Goal: Task Accomplishment & Management: Complete application form

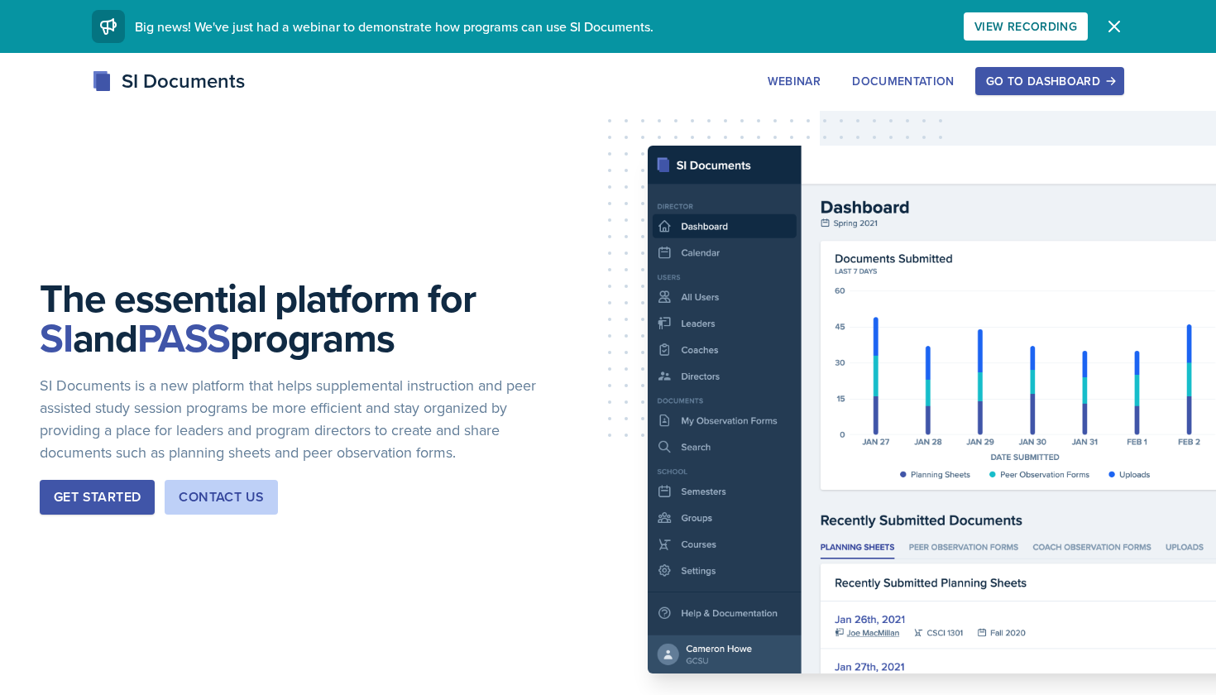
click at [1023, 77] on div "Go to Dashboard" at bounding box center [1049, 80] width 127 height 13
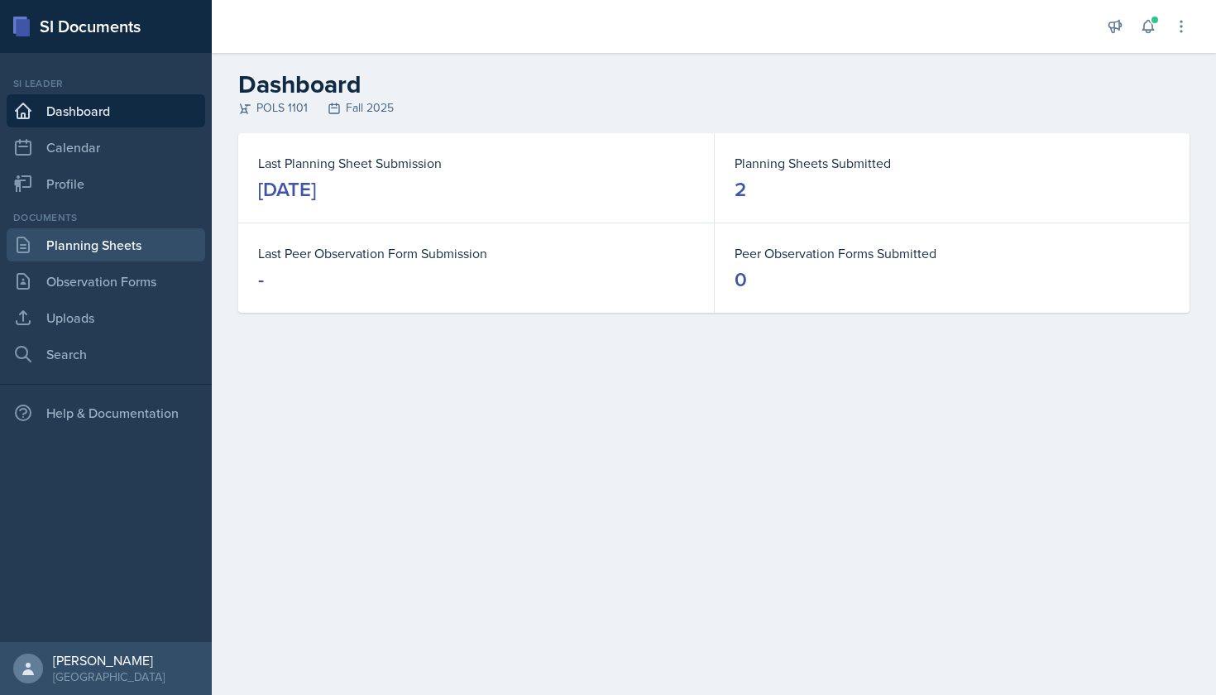
click at [140, 256] on link "Planning Sheets" at bounding box center [106, 244] width 199 height 33
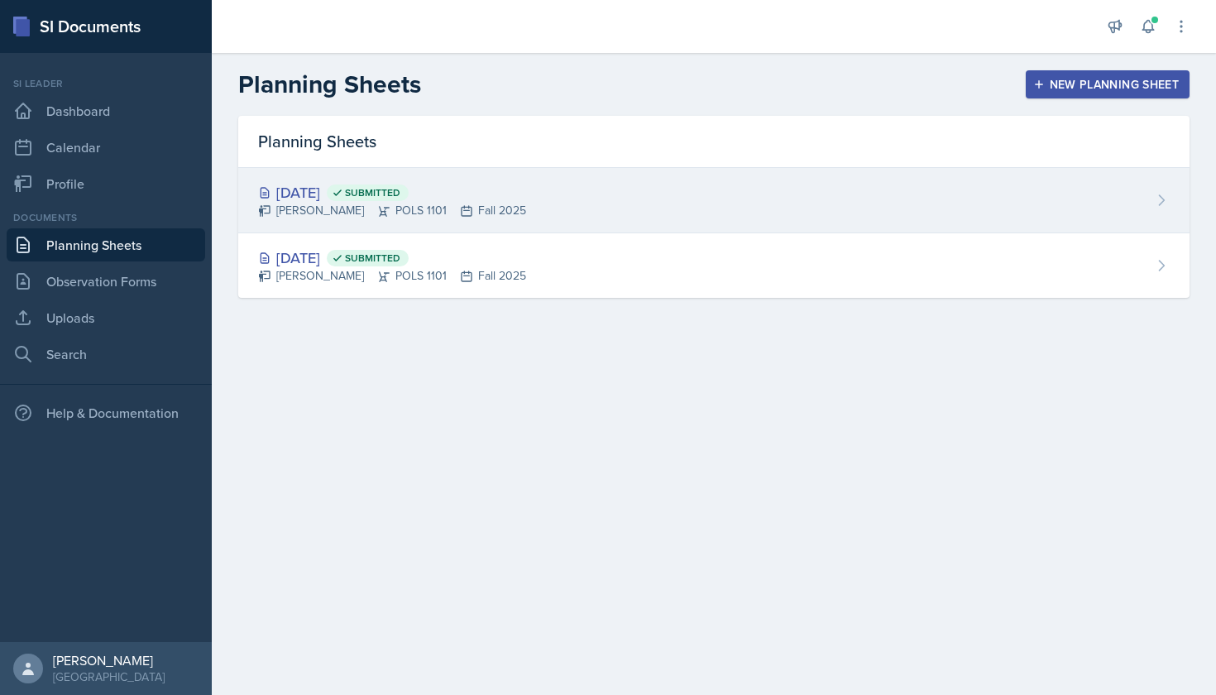
click at [328, 212] on div "[PERSON_NAME] POLS 1101 Fall 2025" at bounding box center [392, 210] width 268 height 17
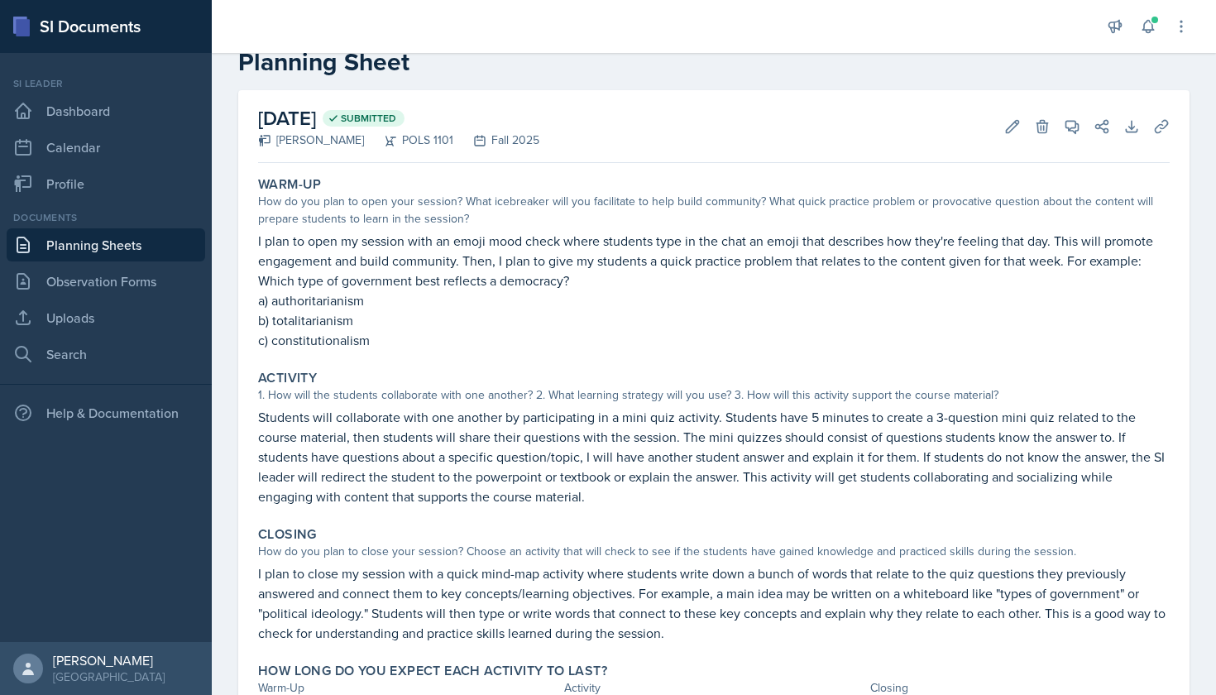
scroll to position [50, 0]
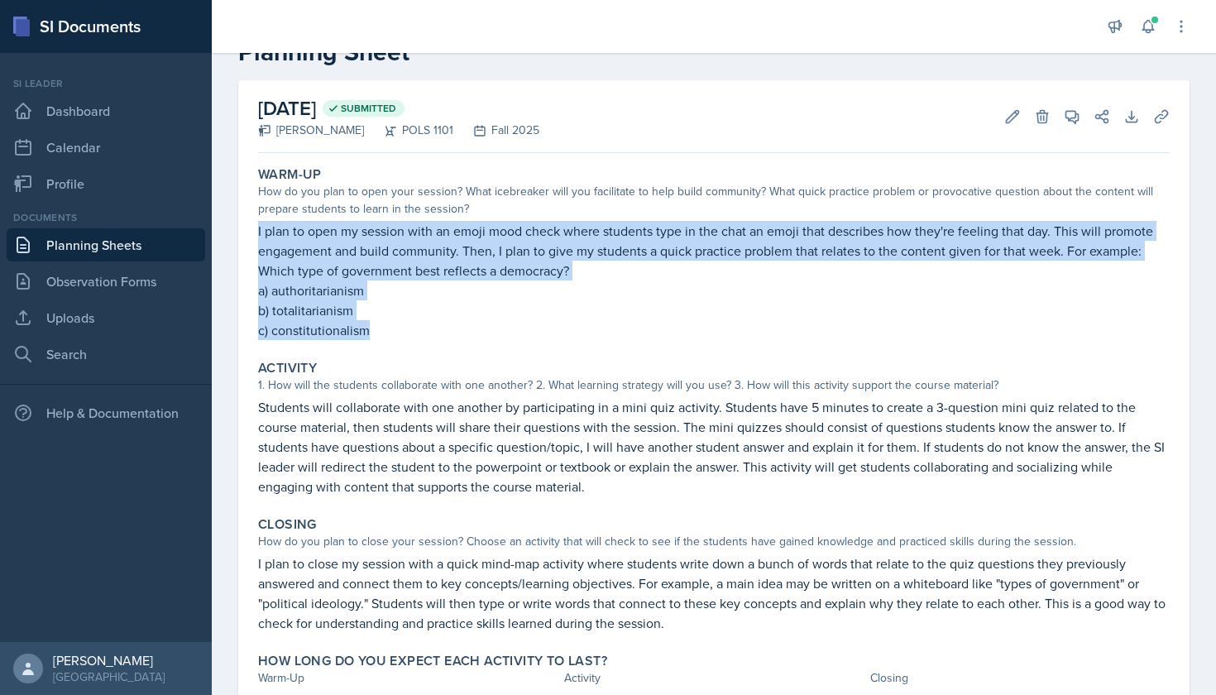
drag, startPoint x: 255, startPoint y: 226, endPoint x: 373, endPoint y: 319, distance: 150.3
click at [374, 321] on div "Warm-Up How do you plan to open your session? What icebreaker will you facilita…" at bounding box center [714, 253] width 925 height 187
copy div "I plan to open my session with an emoji mood check where students type in the c…"
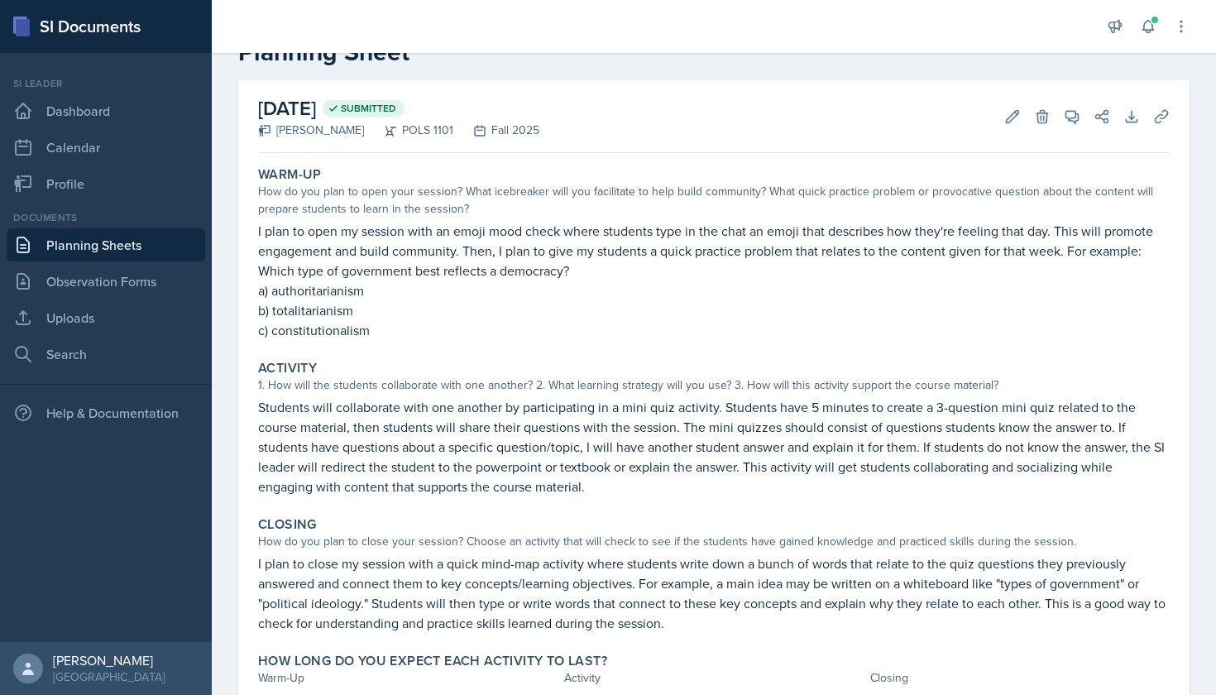
click at [288, 424] on p "Students will collaborate with one another by participating in a mini quiz acti…" at bounding box center [714, 446] width 912 height 99
click at [122, 123] on link "Dashboard" at bounding box center [106, 110] width 199 height 33
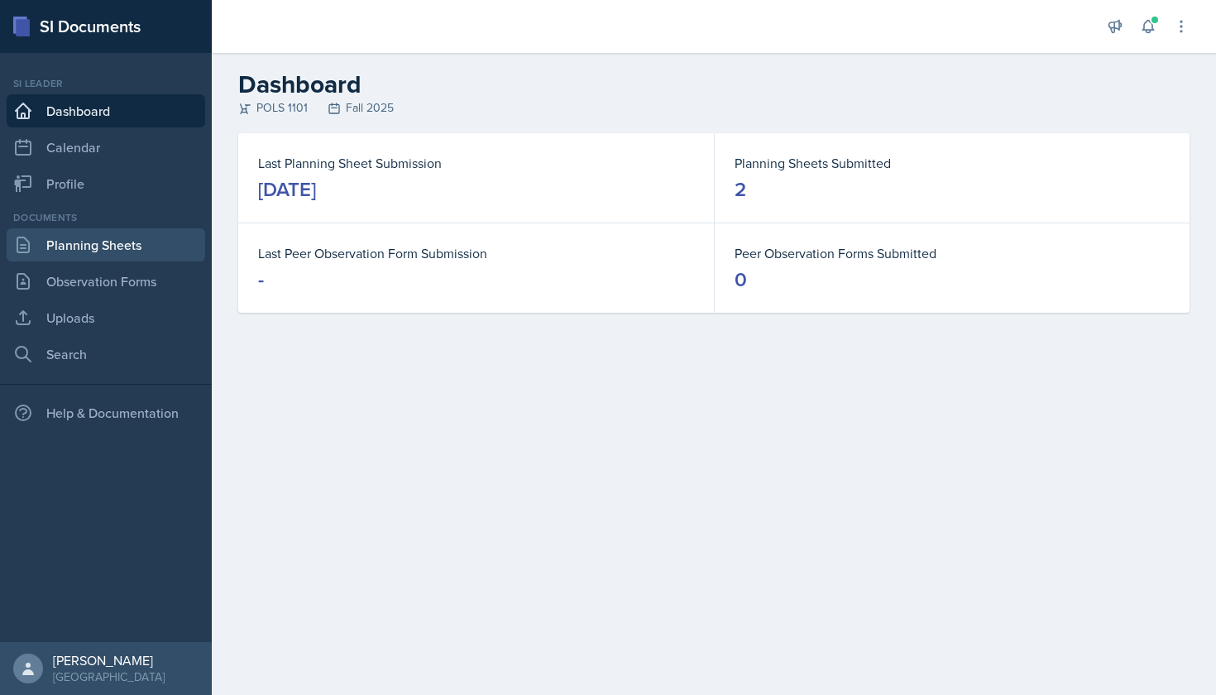
click at [155, 253] on link "Planning Sheets" at bounding box center [106, 244] width 199 height 33
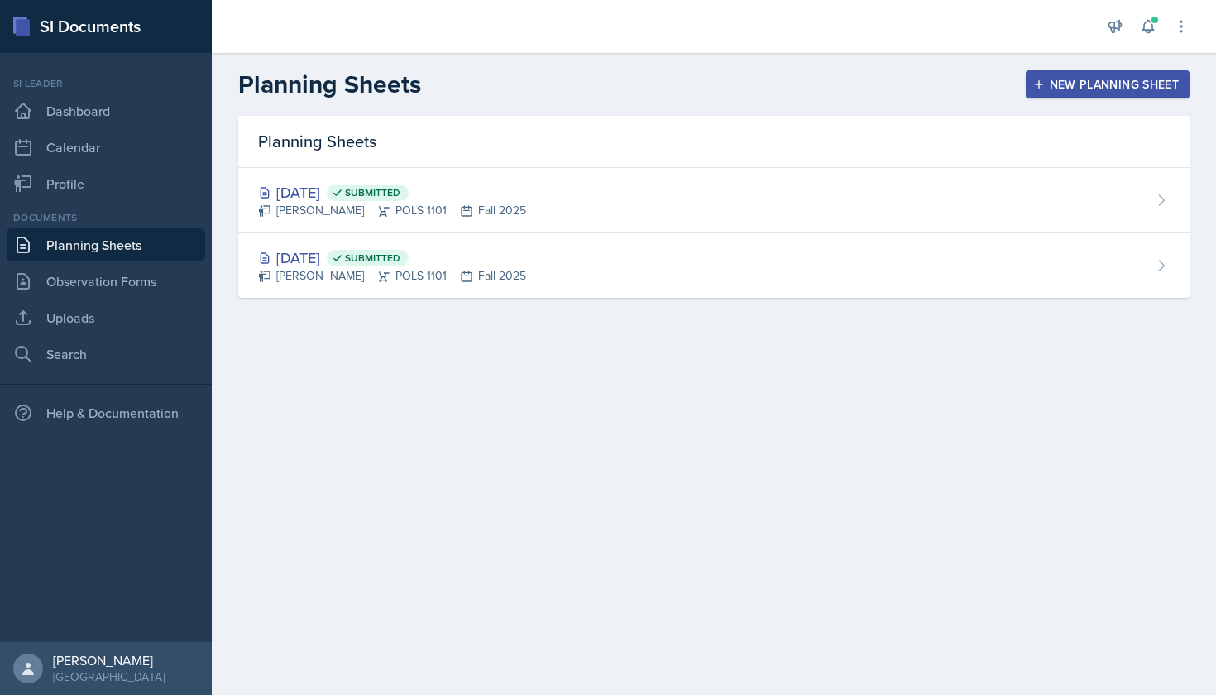
click at [1110, 78] on div "New Planning Sheet" at bounding box center [1108, 84] width 142 height 13
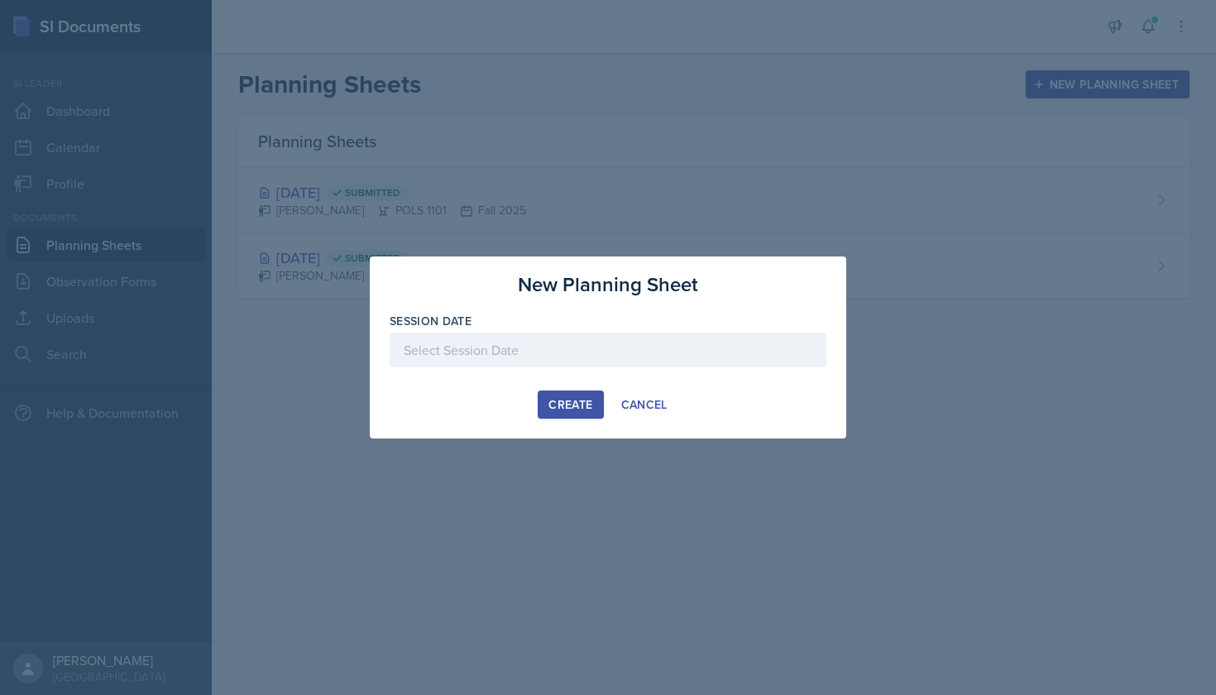
click at [607, 361] on div at bounding box center [608, 350] width 437 height 35
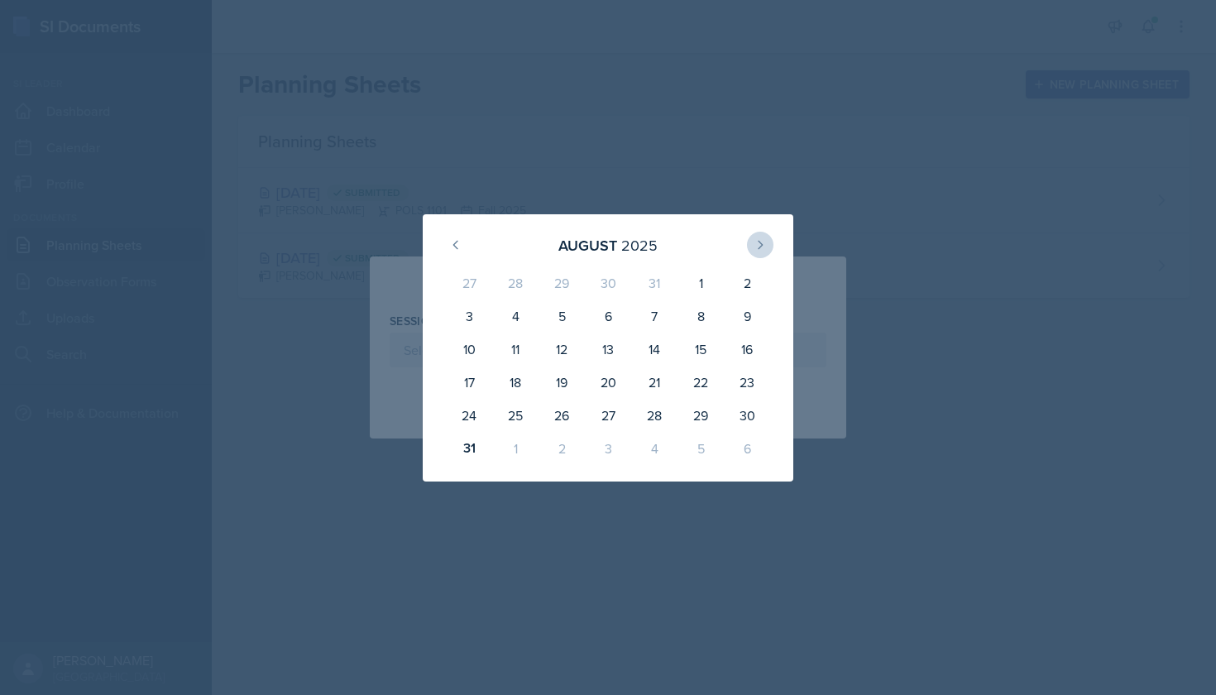
click at [752, 247] on button at bounding box center [760, 245] width 26 height 26
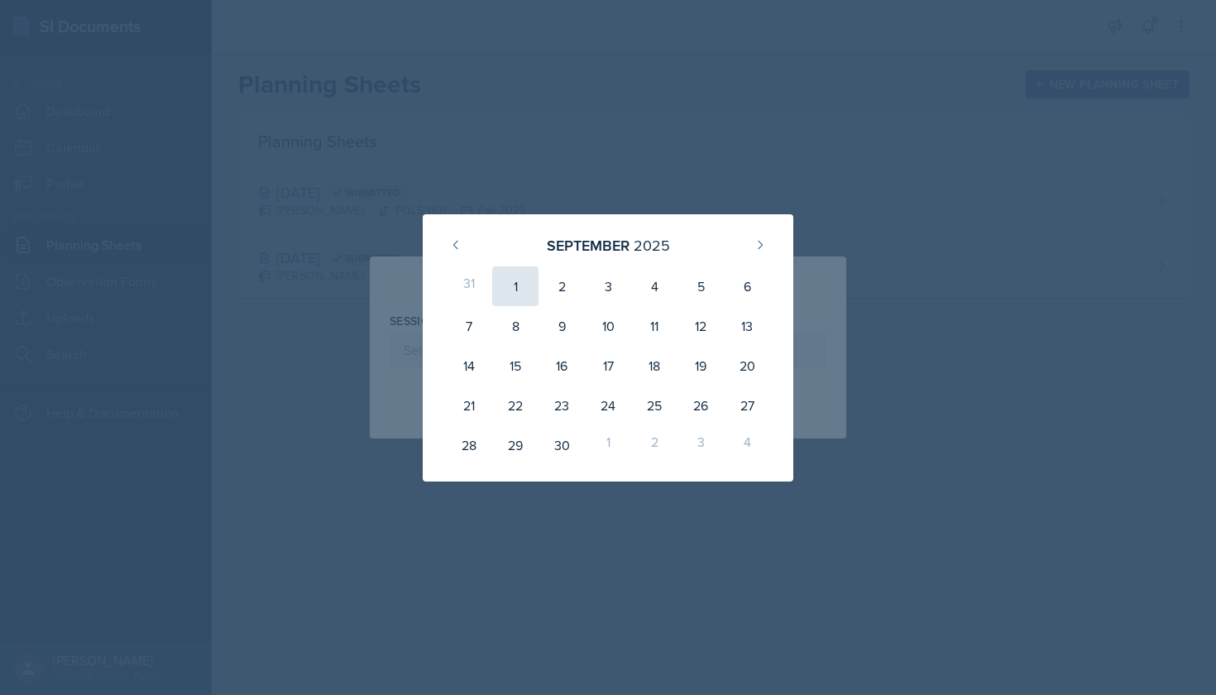
click at [526, 282] on div "1" at bounding box center [515, 286] width 46 height 40
type input "[DATE]"
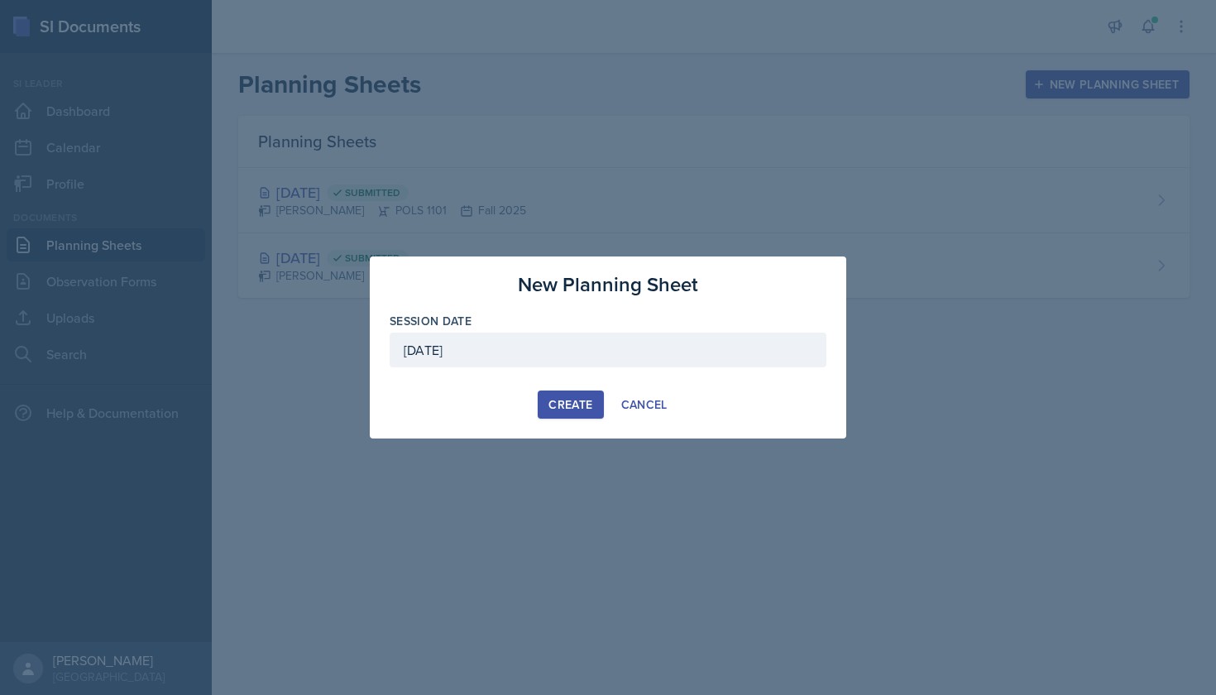
click at [563, 407] on div "Create" at bounding box center [571, 404] width 44 height 13
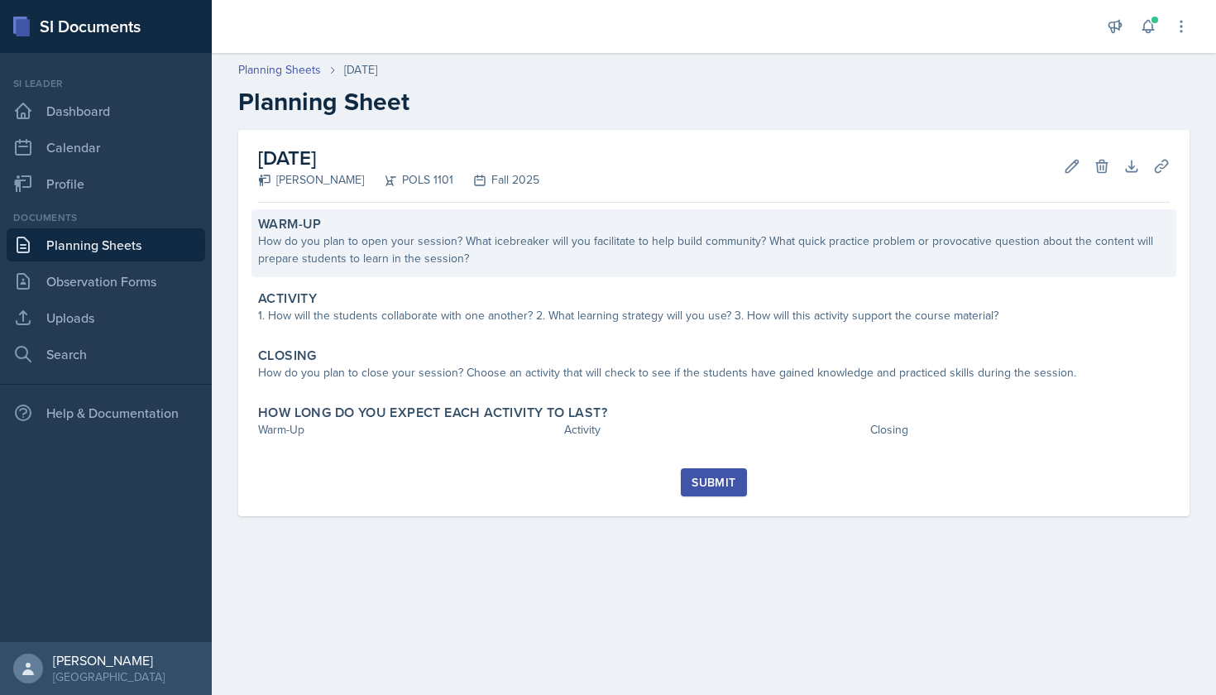
click at [574, 244] on div "How do you plan to open your session? What icebreaker will you facilitate to he…" at bounding box center [714, 249] width 912 height 35
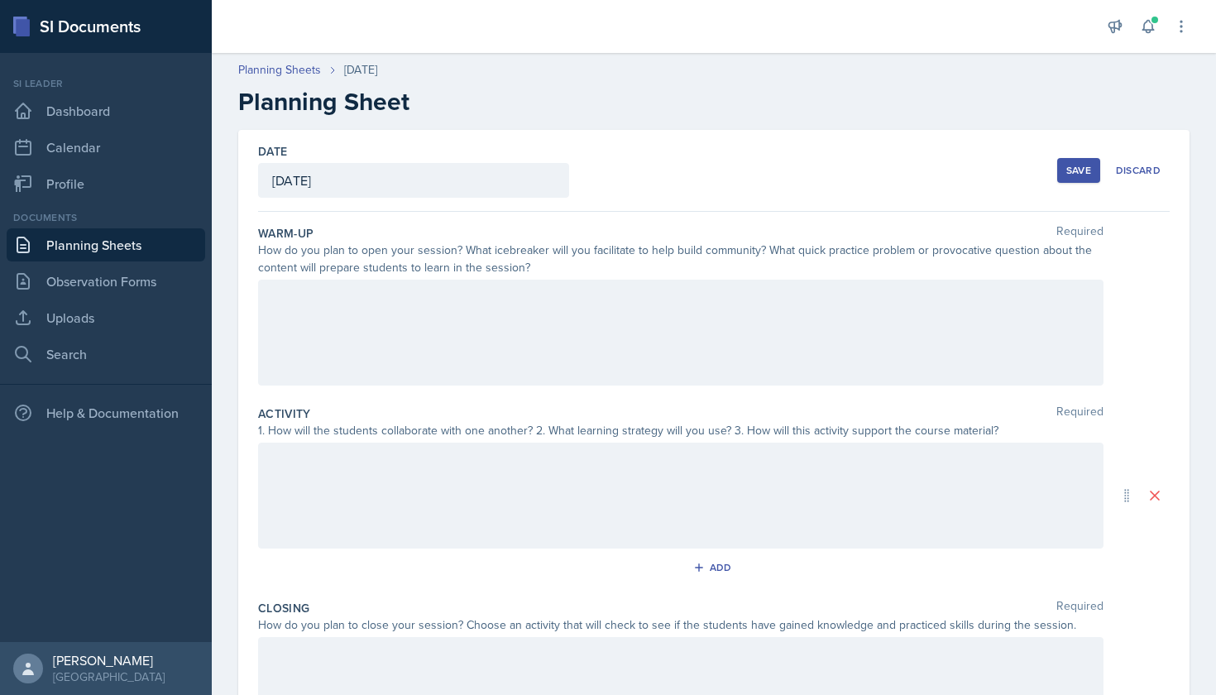
click at [557, 320] on div at bounding box center [681, 333] width 846 height 106
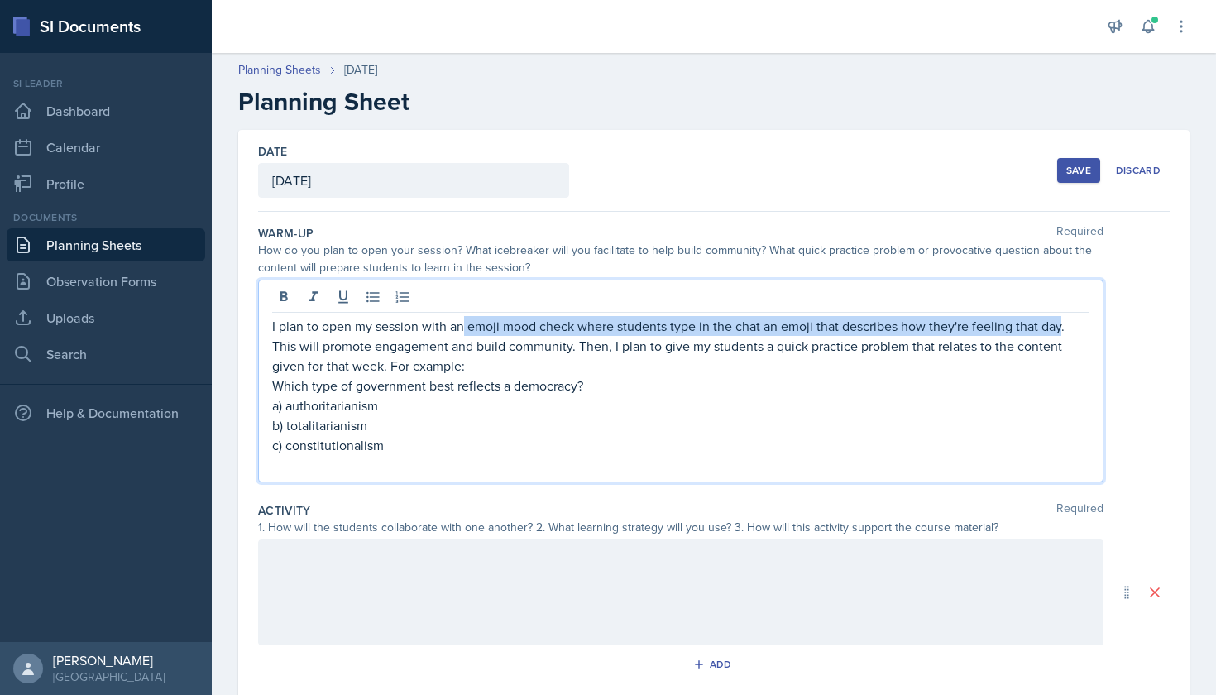
drag, startPoint x: 1061, startPoint y: 327, endPoint x: 463, endPoint y: 319, distance: 598.2
click at [463, 319] on p "I plan to open my session with an emoji mood check where students type in the c…" at bounding box center [680, 346] width 817 height 60
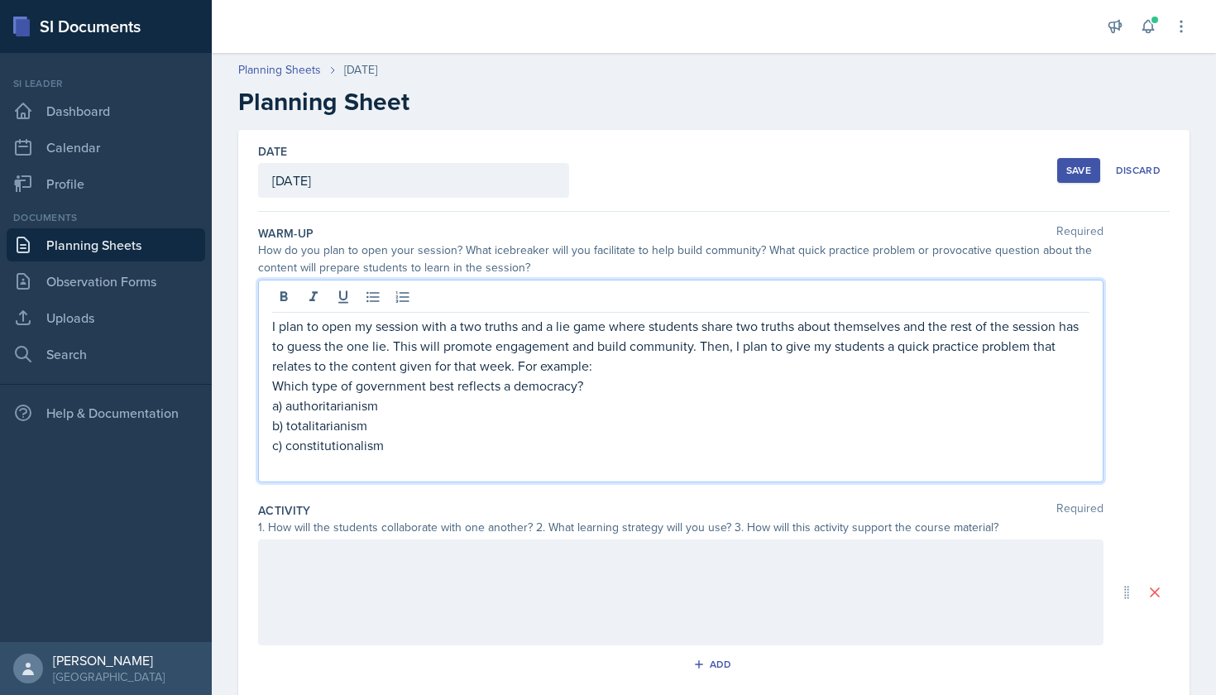
click at [792, 319] on p "I plan to open my session with a two truths and a lie game where students share…" at bounding box center [680, 346] width 817 height 60
click at [802, 327] on p "I plan to open my session with a two truths and a lie game where students share…" at bounding box center [680, 346] width 817 height 60
click at [439, 346] on p "I plan to open my session with a two truths and a lie game where students share…" at bounding box center [680, 346] width 817 height 60
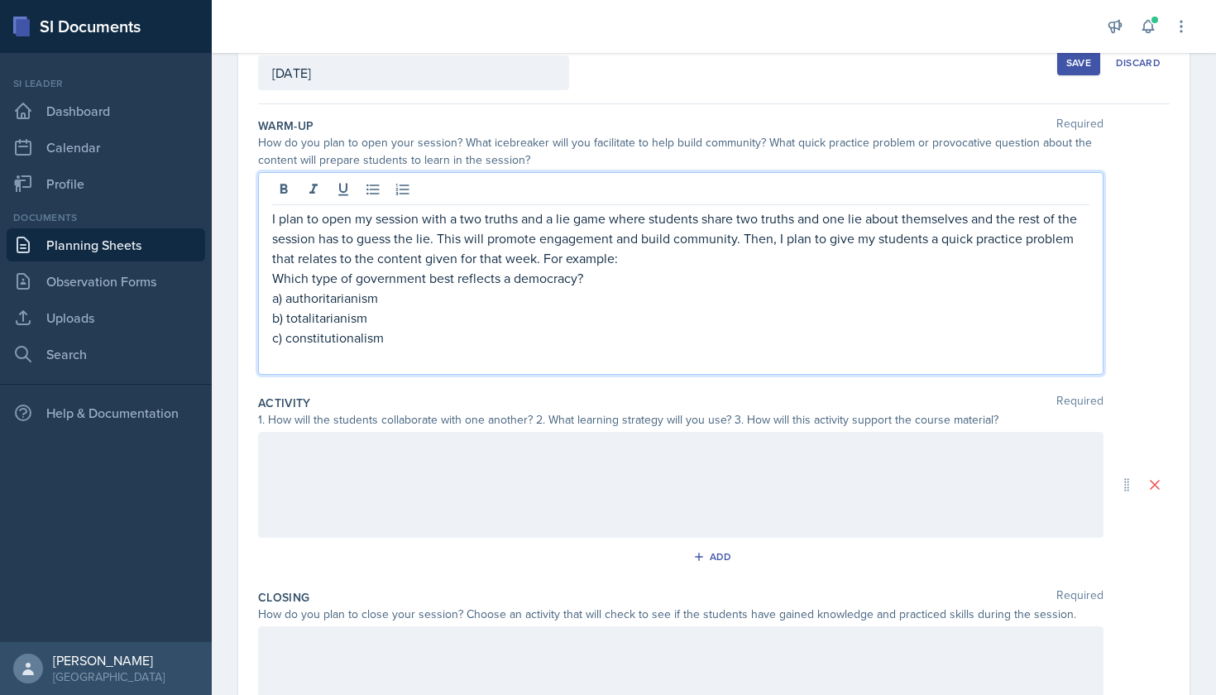
scroll to position [122, 0]
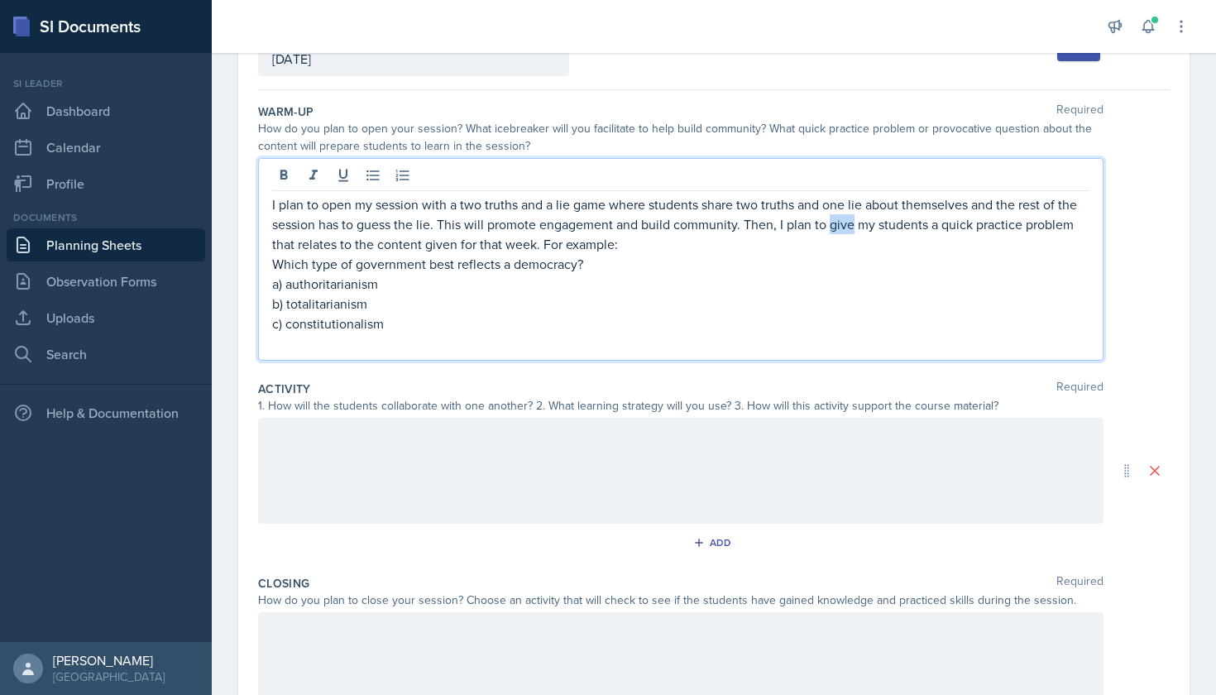
drag, startPoint x: 852, startPoint y: 226, endPoint x: 831, endPoint y: 225, distance: 21.5
click at [831, 225] on p "I plan to open my session with a two truths and a lie game where students share…" at bounding box center [680, 224] width 817 height 60
click at [932, 229] on p "I plan to open my session with a two truths and a lie game where students share…" at bounding box center [680, 224] width 817 height 60
drag, startPoint x: 1004, startPoint y: 228, endPoint x: 965, endPoint y: 220, distance: 38.8
click at [965, 220] on p "I plan to open my session with a two truths and a lie game where students share…" at bounding box center [680, 224] width 817 height 60
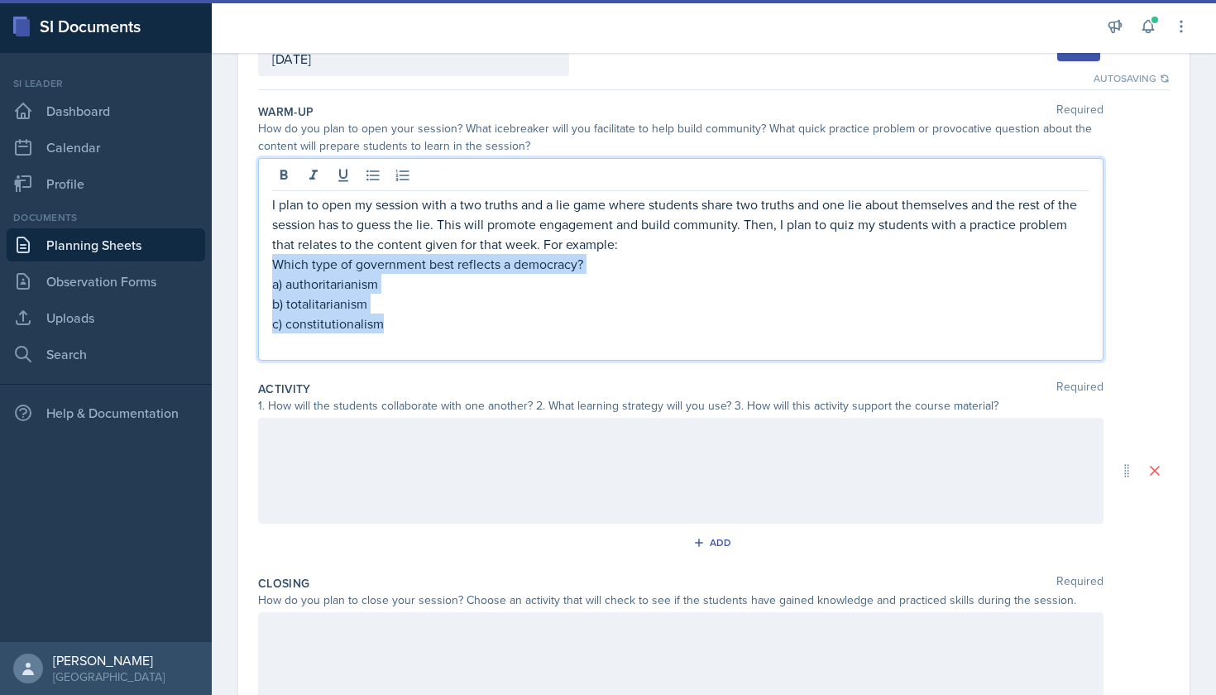
drag, startPoint x: 397, startPoint y: 325, endPoint x: 276, endPoint y: 260, distance: 137.3
click at [276, 260] on div "I plan to open my session with a two truths and a lie game where students share…" at bounding box center [680, 273] width 817 height 159
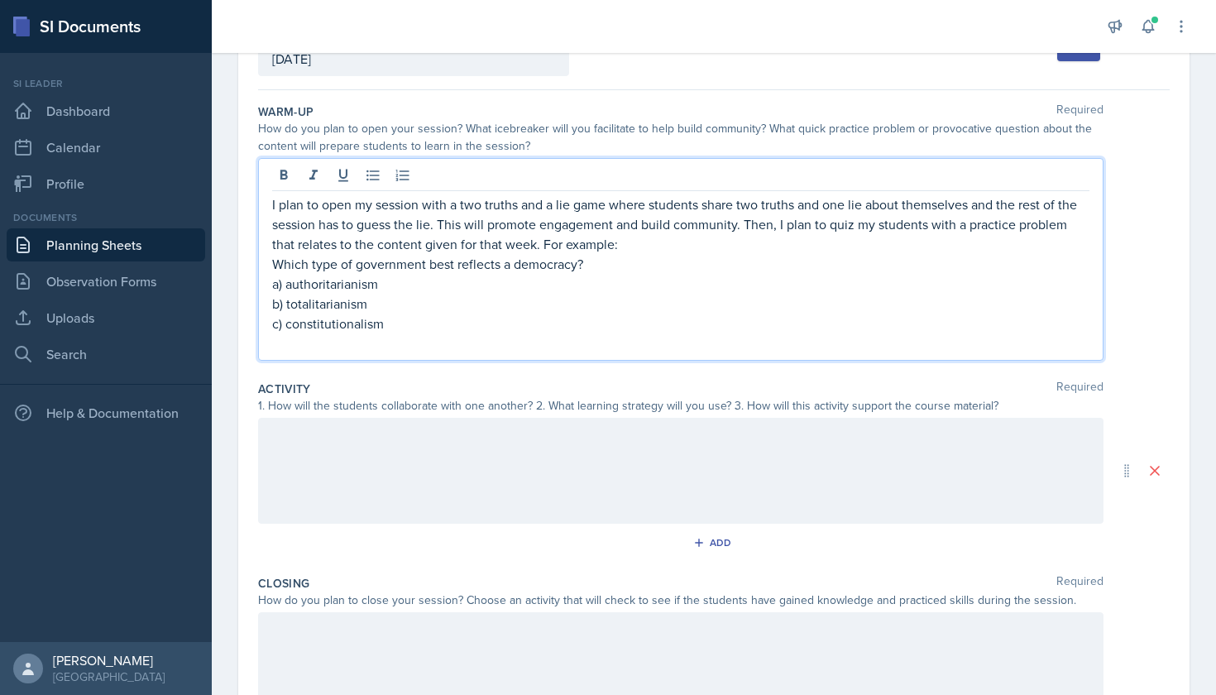
click at [380, 338] on p at bounding box center [680, 343] width 817 height 20
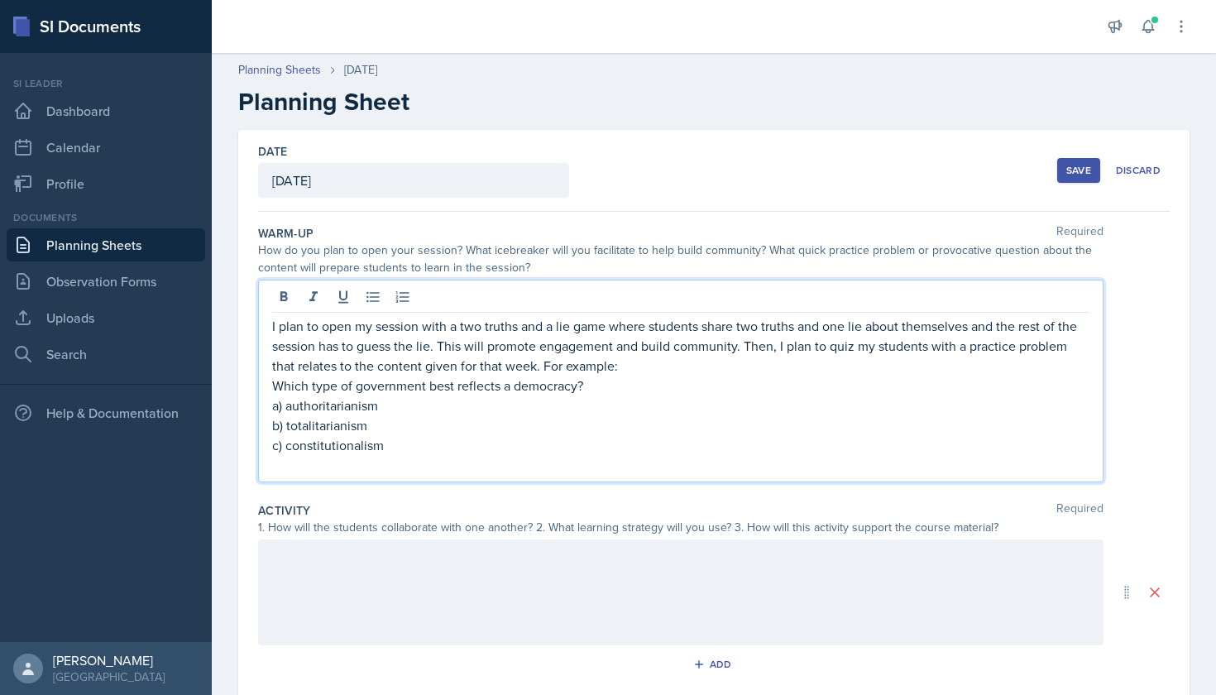
scroll to position [0, 0]
click at [480, 180] on div "[DATE]" at bounding box center [413, 180] width 311 height 35
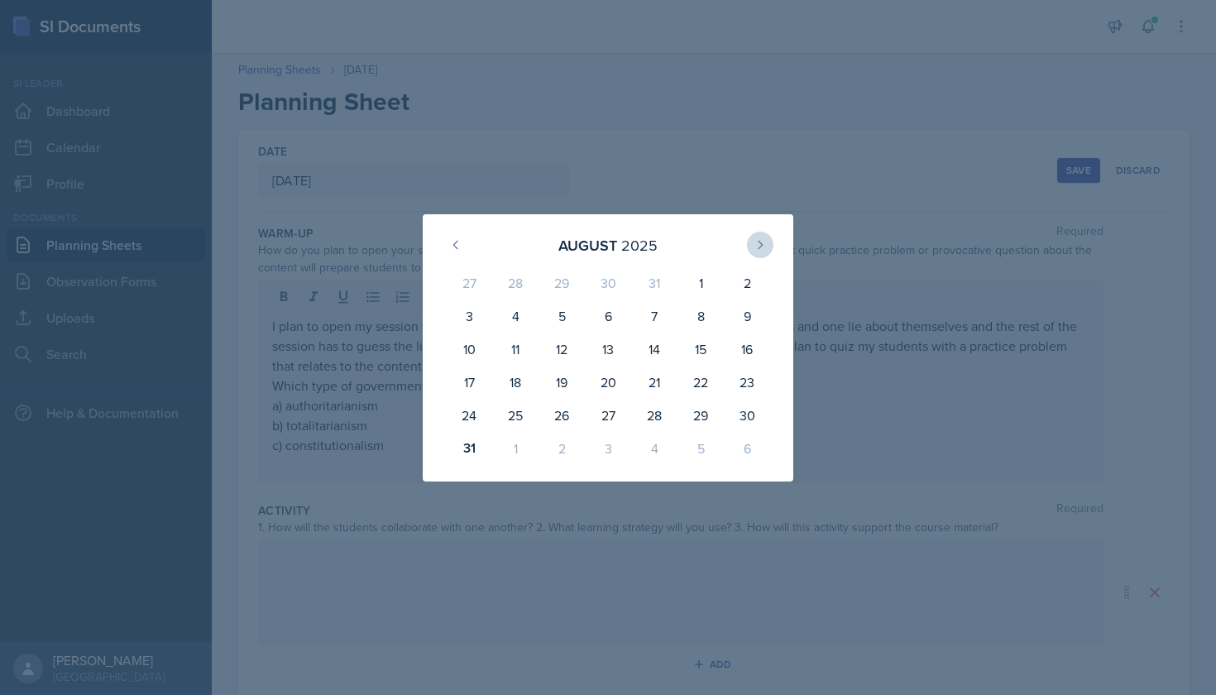
click at [763, 239] on icon at bounding box center [760, 244] width 13 height 13
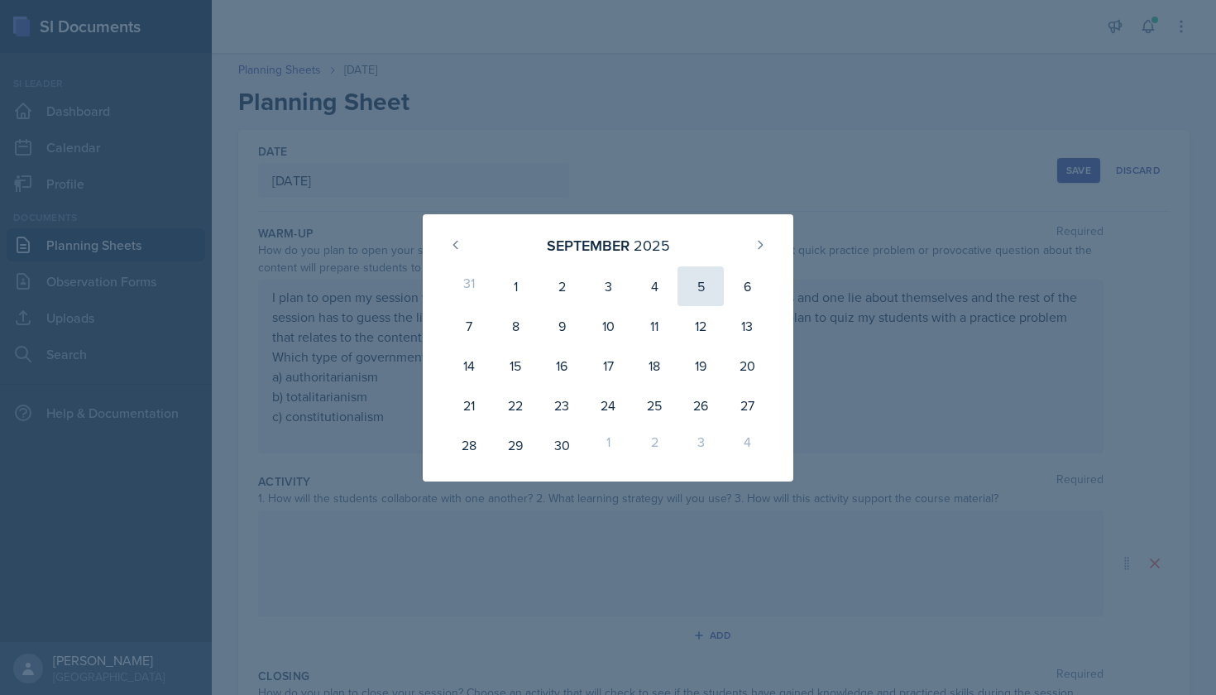
click at [710, 286] on div "5" at bounding box center [701, 286] width 46 height 40
type input "[DATE]"
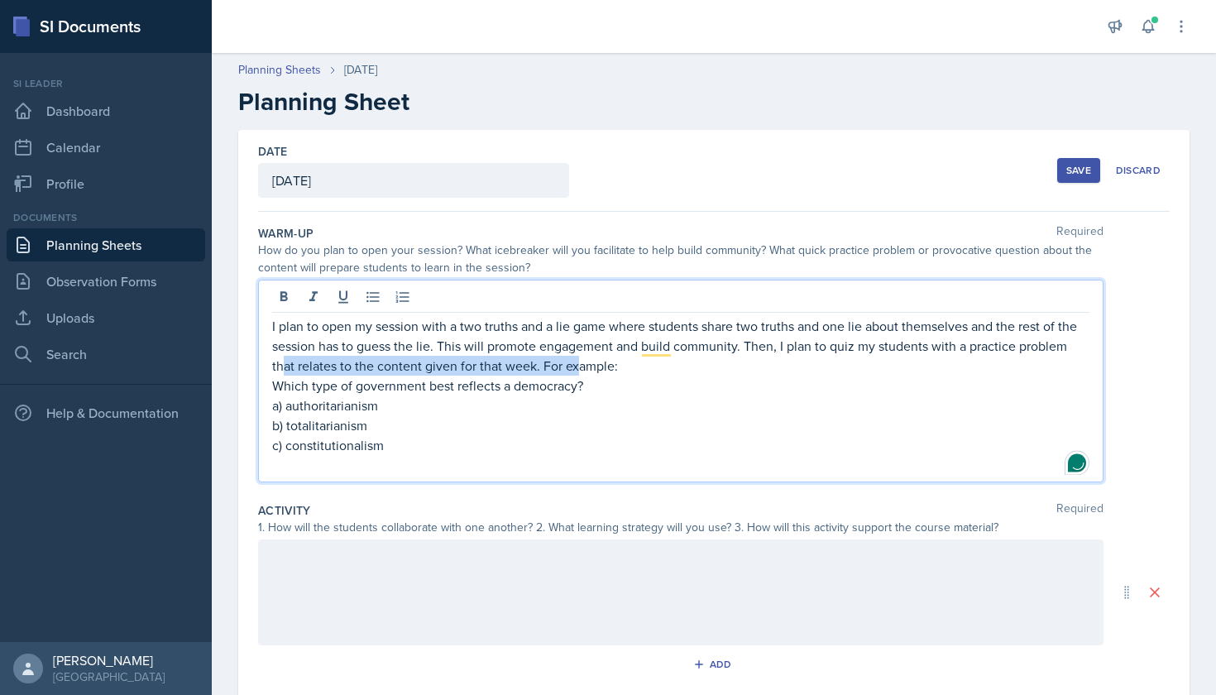
drag, startPoint x: 577, startPoint y: 355, endPoint x: 286, endPoint y: 368, distance: 291.5
click at [286, 368] on div "I plan to open my session with a two truths and a lie game where students share…" at bounding box center [680, 395] width 817 height 159
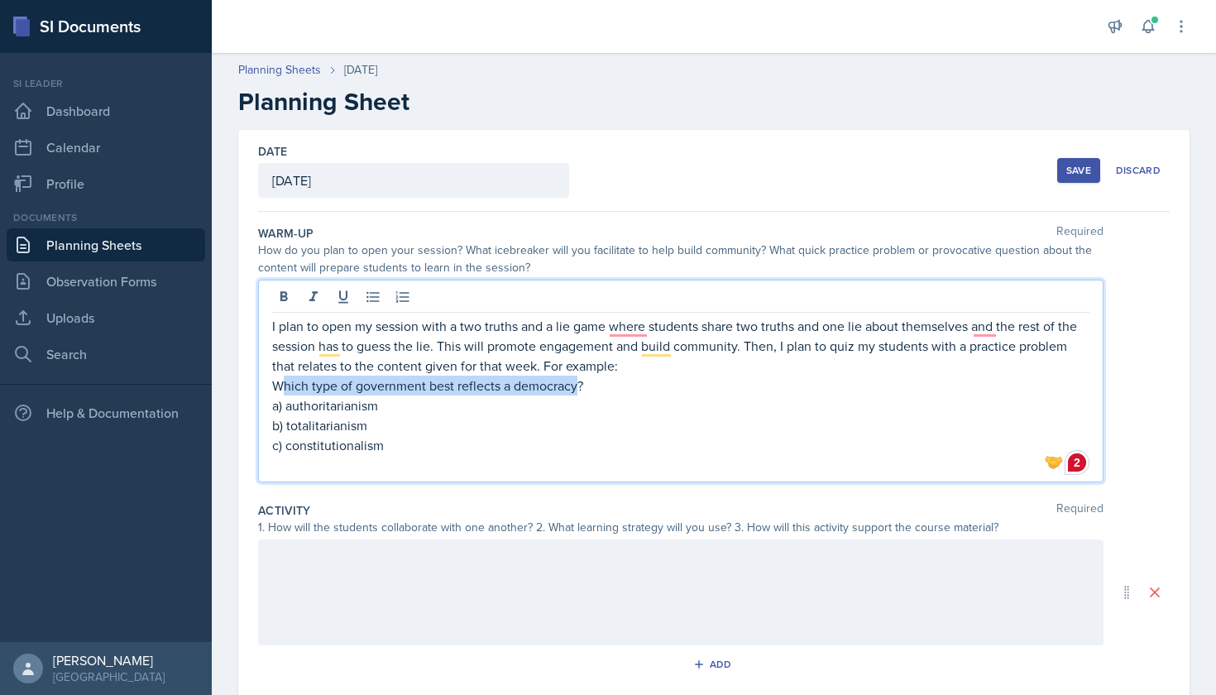
drag, startPoint x: 578, startPoint y: 386, endPoint x: 286, endPoint y: 381, distance: 292.1
click at [286, 381] on p "Which type of government best reflects a democracy?" at bounding box center [680, 386] width 817 height 20
click at [410, 385] on p "Who primarily wrote the Independence of ?" at bounding box center [680, 386] width 817 height 20
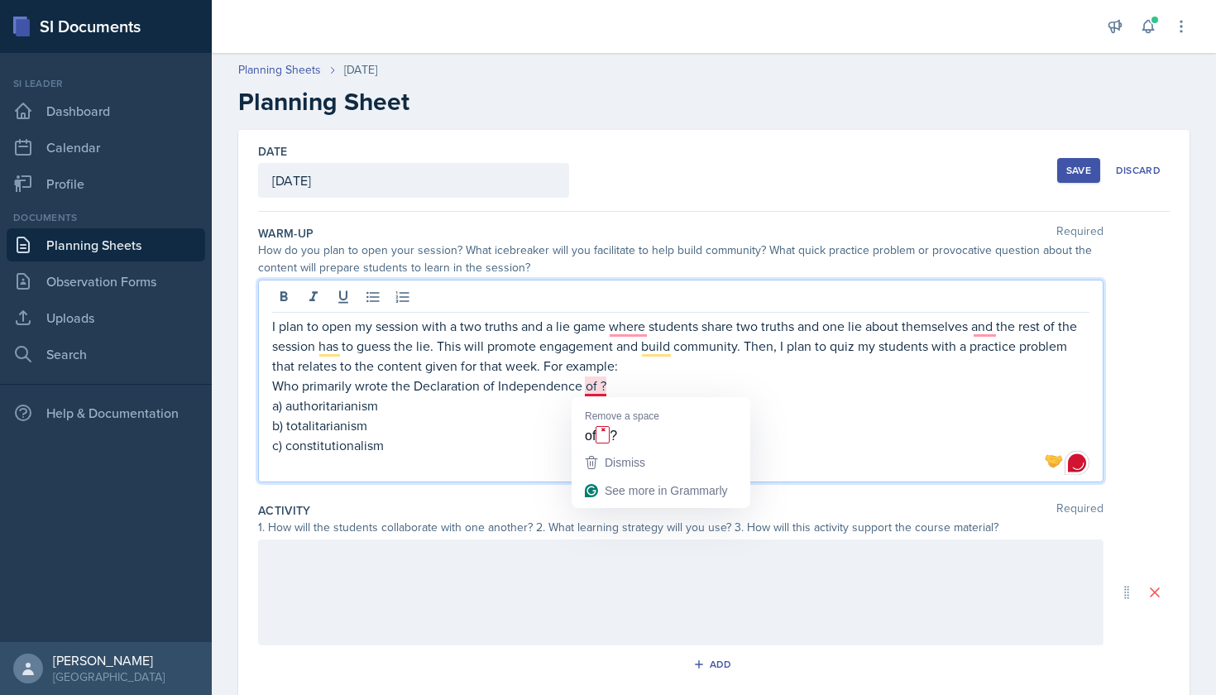
click at [599, 390] on p "Who primarily wrote the Declaration of Independence of ?" at bounding box center [680, 386] width 817 height 20
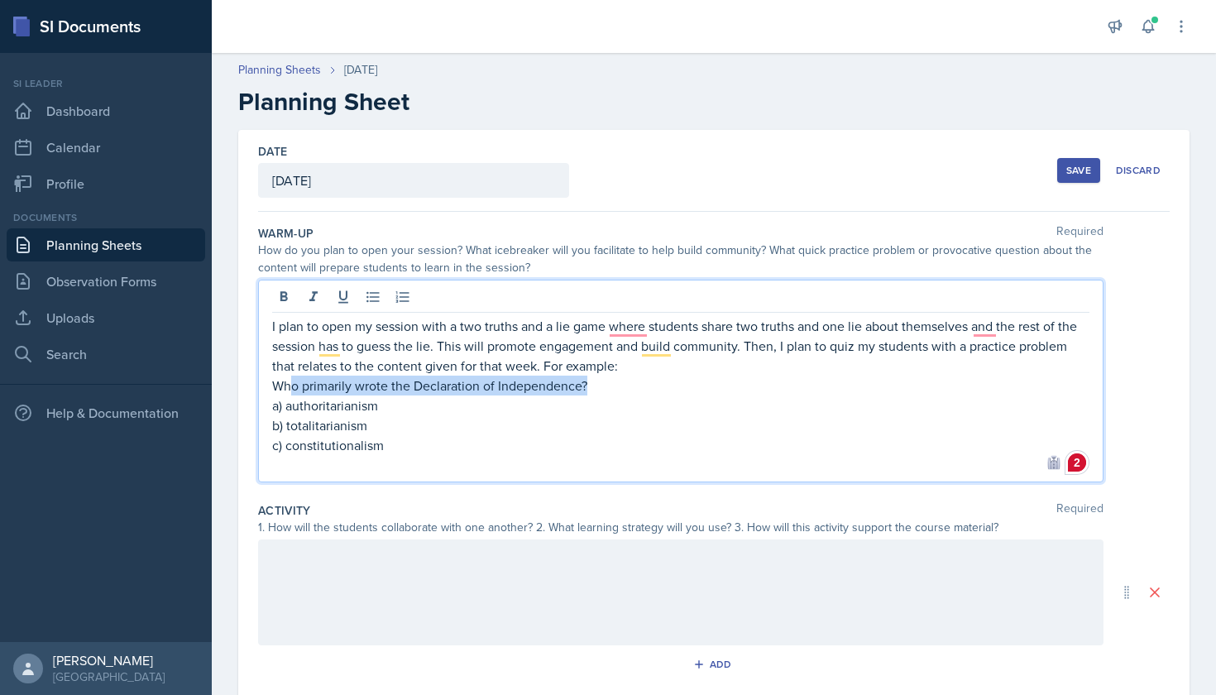
drag, startPoint x: 585, startPoint y: 389, endPoint x: 292, endPoint y: 386, distance: 292.9
click at [292, 386] on p "Who primarily wrote the Declaration of Independence?" at bounding box center [680, 386] width 817 height 20
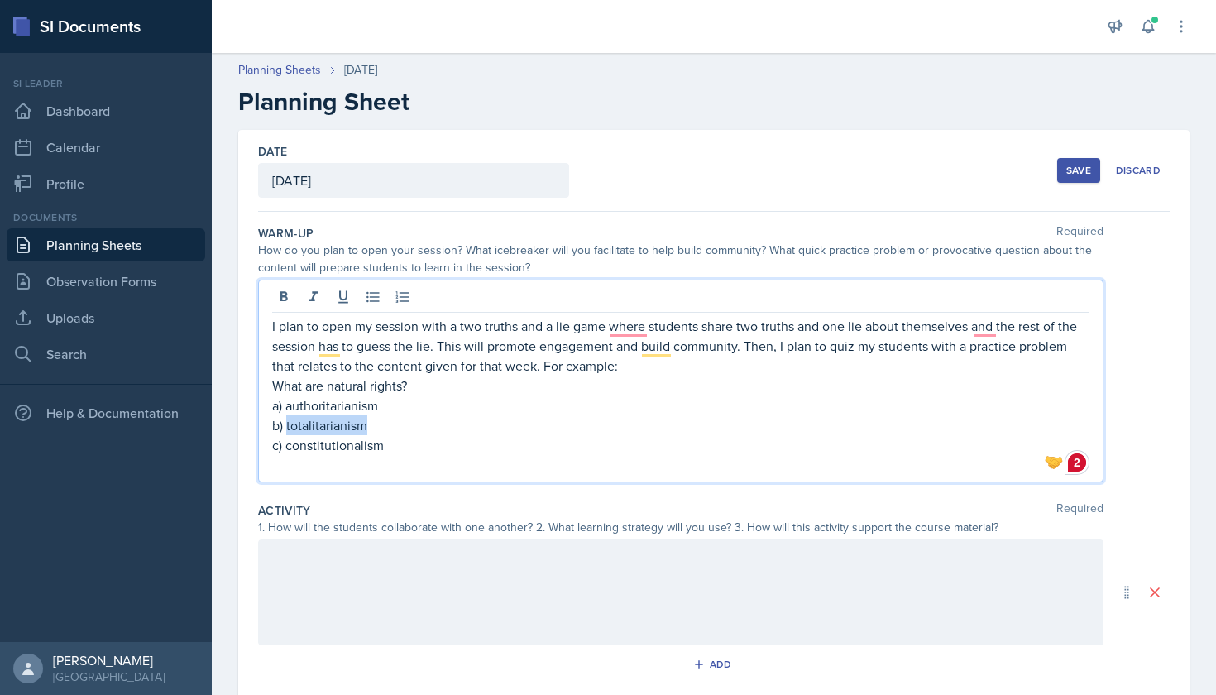
drag, startPoint x: 376, startPoint y: 423, endPoint x: 288, endPoint y: 419, distance: 87.8
click at [288, 419] on p "b) totalitarianism" at bounding box center [680, 425] width 817 height 20
drag, startPoint x: 424, startPoint y: 425, endPoint x: 348, endPoint y: 424, distance: 75.3
click at [348, 424] on p "b) rights that are naturally" at bounding box center [680, 425] width 817 height 20
click at [321, 419] on p "b) rights that cannot be taken away by" at bounding box center [680, 425] width 817 height 20
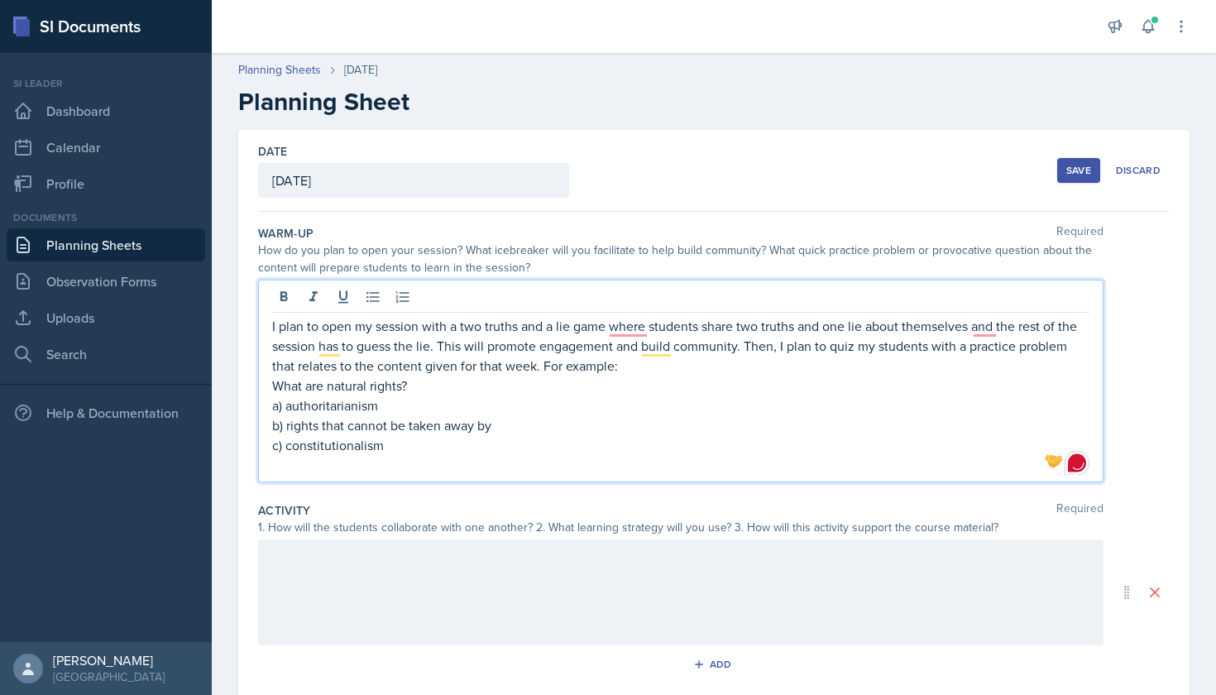
click at [347, 426] on p "b) rights that cannot be taken away by" at bounding box center [680, 425] width 817 height 20
click at [747, 423] on p "b) rights that are not given by the government and thus cannot be taken away by" at bounding box center [680, 425] width 817 height 20
click at [539, 419] on p "b) rights that are not given by the government and thus cannot be taken away by…" at bounding box center [680, 425] width 817 height 20
click at [535, 419] on p "b) rights that are not given by the government and thus cannot be taken away by…" at bounding box center [680, 425] width 817 height 20
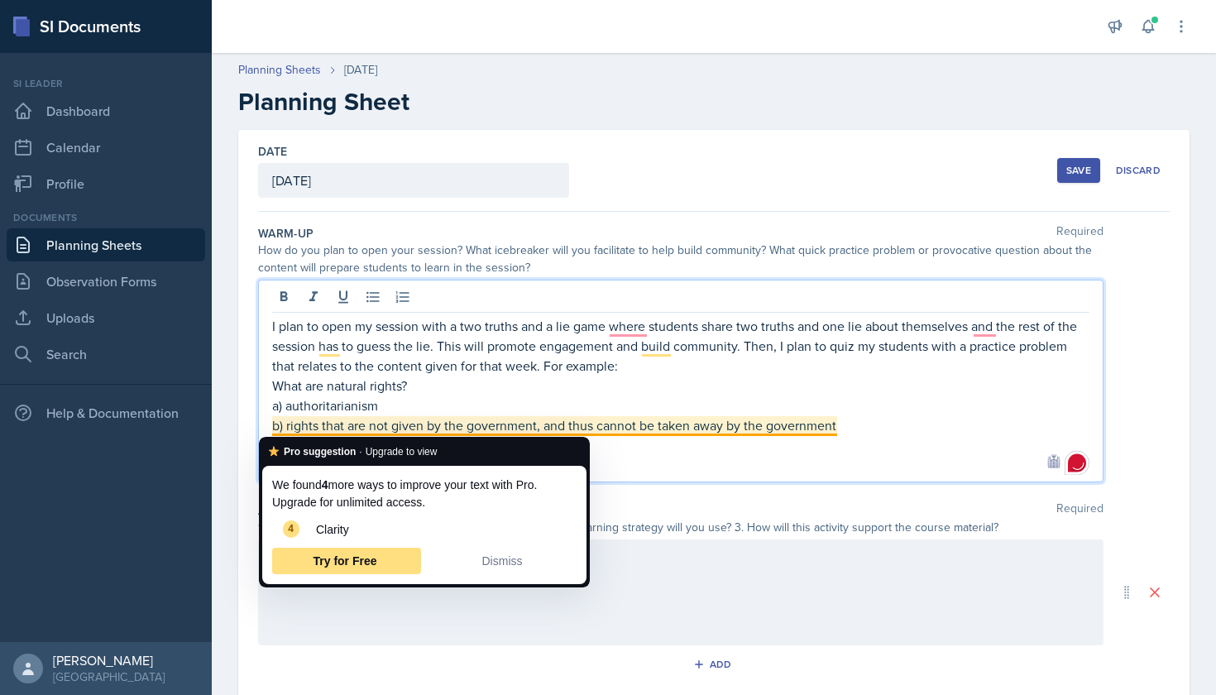
click at [458, 410] on p "a) authoritarianism" at bounding box center [680, 405] width 817 height 20
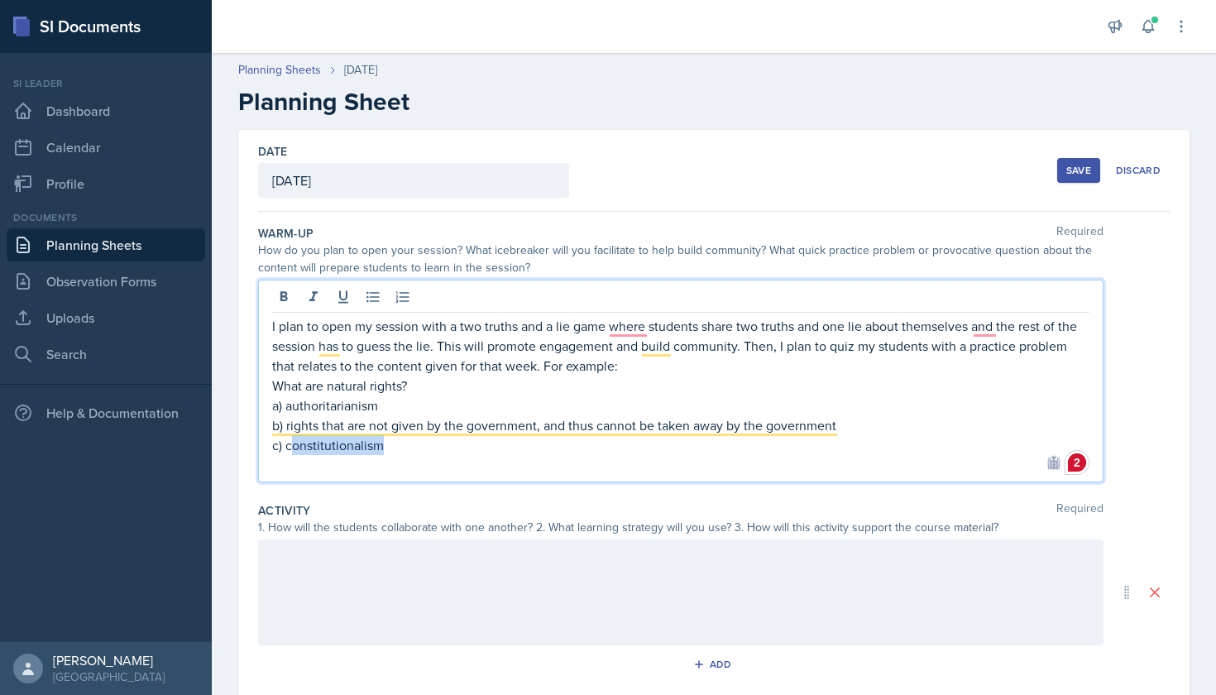
drag, startPoint x: 394, startPoint y: 446, endPoint x: 291, endPoint y: 445, distance: 102.6
click at [291, 445] on p "c) constitutionalism" at bounding box center [680, 445] width 817 height 20
click at [285, 445] on p "c) first amendment rightn" at bounding box center [680, 445] width 817 height 20
click at [358, 446] on p "c) our first amendment rightn" at bounding box center [680, 445] width 817 height 20
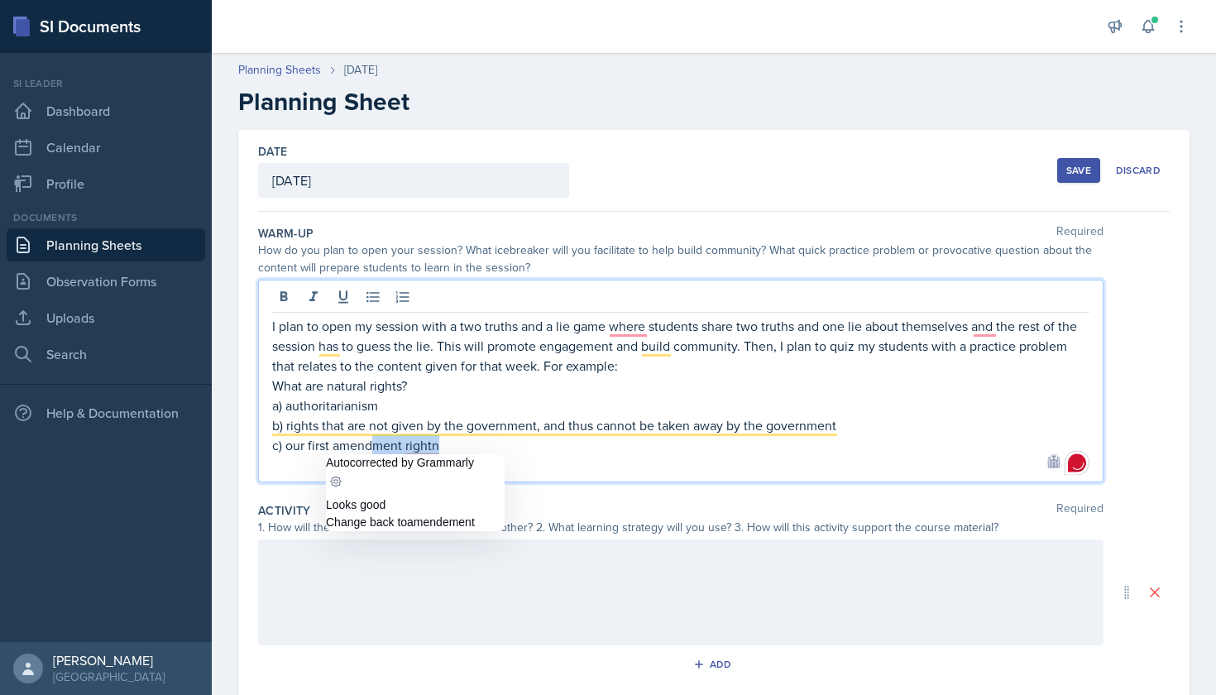
drag, startPoint x: 460, startPoint y: 447, endPoint x: 371, endPoint y: 449, distance: 88.6
click at [371, 449] on p "c) our first amendment rightn" at bounding box center [680, 445] width 817 height 20
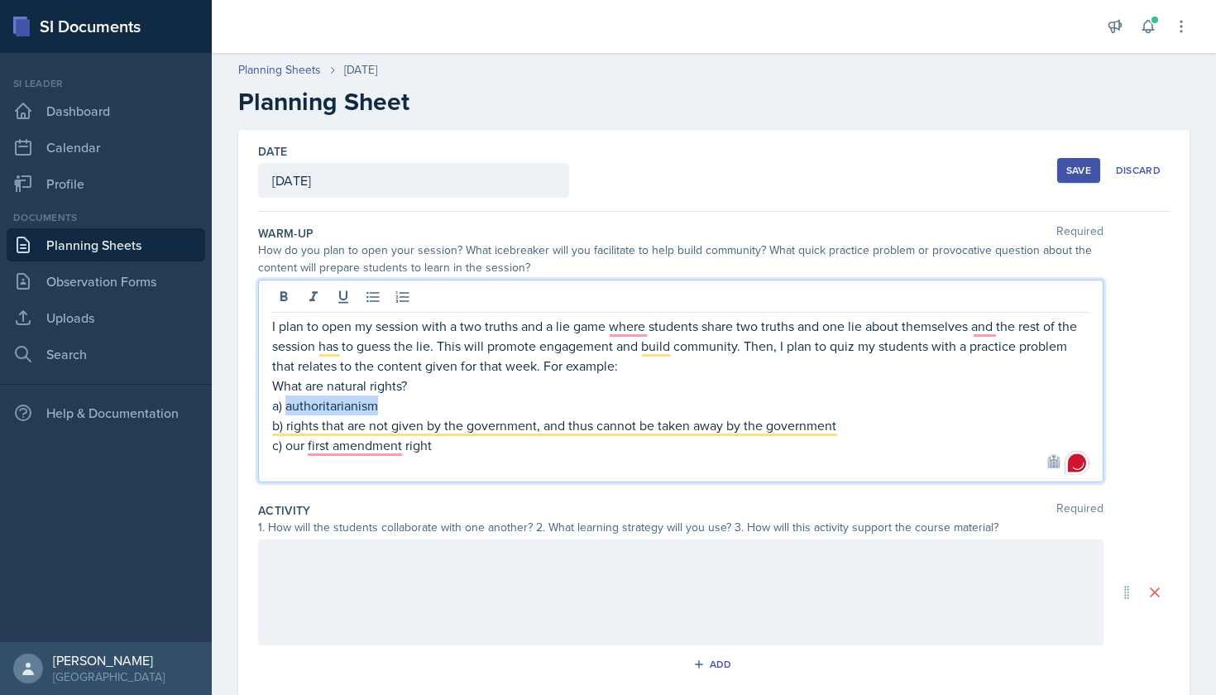
drag, startPoint x: 386, startPoint y: 403, endPoint x: 285, endPoint y: 405, distance: 101.0
click at [285, 405] on p "a) authoritarianism" at bounding box center [680, 405] width 817 height 20
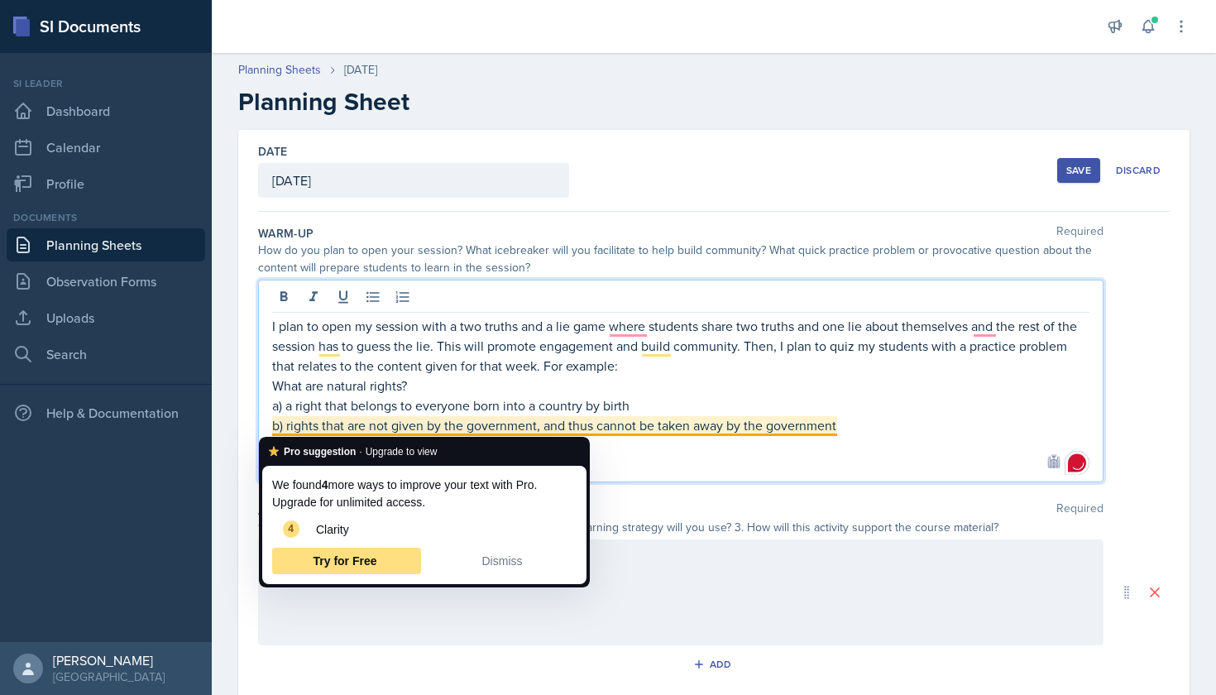
click at [433, 432] on p "b) rights that are not given by the government, and thus cannot be taken away b…" at bounding box center [680, 425] width 817 height 20
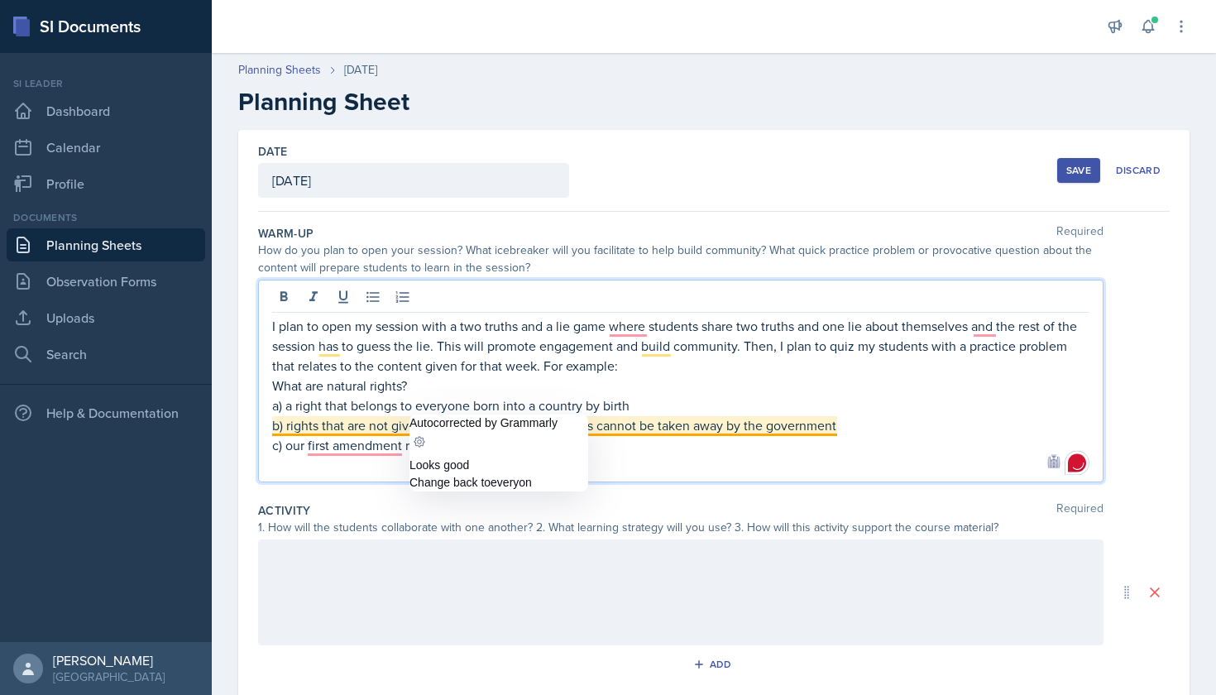
click at [727, 422] on p "b) rights that are not given by the government, and thus cannot be taken away b…" at bounding box center [680, 425] width 817 height 20
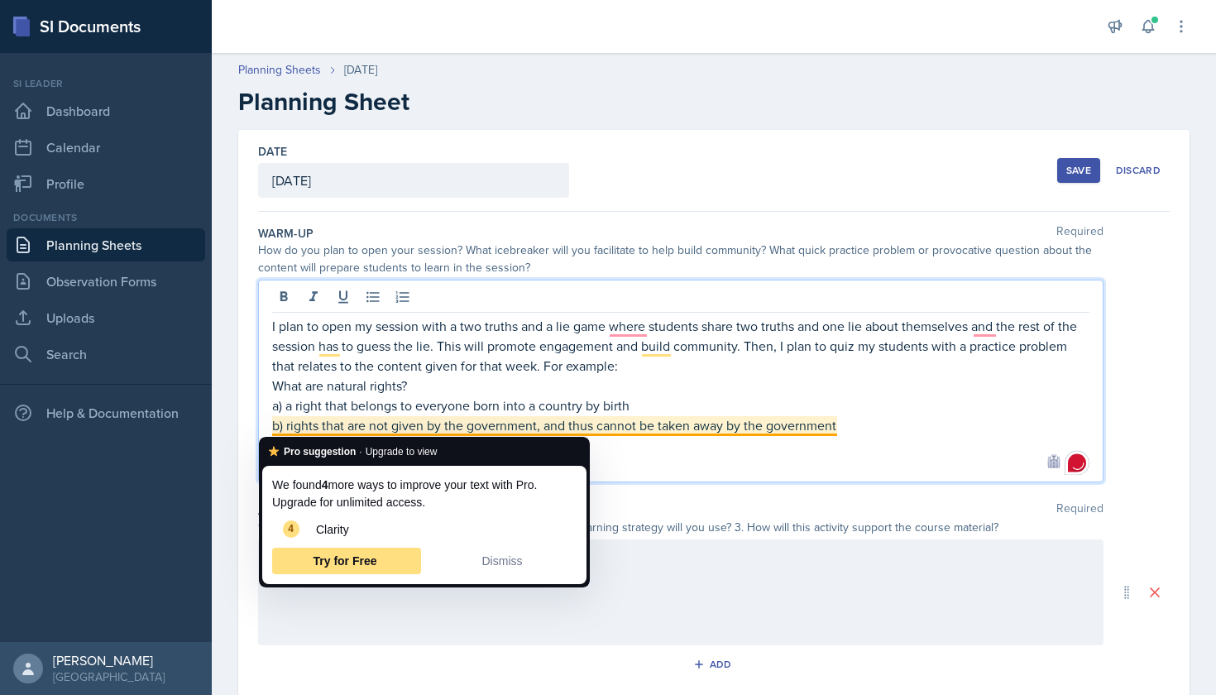
click at [768, 458] on p at bounding box center [680, 465] width 817 height 20
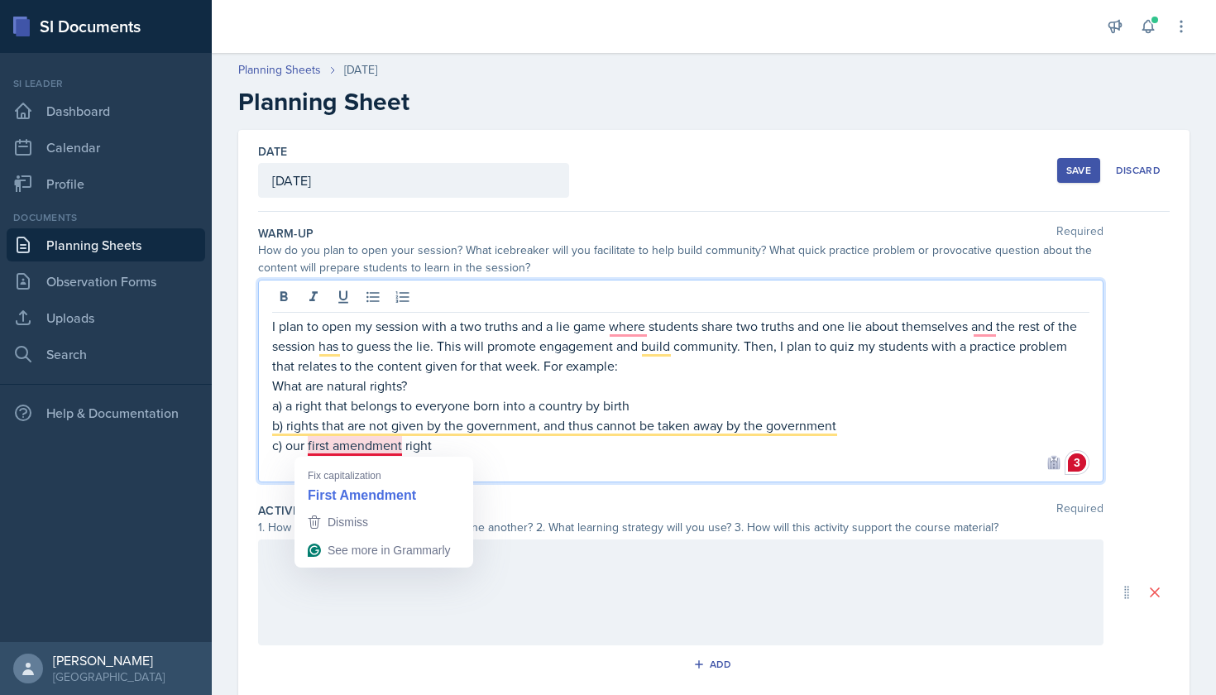
click at [373, 444] on p "c) our first amendment right" at bounding box center [680, 445] width 817 height 20
click at [470, 454] on p "c) our first amendment right" at bounding box center [680, 445] width 817 height 20
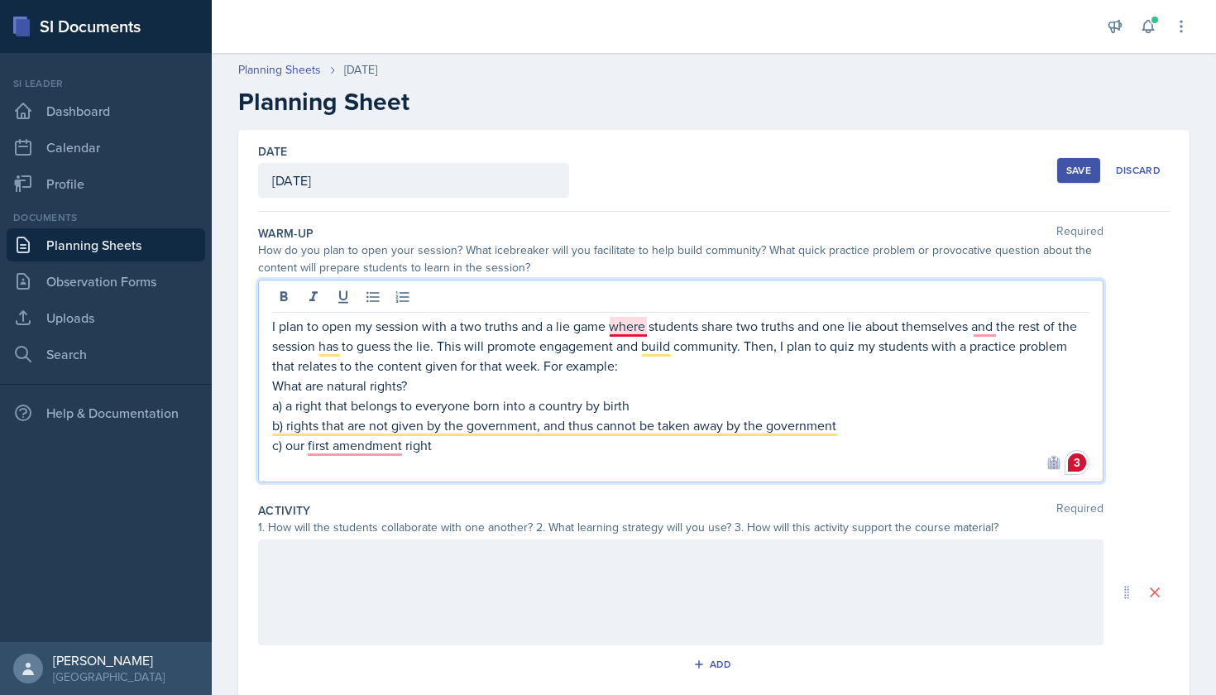
click at [635, 325] on p "I plan to open my session with a two truths and a lie game where students share…" at bounding box center [680, 346] width 817 height 60
click at [994, 337] on p "I plan to open my session with a two truths and a lie game, where students shar…" at bounding box center [680, 346] width 817 height 60
click at [994, 335] on p "I plan to open my session with a two truths and a lie game, where students shar…" at bounding box center [680, 346] width 817 height 60
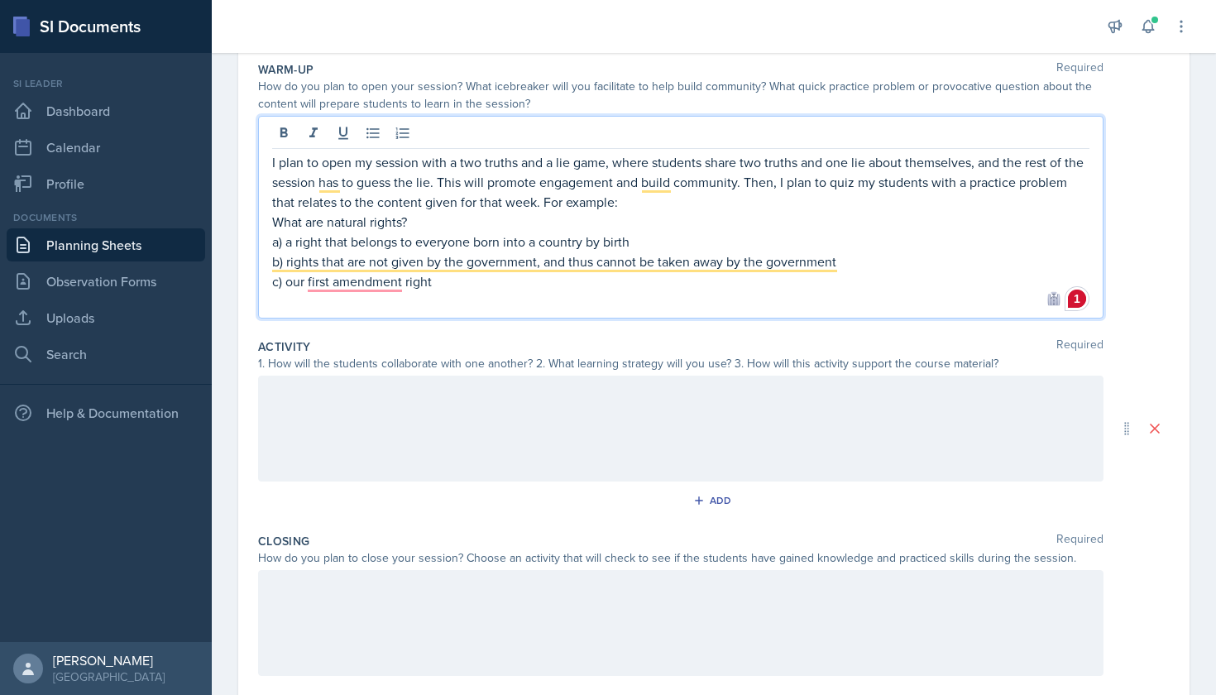
scroll to position [165, 0]
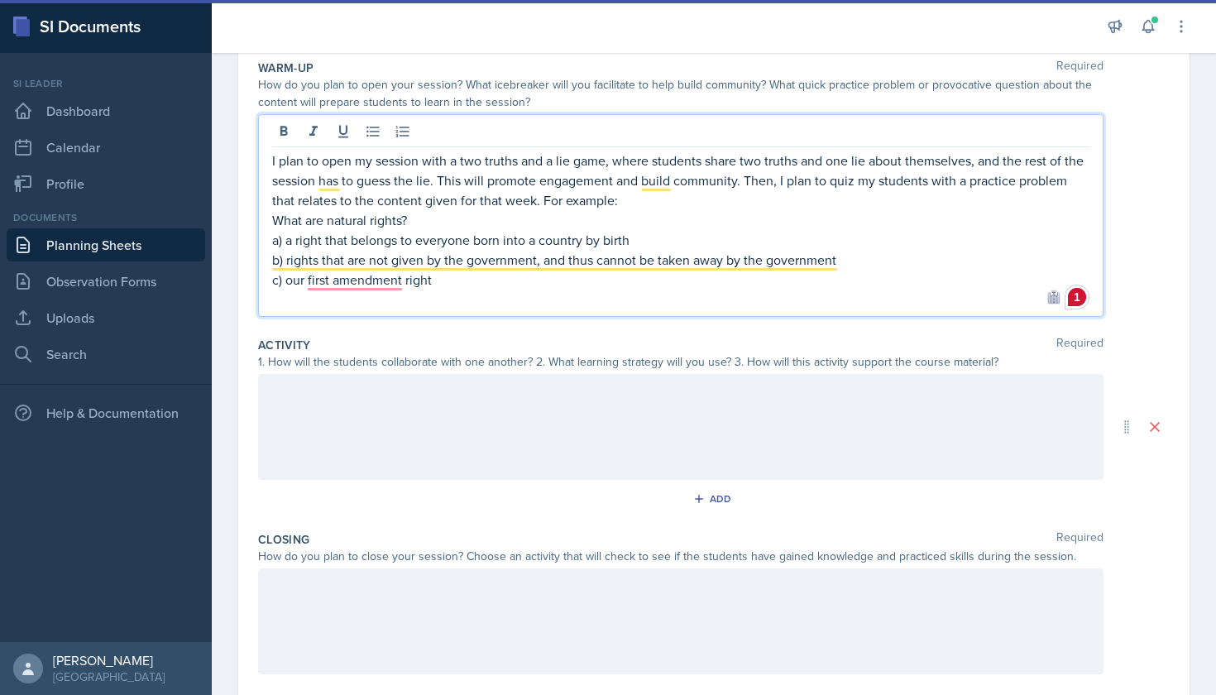
click at [447, 418] on div at bounding box center [681, 427] width 846 height 106
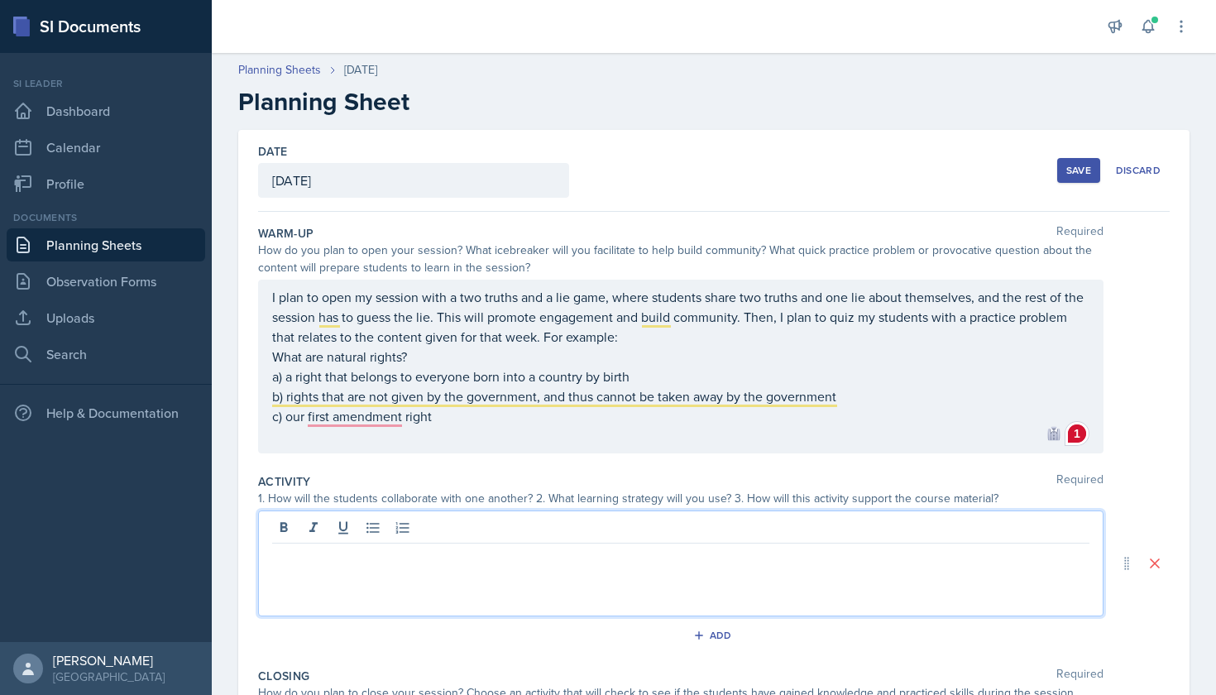
scroll to position [0, 0]
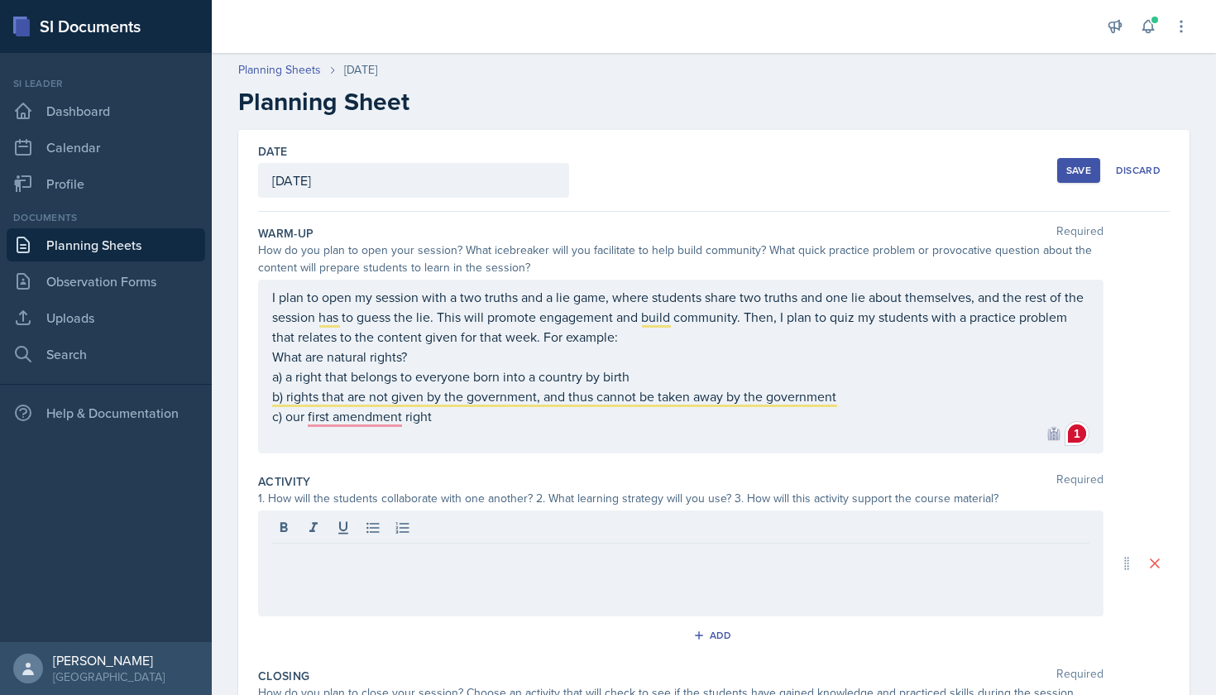
click at [1078, 174] on div "Save" at bounding box center [1078, 170] width 25 height 13
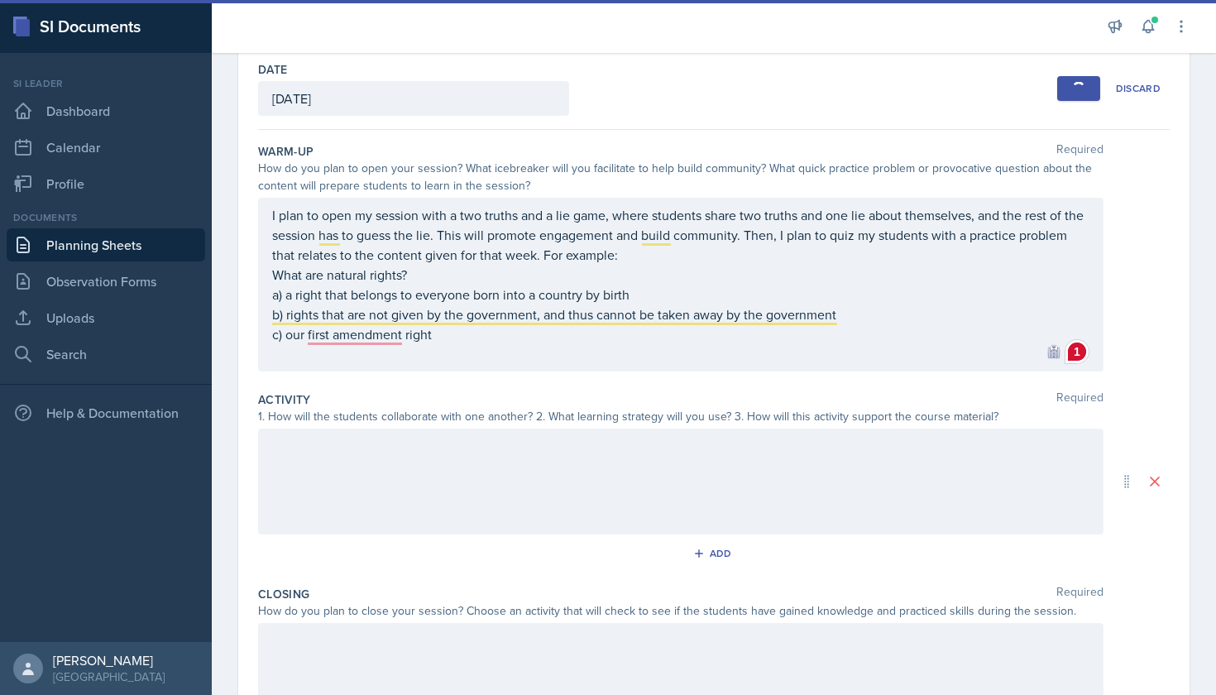
scroll to position [17, 0]
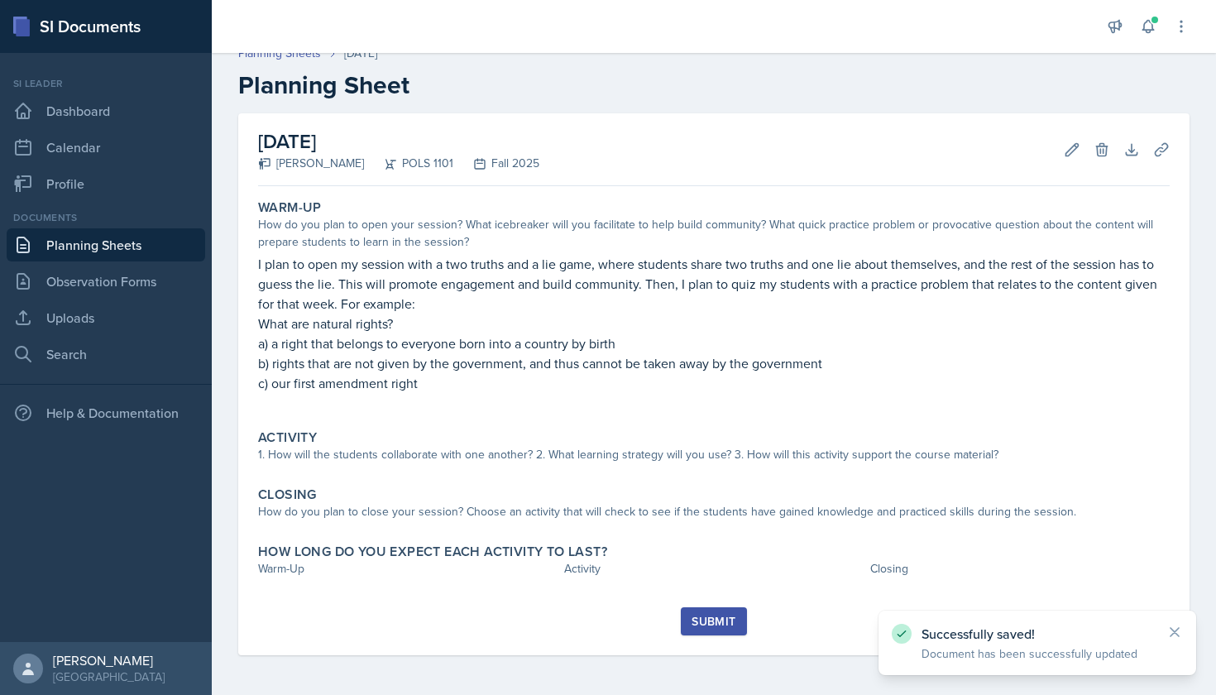
click at [136, 255] on link "Planning Sheets" at bounding box center [106, 244] width 199 height 33
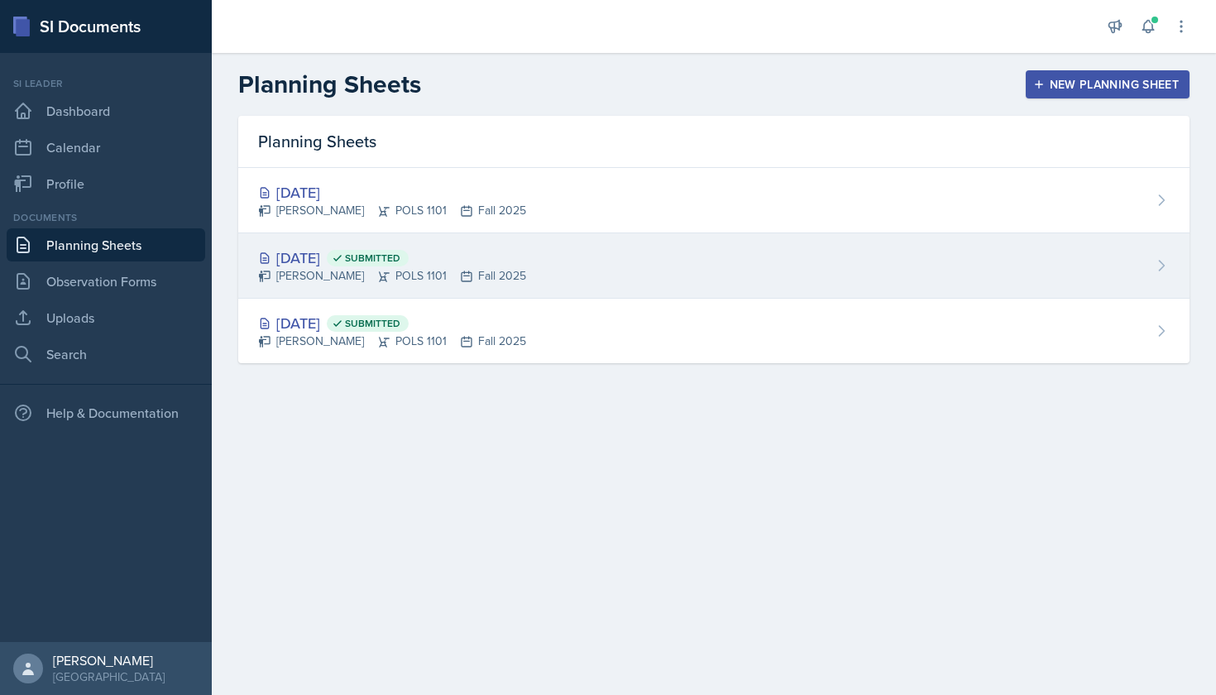
click at [347, 271] on div "[PERSON_NAME] POLS 1101 Fall 2025" at bounding box center [392, 275] width 268 height 17
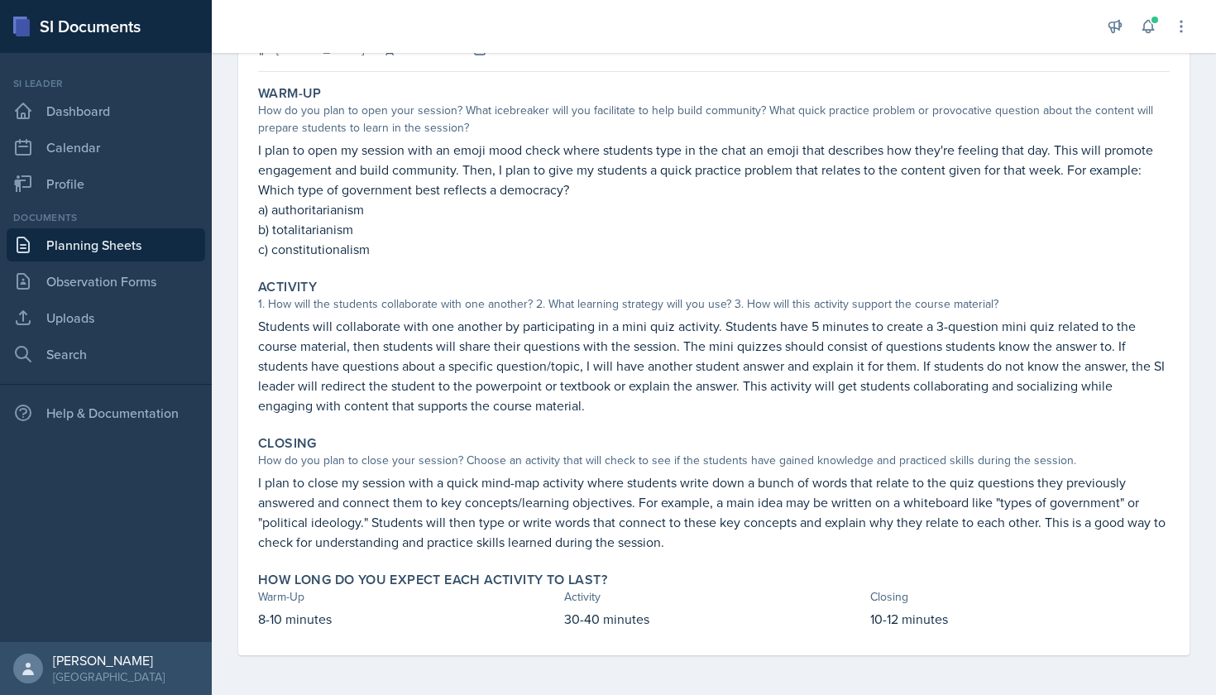
scroll to position [131, 0]
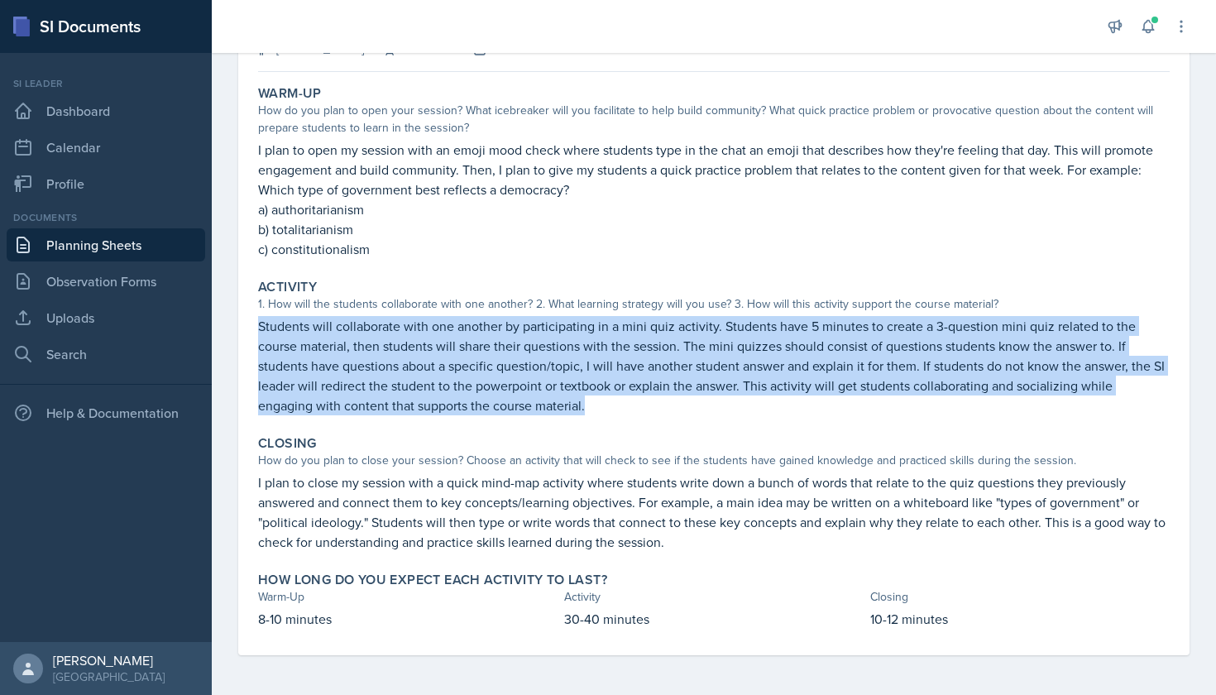
drag, startPoint x: 544, startPoint y: 402, endPoint x: 248, endPoint y: 322, distance: 306.1
click at [248, 322] on div "[DATE] Submitted [PERSON_NAME] POLS 1101 Fall 2025 Edit Delete View Comments Co…" at bounding box center [713, 327] width 951 height 656
copy p "Students will collaborate with one another by participating in a mini quiz acti…"
click at [141, 256] on link "Planning Sheets" at bounding box center [106, 244] width 199 height 33
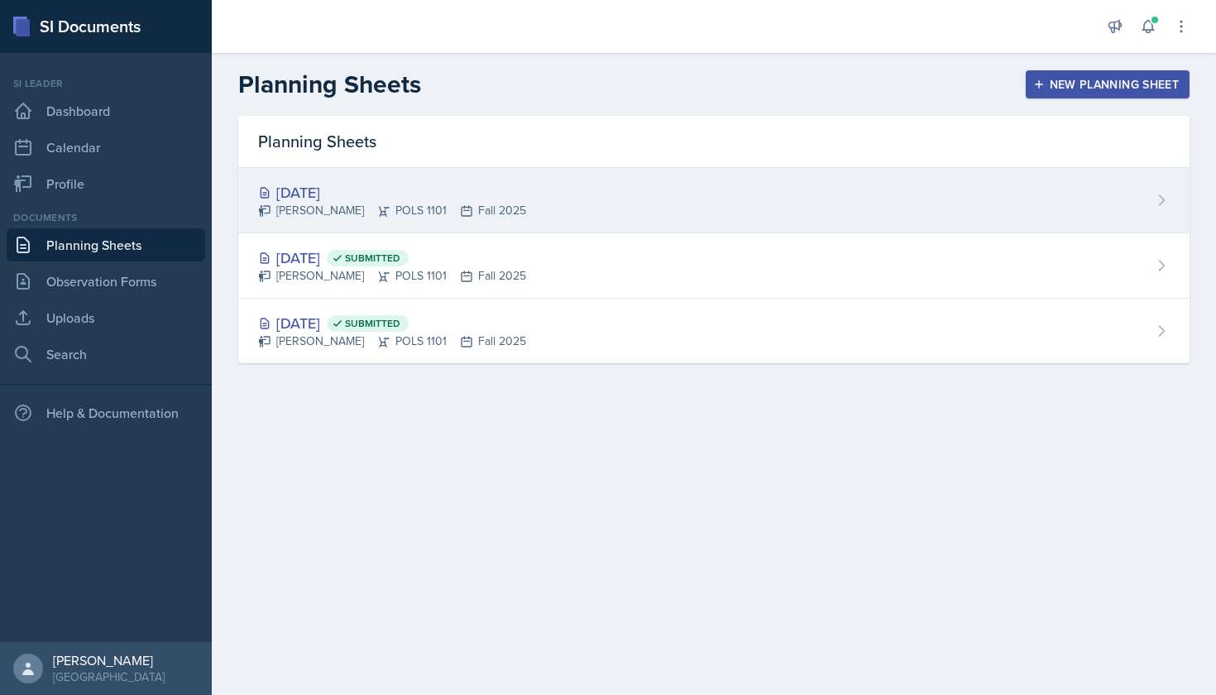
click at [379, 194] on div "[DATE]" at bounding box center [392, 192] width 268 height 22
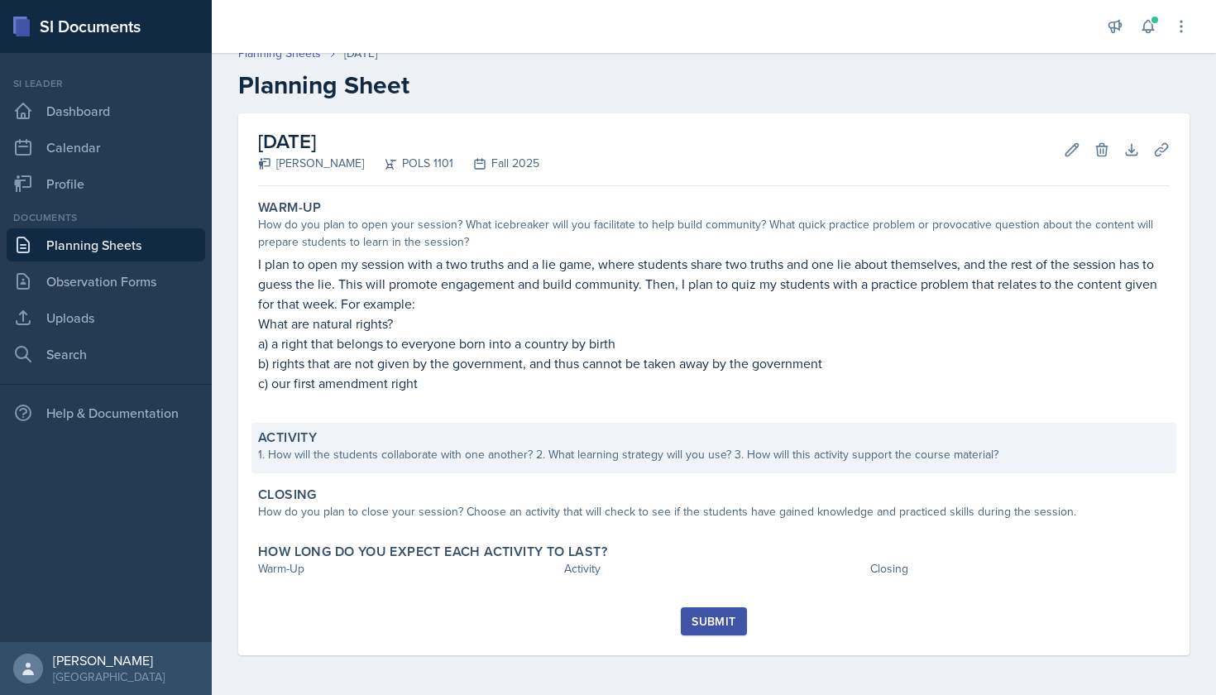
scroll to position [17, 0]
click at [394, 437] on div "Activity" at bounding box center [714, 437] width 912 height 17
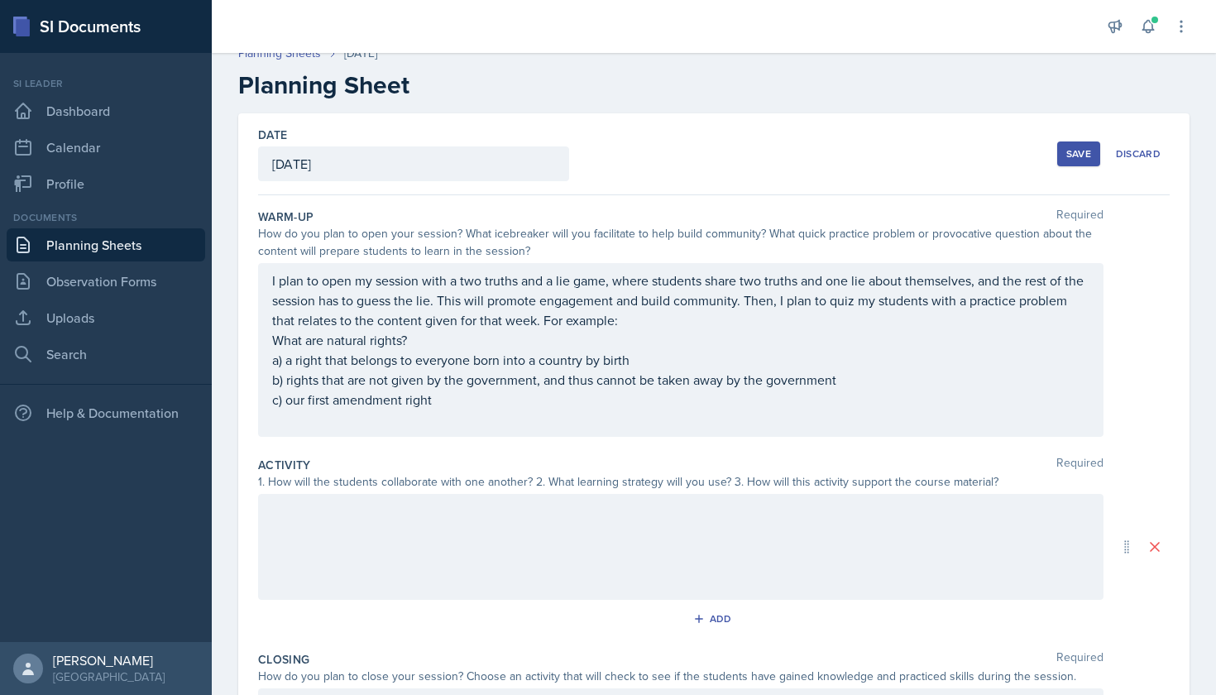
click at [401, 518] on div at bounding box center [681, 547] width 846 height 106
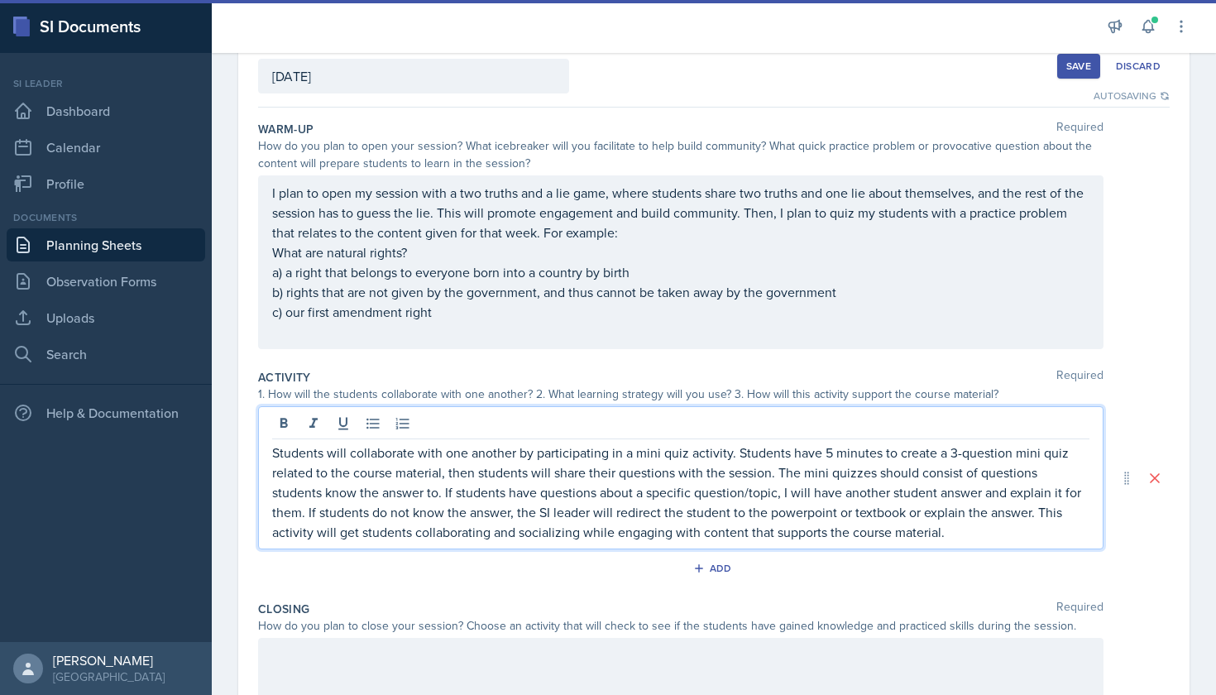
scroll to position [108, 0]
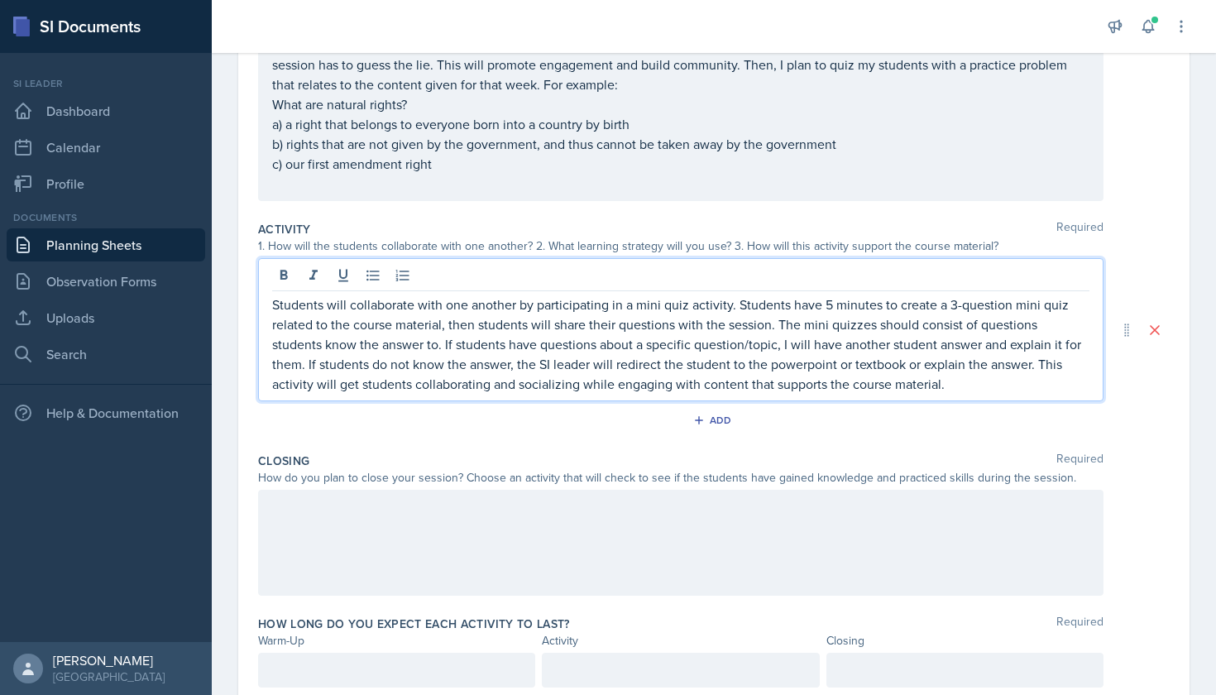
click at [766, 544] on div at bounding box center [681, 543] width 846 height 106
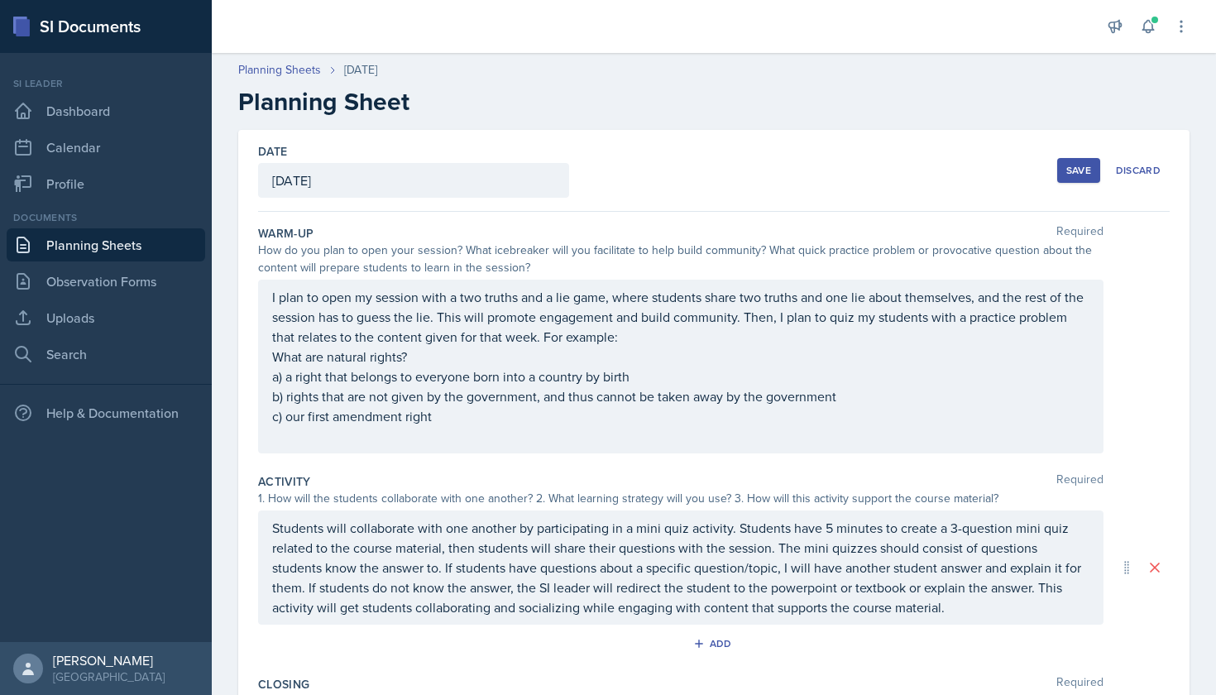
scroll to position [0, 0]
click at [1075, 171] on div "Save" at bounding box center [1078, 170] width 25 height 13
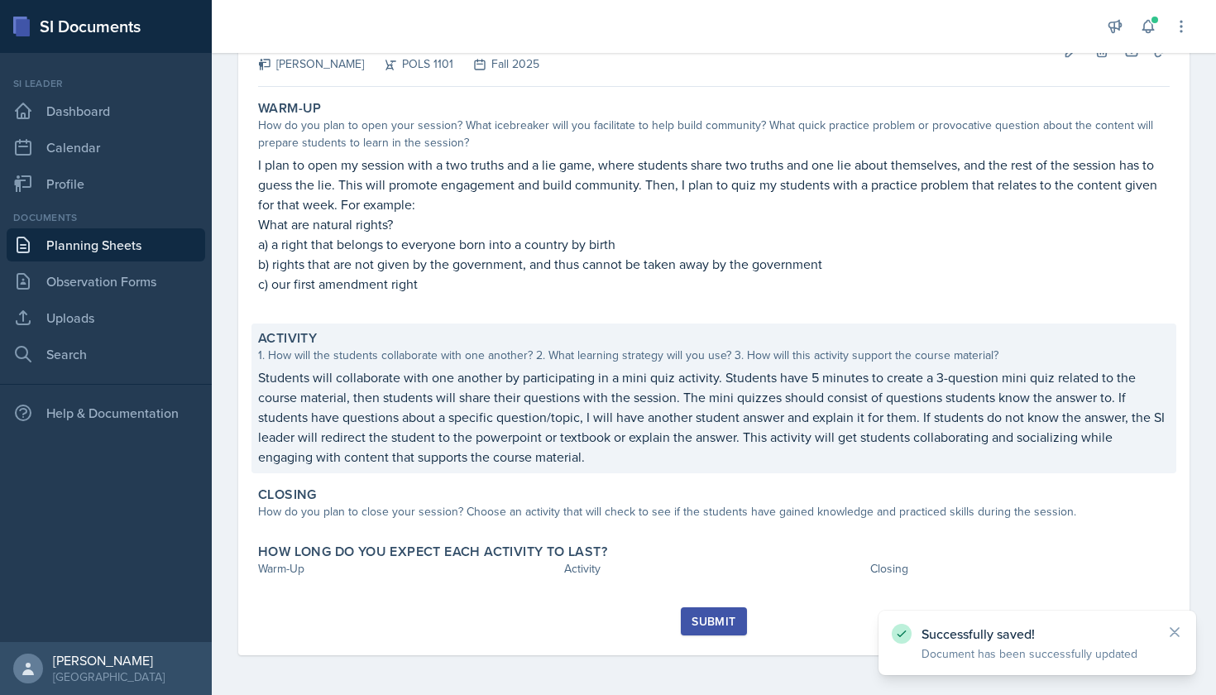
scroll to position [116, 0]
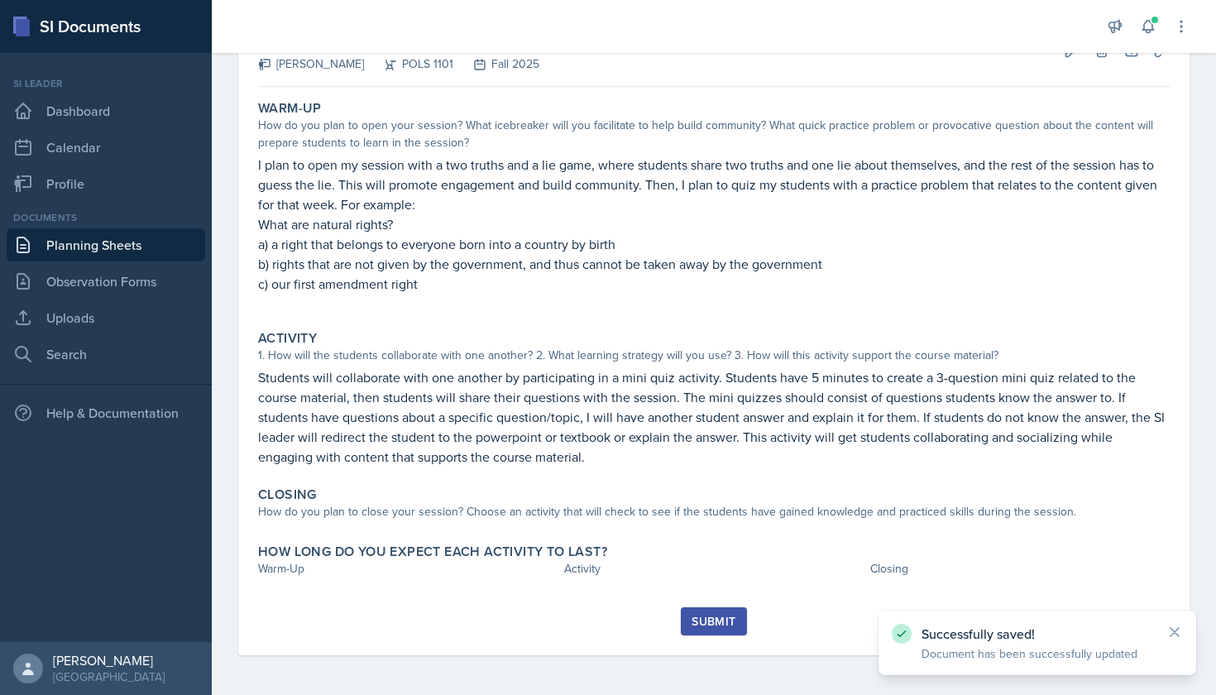
click at [142, 238] on link "Planning Sheets" at bounding box center [106, 244] width 199 height 33
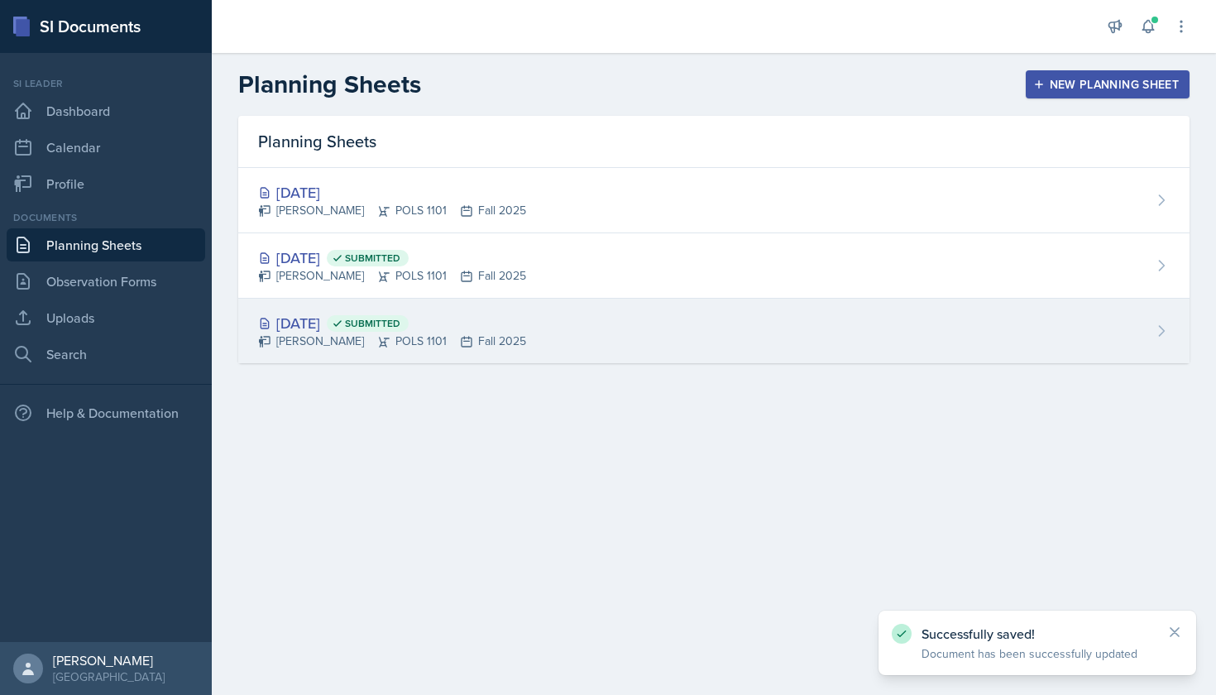
click at [323, 340] on div "[PERSON_NAME] POLS 1101 Fall 2025" at bounding box center [392, 341] width 268 height 17
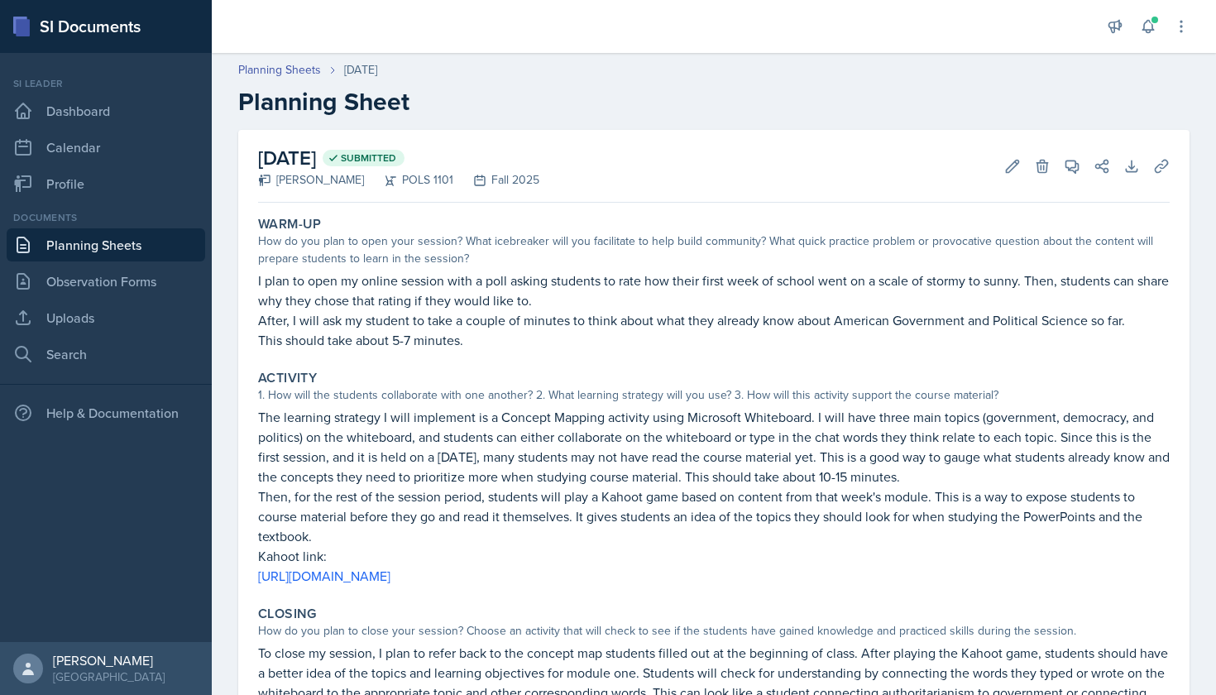
click at [120, 231] on link "Planning Sheets" at bounding box center [106, 244] width 199 height 33
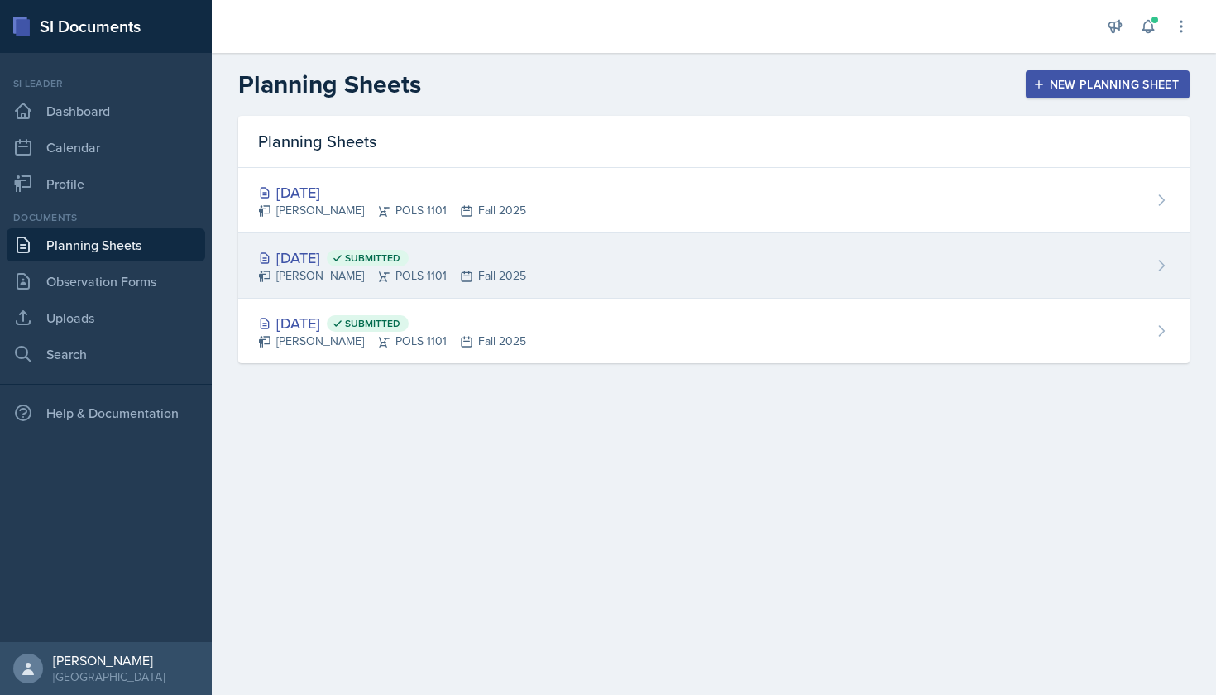
click at [315, 262] on div "[DATE] Submitted" at bounding box center [392, 258] width 268 height 22
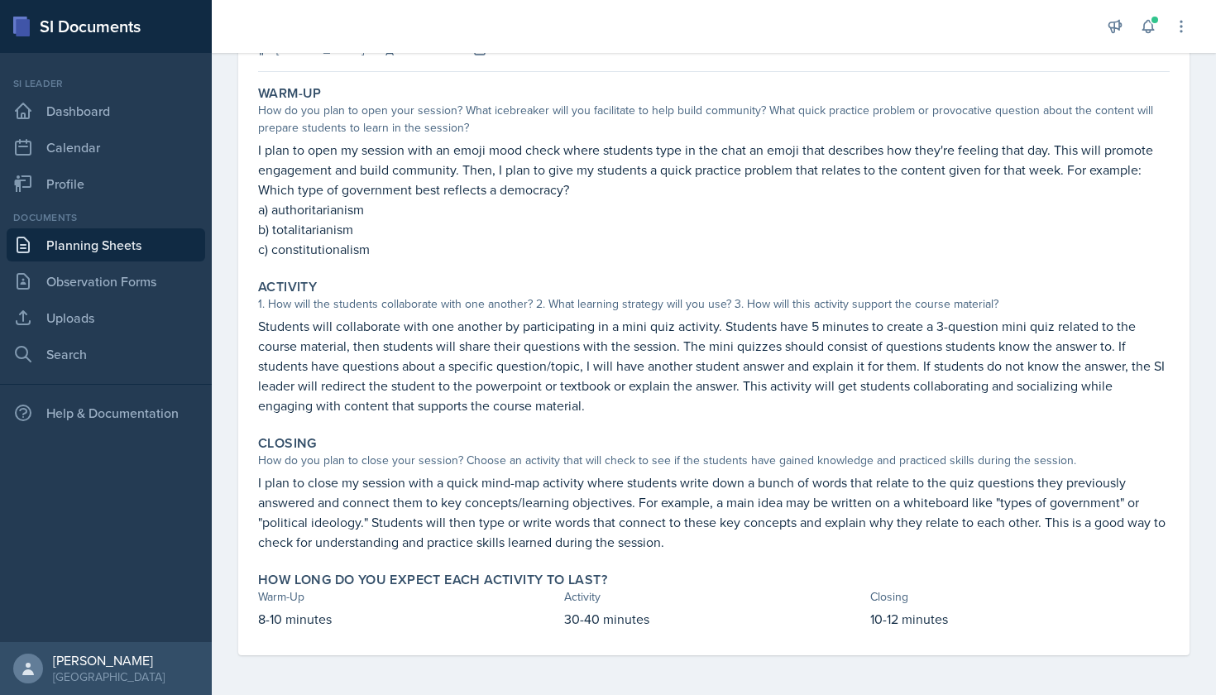
scroll to position [131, 0]
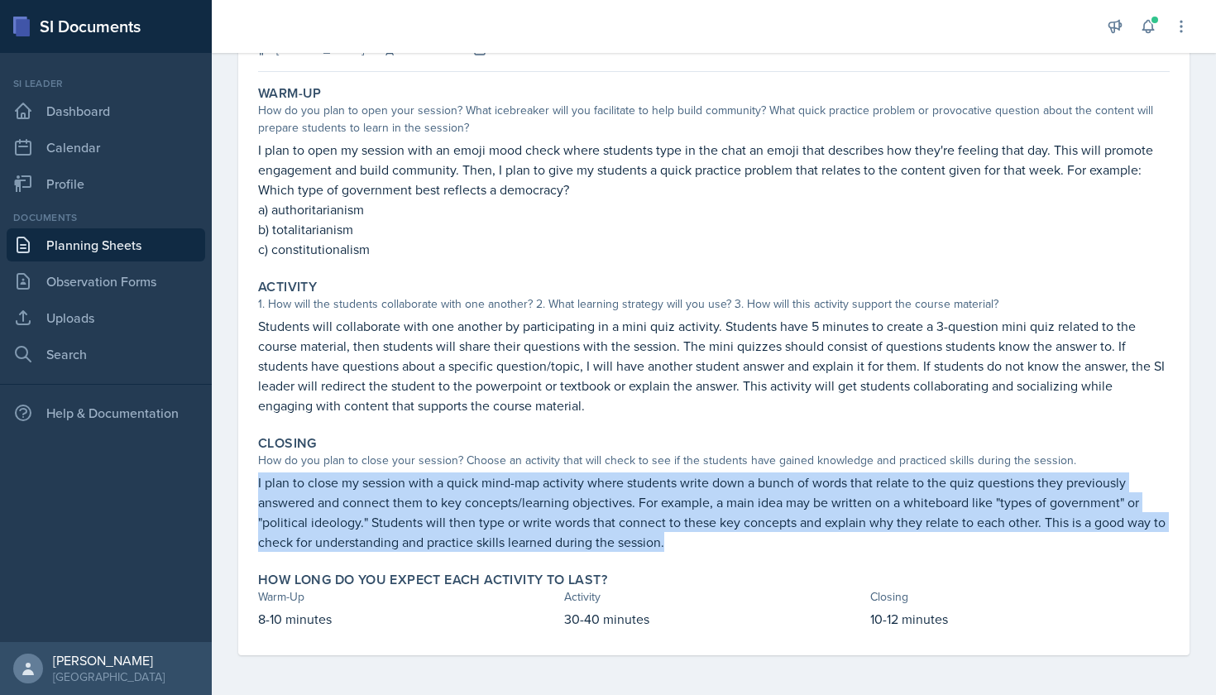
drag, startPoint x: 257, startPoint y: 481, endPoint x: 700, endPoint y: 539, distance: 446.4
click at [700, 539] on div "Closing How do you plan to close your session? Choose an activity that will che…" at bounding box center [714, 494] width 925 height 130
copy p "I plan to close my session with a quick mind-map activity where students write …"
click at [122, 235] on link "Planning Sheets" at bounding box center [106, 244] width 199 height 33
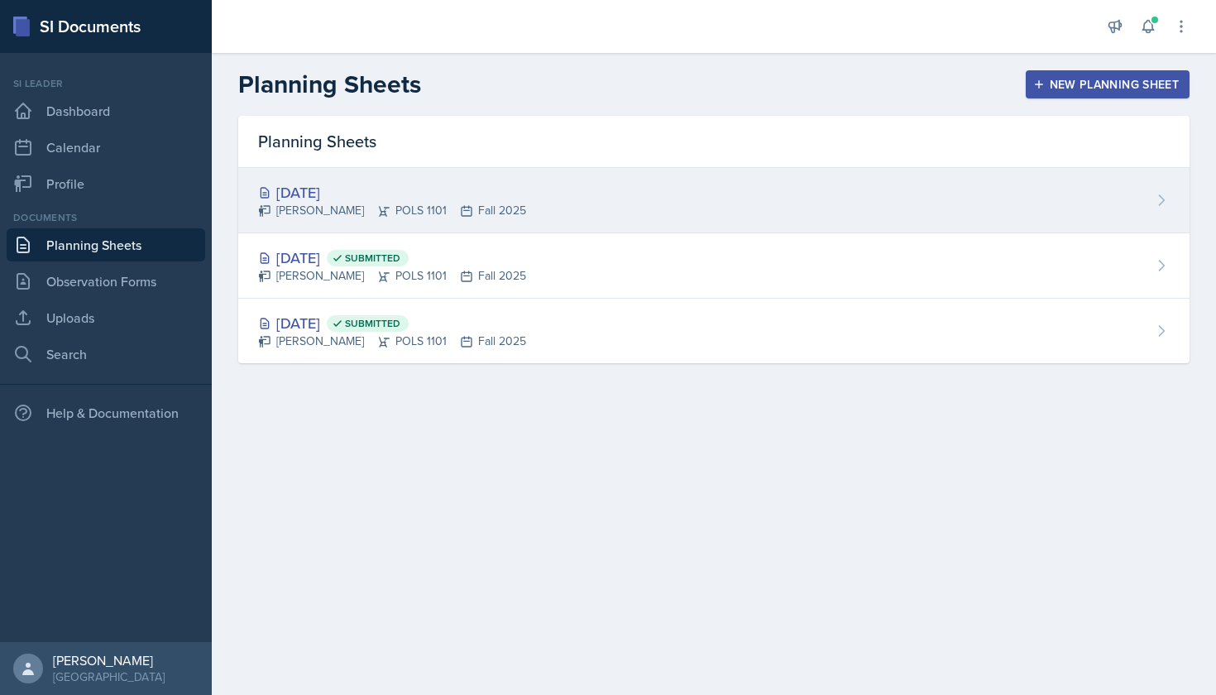
click at [386, 211] on icon at bounding box center [383, 210] width 13 height 13
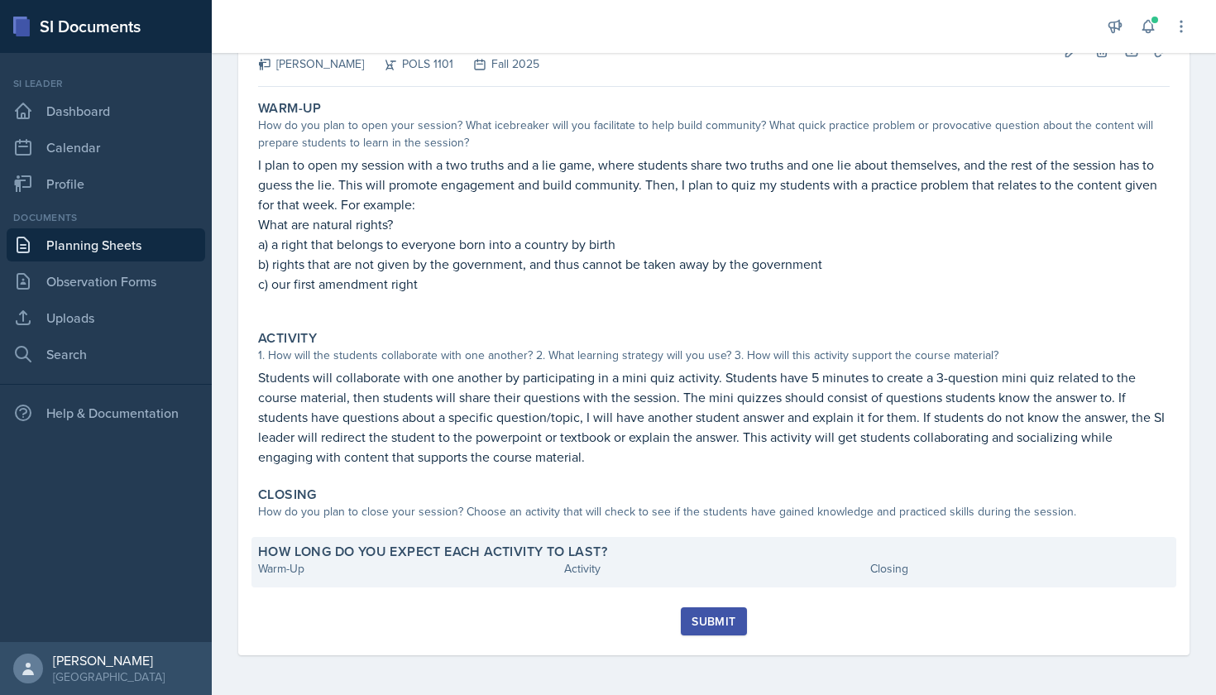
click at [443, 569] on div "Warm-Up" at bounding box center [407, 568] width 299 height 17
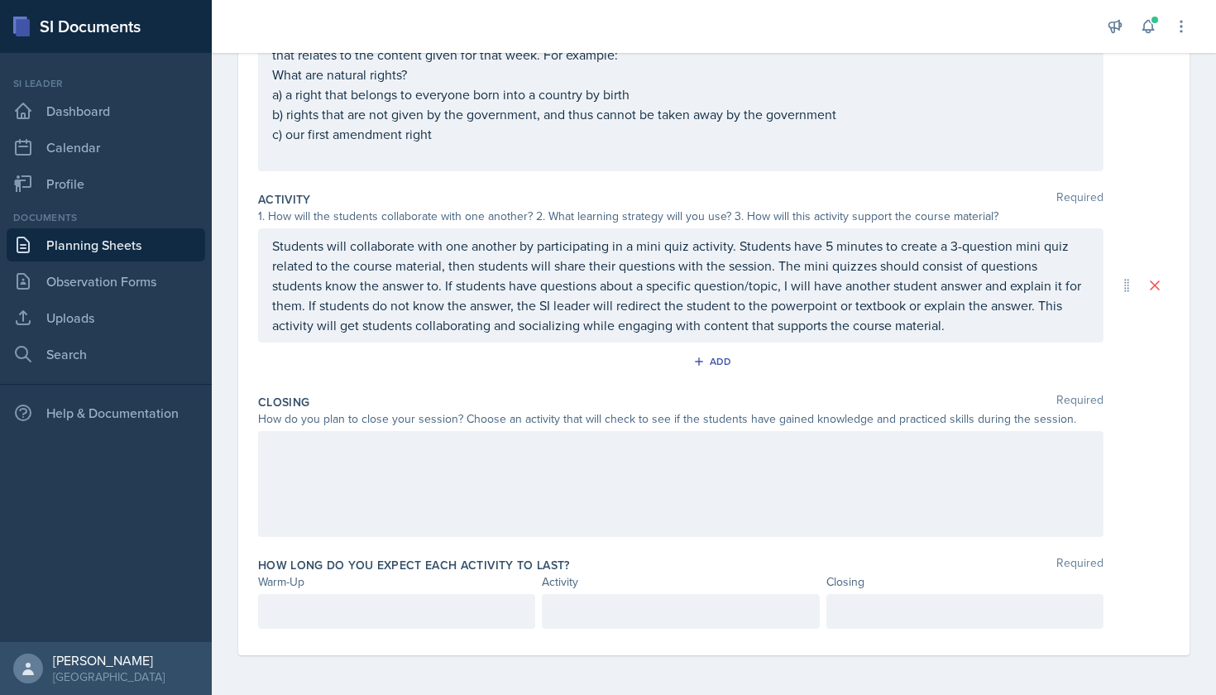
click at [442, 472] on div at bounding box center [681, 484] width 846 height 106
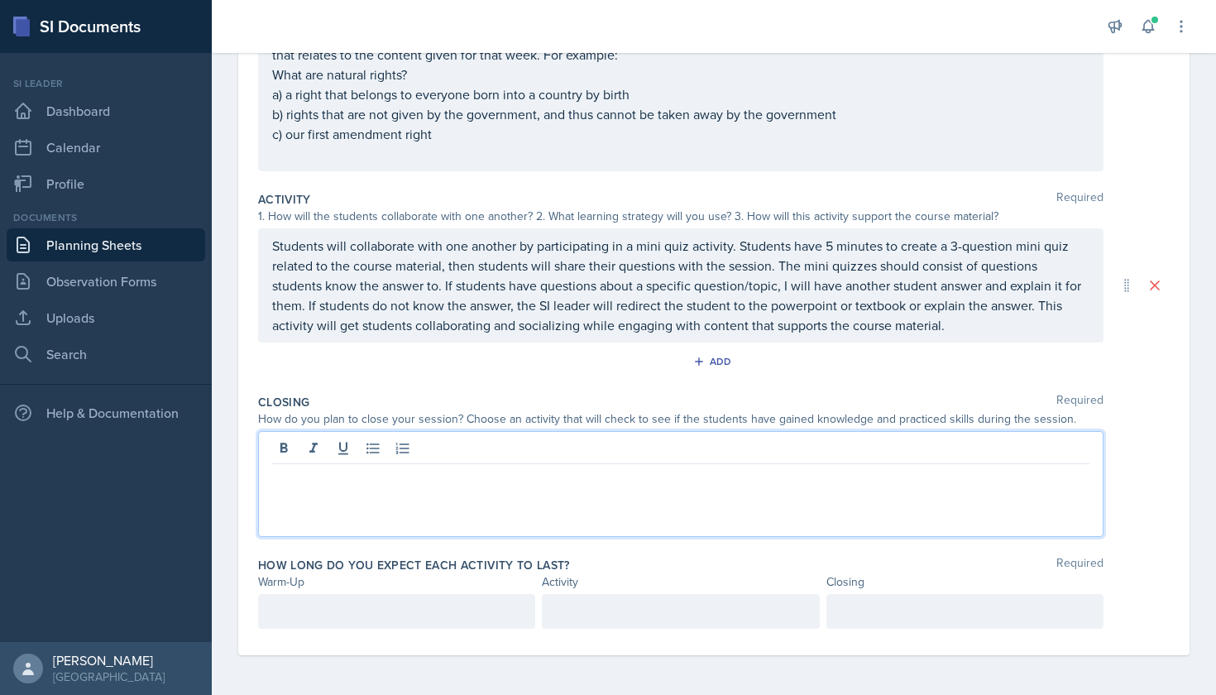
scroll to position [282, 0]
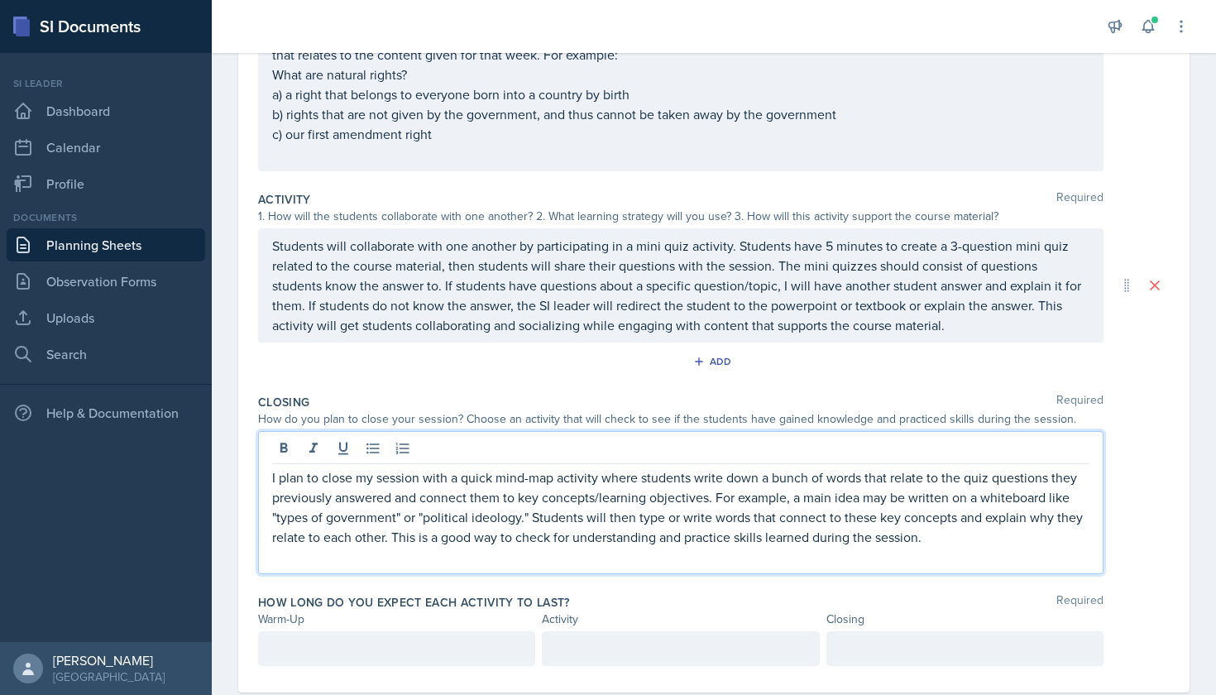
click at [272, 481] on p "I plan to close my session with a quick mind-map activity where students write …" at bounding box center [680, 506] width 817 height 79
drag, startPoint x: 396, startPoint y: 519, endPoint x: 275, endPoint y: 515, distance: 120.8
click at [275, 515] on p "I plan to close my session with a quick mind-map activity where students write …" at bounding box center [680, 506] width 817 height 79
drag, startPoint x: 467, startPoint y: 517, endPoint x: 376, endPoint y: 517, distance: 91.8
click at [376, 517] on p "I plan to close my session with a quick mind-map activity where students write …" at bounding box center [680, 506] width 817 height 79
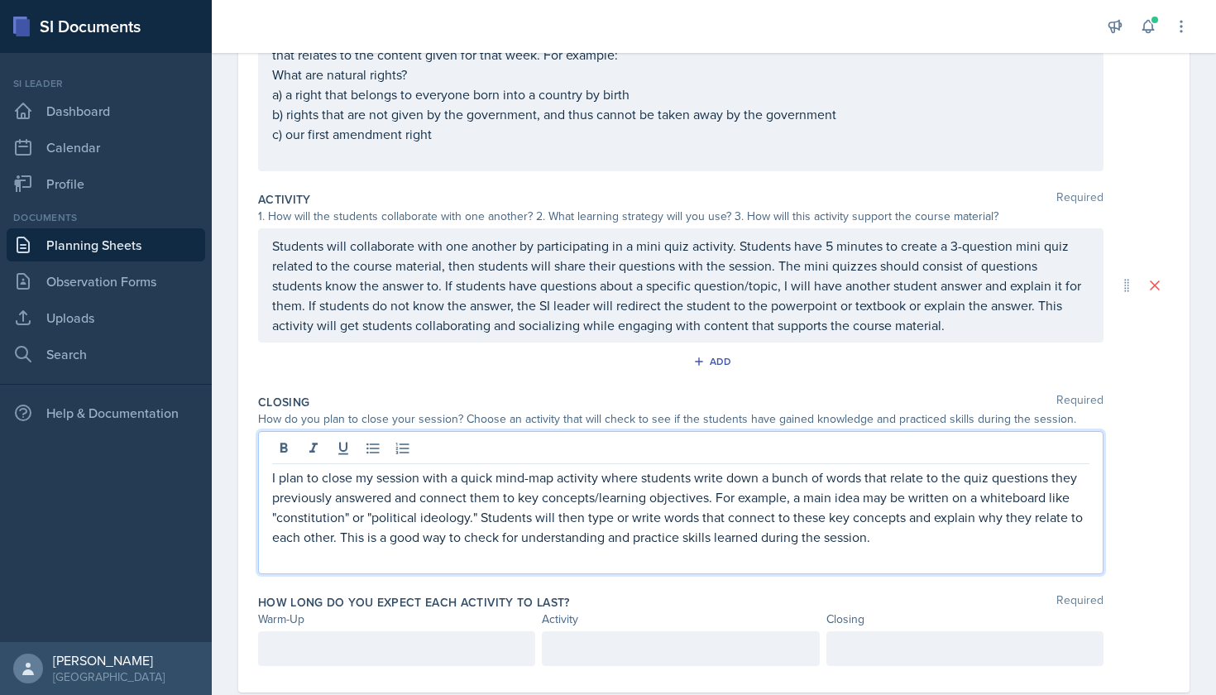
click at [480, 515] on p "I plan to close my session with a quick mind-map activity where students write …" at bounding box center [680, 506] width 817 height 79
drag, startPoint x: 478, startPoint y: 514, endPoint x: 352, endPoint y: 515, distance: 125.8
click at [352, 515] on p "I plan to close my session with a quick mind-map activity where students write …" at bounding box center [680, 506] width 817 height 79
click at [697, 518] on p "I plan to close my session with a quick mind-map activity where students write …" at bounding box center [680, 506] width 817 height 79
click at [766, 517] on p "I plan to close my session with a quick mind-map activity where students write …" at bounding box center [680, 506] width 817 height 79
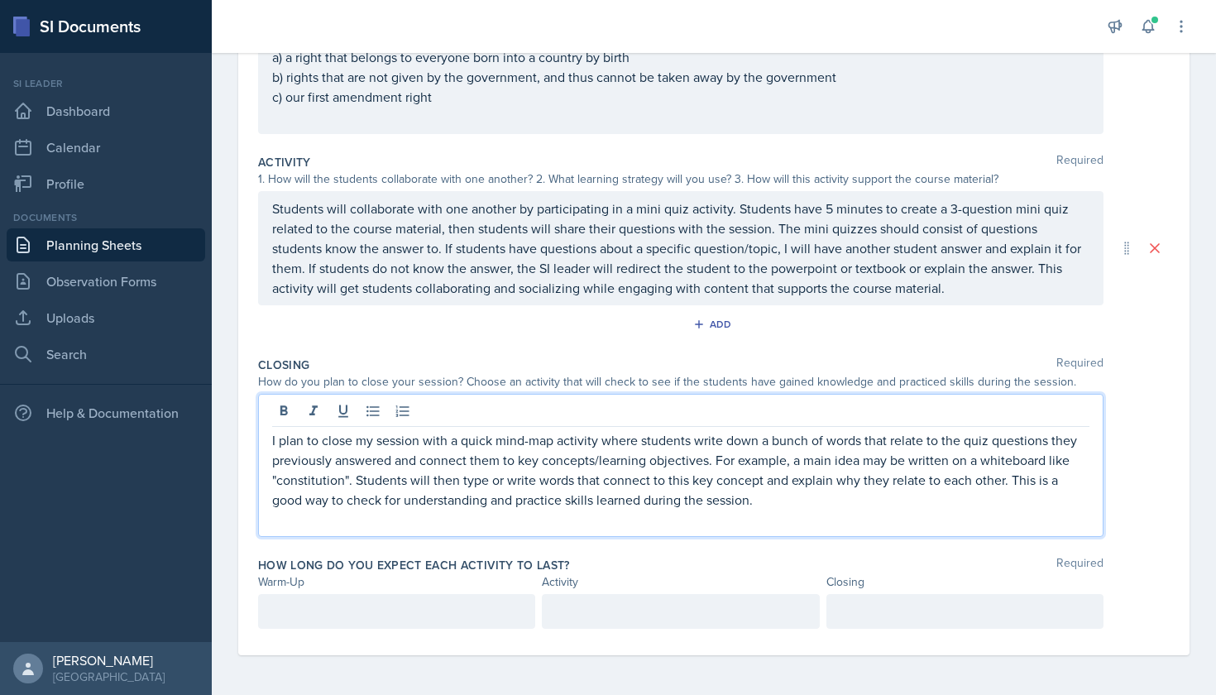
scroll to position [319, 0]
click at [376, 616] on div at bounding box center [396, 611] width 277 height 35
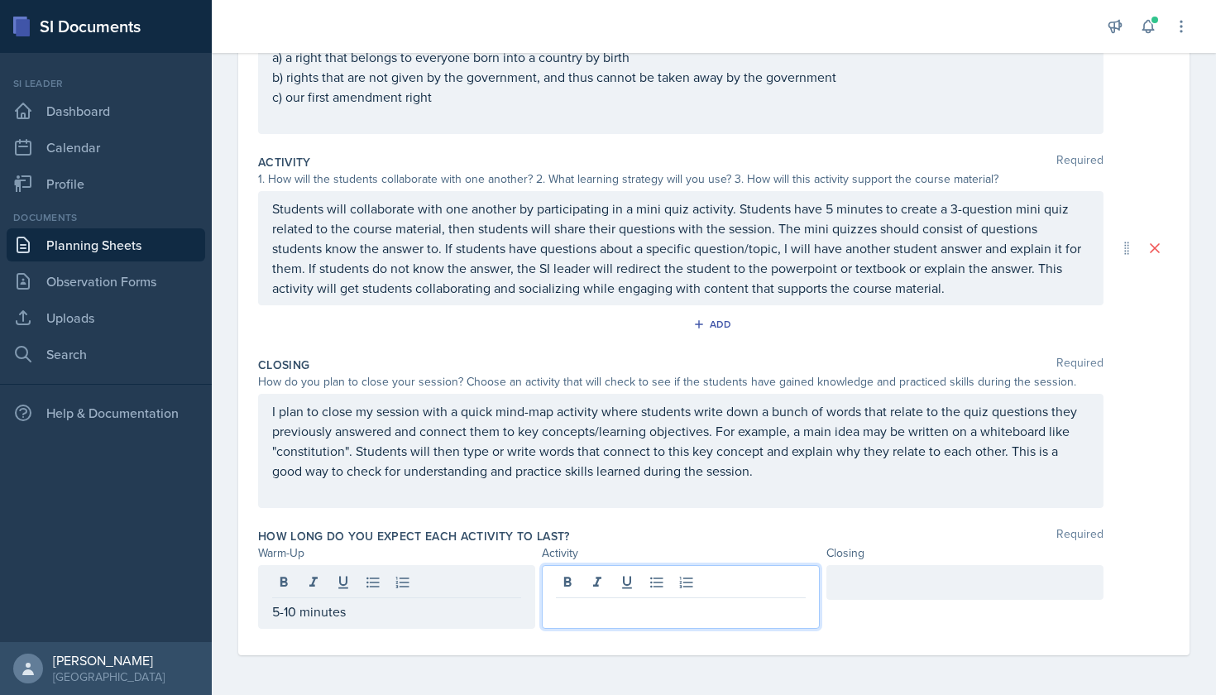
click at [620, 580] on div at bounding box center [680, 597] width 277 height 64
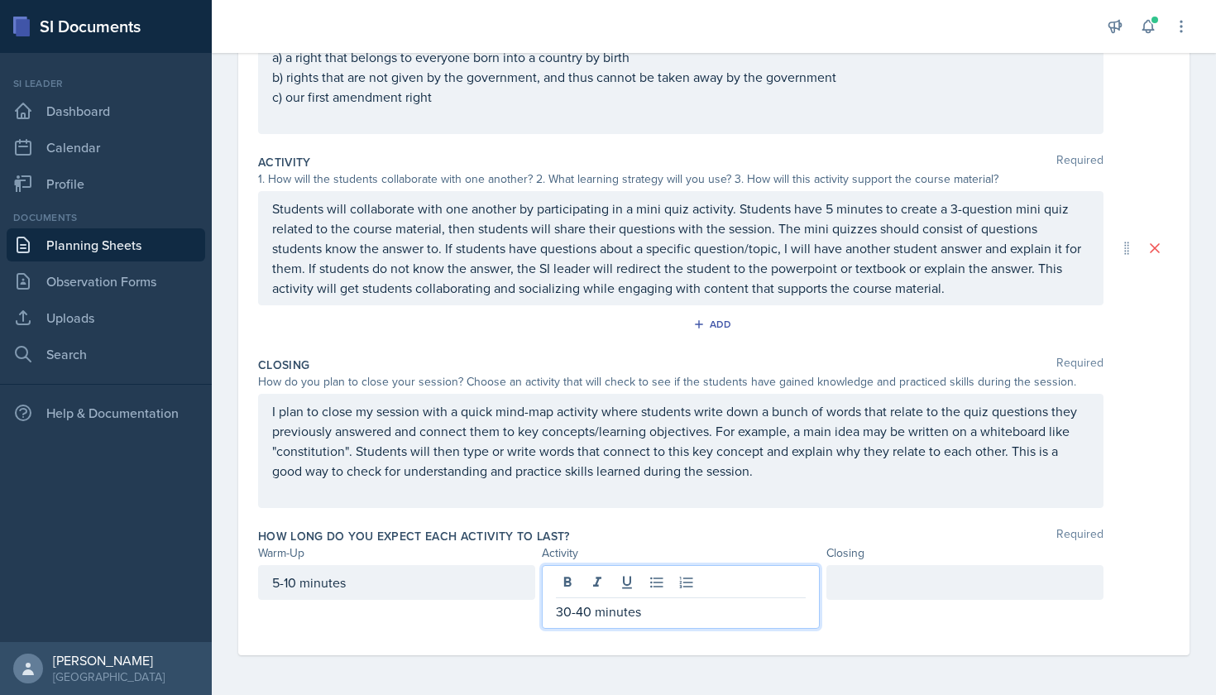
click at [877, 577] on div at bounding box center [964, 582] width 277 height 35
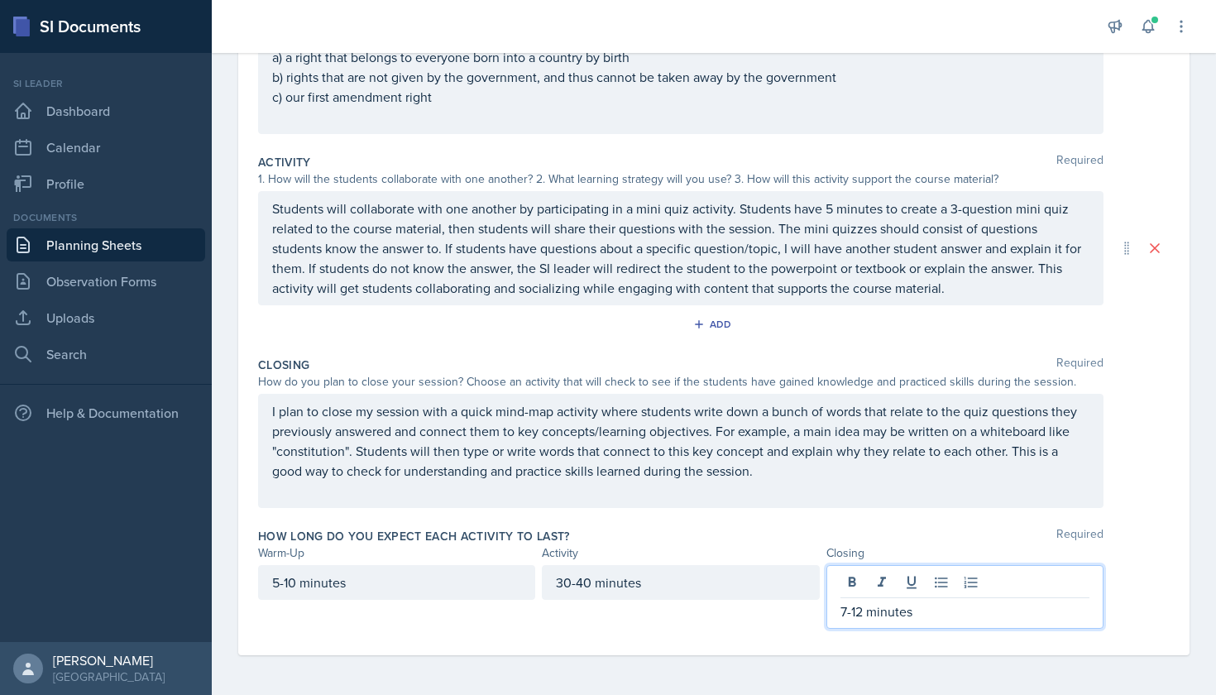
click at [920, 482] on div "I plan to close my session with a quick mind-map activity where students write …" at bounding box center [680, 450] width 817 height 99
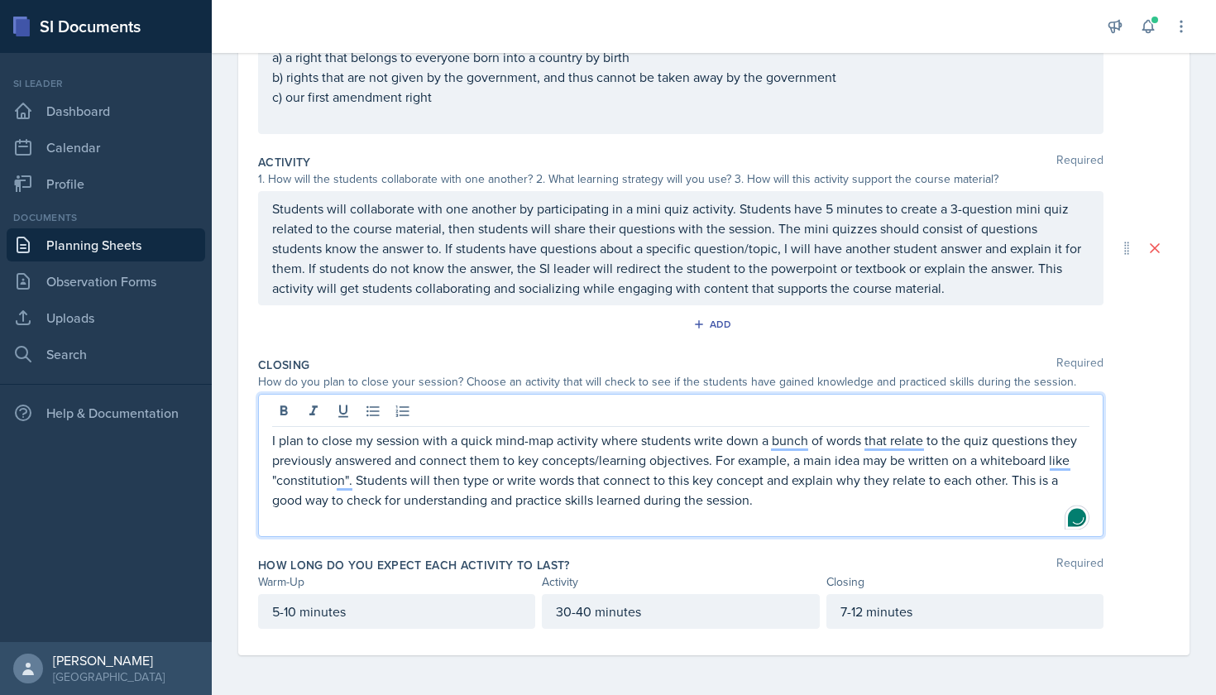
click at [1032, 326] on div "Add" at bounding box center [714, 327] width 912 height 31
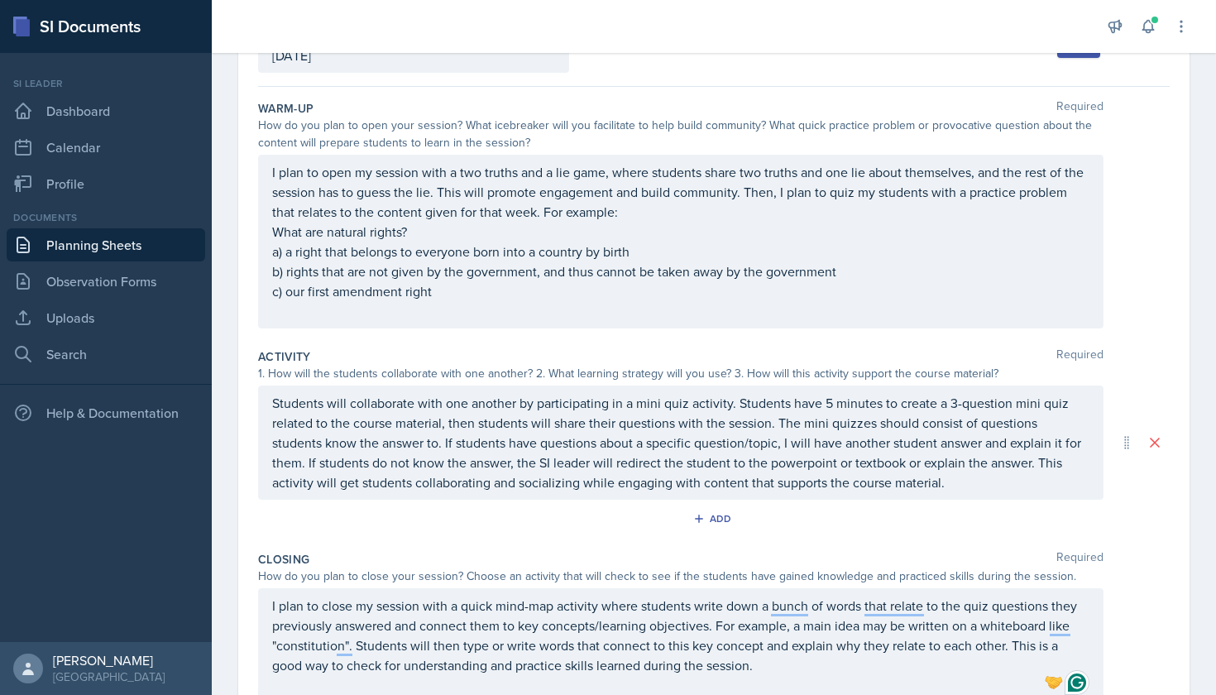
scroll to position [127, 0]
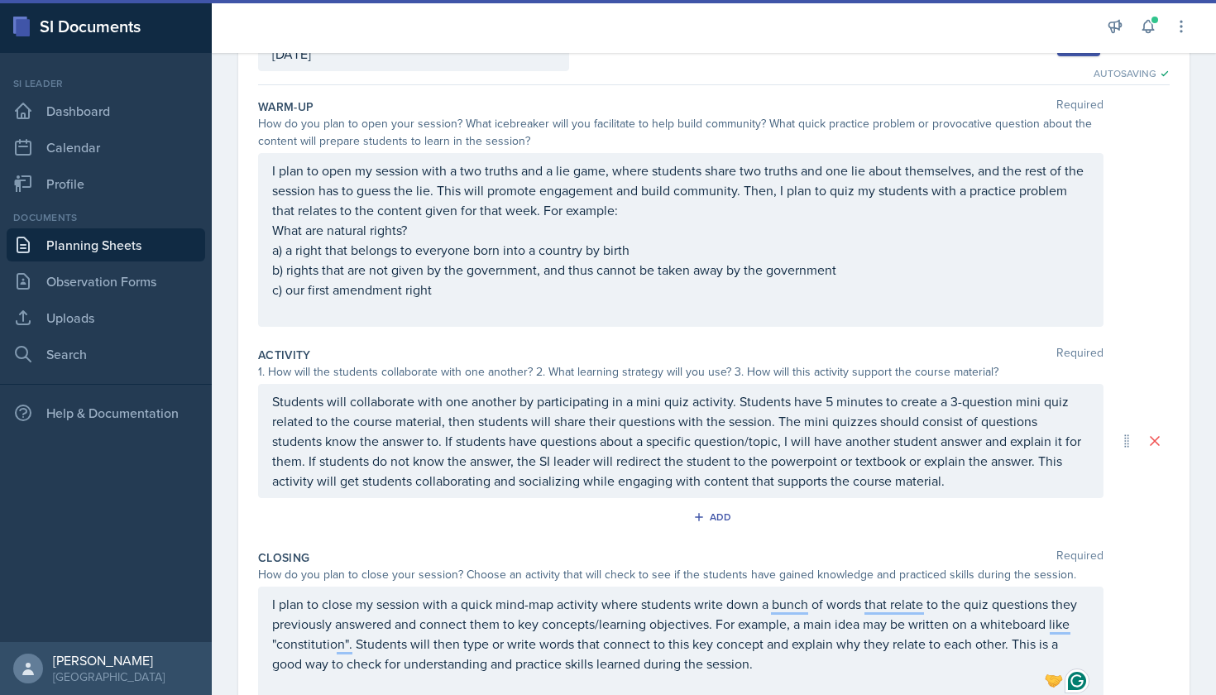
click at [788, 603] on div "I plan to close my session with a quick mind-map activity where students write …" at bounding box center [681, 644] width 846 height 114
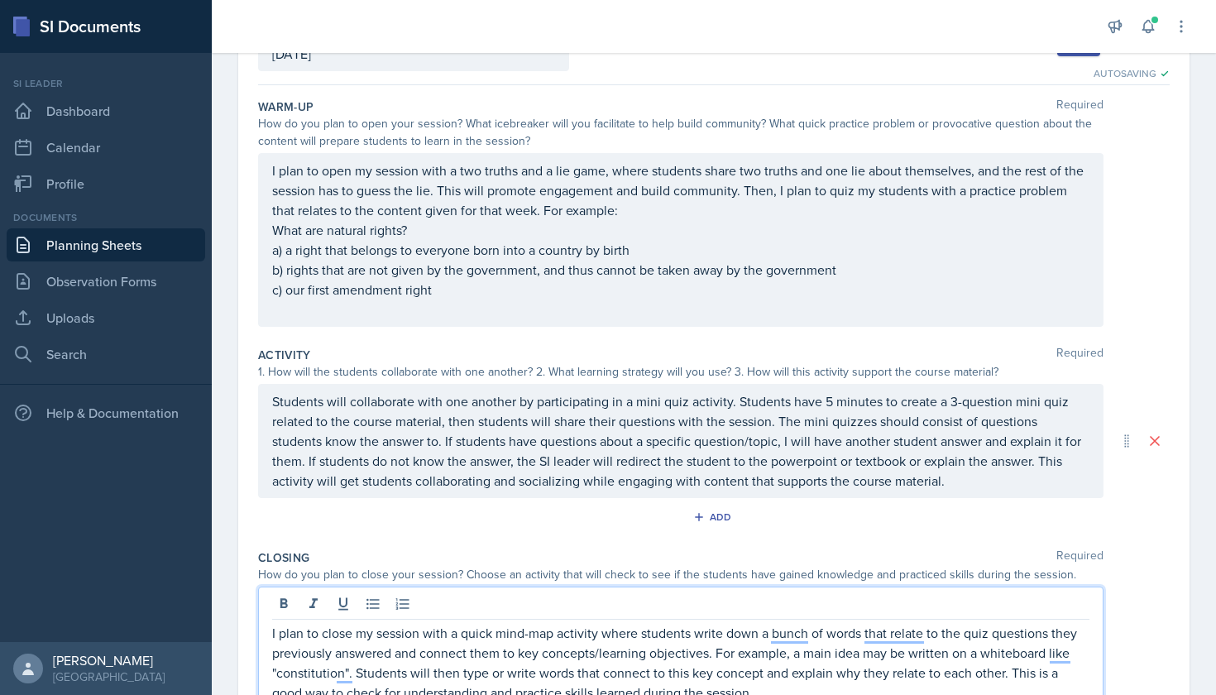
click at [788, 629] on p "I plan to close my session with a quick mind-map activity where students write …" at bounding box center [680, 662] width 817 height 79
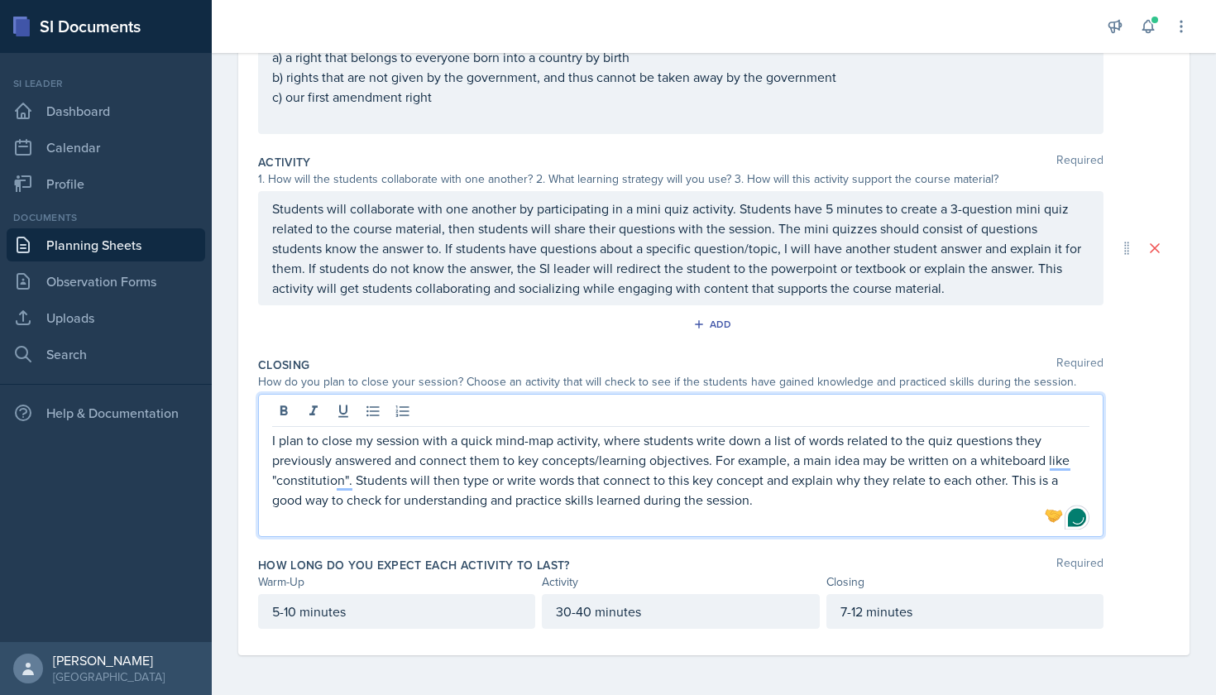
scroll to position [319, 0]
click at [1052, 456] on p "I plan to close my session with a quick mind-map activity, where students write…" at bounding box center [680, 469] width 817 height 79
click at [1076, 456] on p "I plan to close my session with a quick mind-map activity, where students write…" at bounding box center [680, 469] width 817 height 79
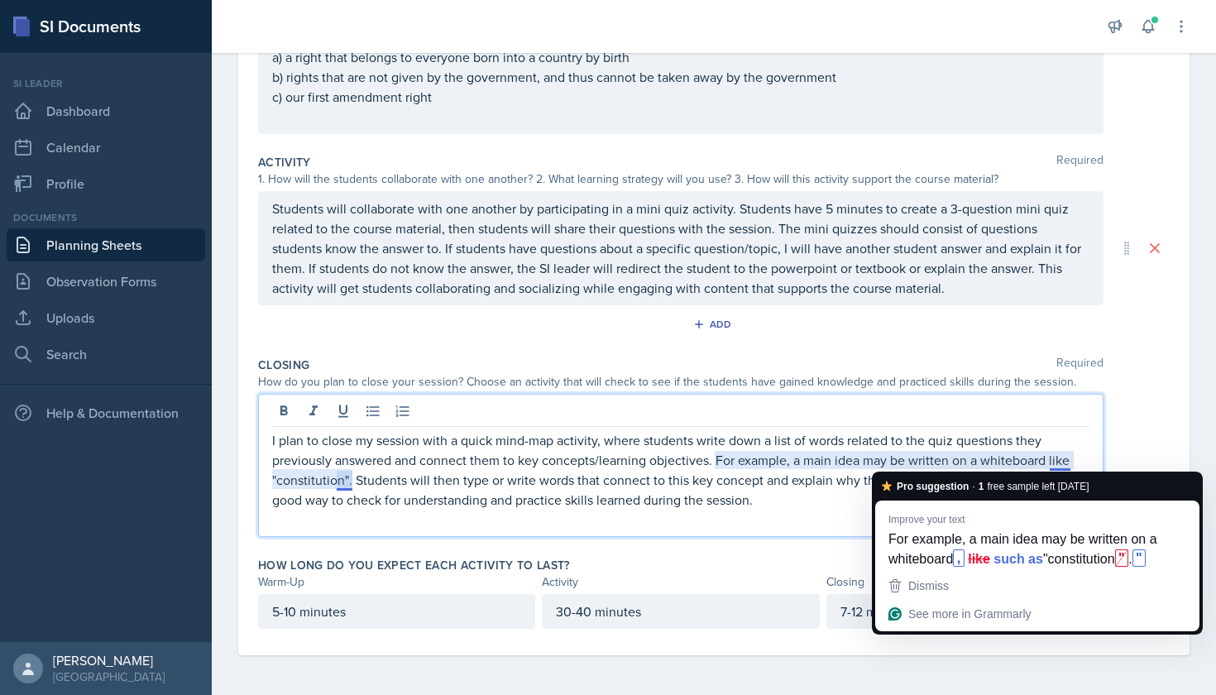
click at [1065, 456] on p "I plan to close my session with a quick mind-map activity, where students write…" at bounding box center [680, 469] width 817 height 79
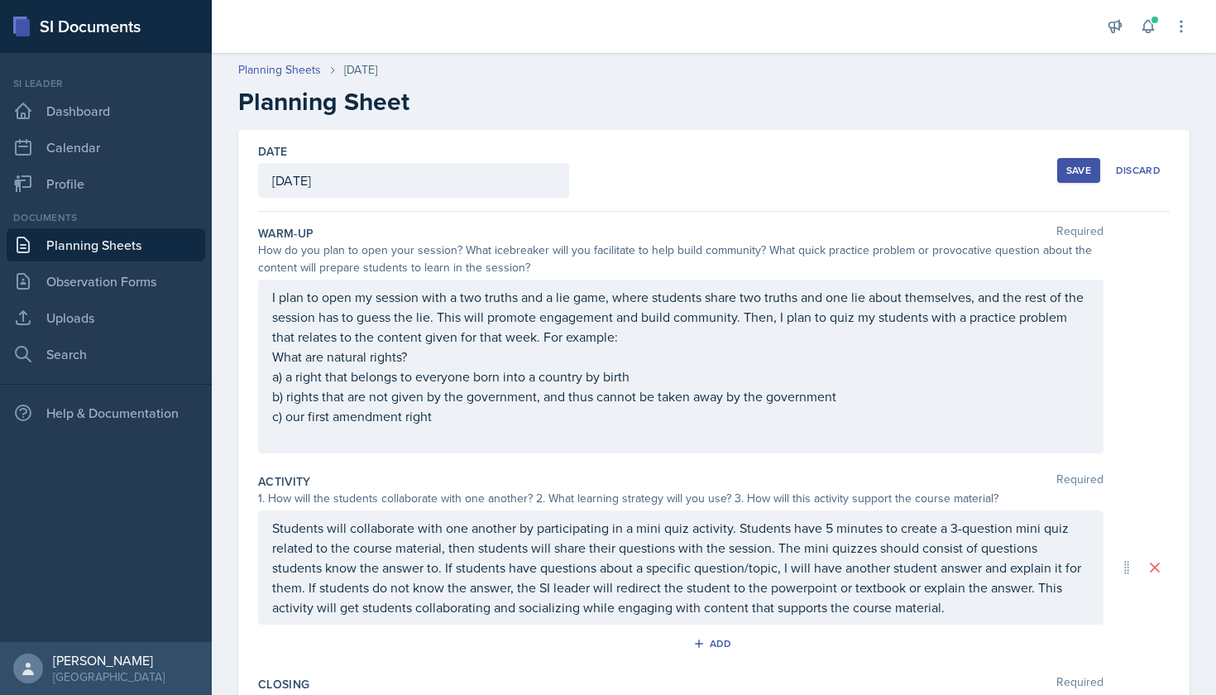
scroll to position [0, 0]
click at [841, 470] on div "Activity Required 1. How will the students collaborate with one another? 2. Wha…" at bounding box center [714, 568] width 912 height 203
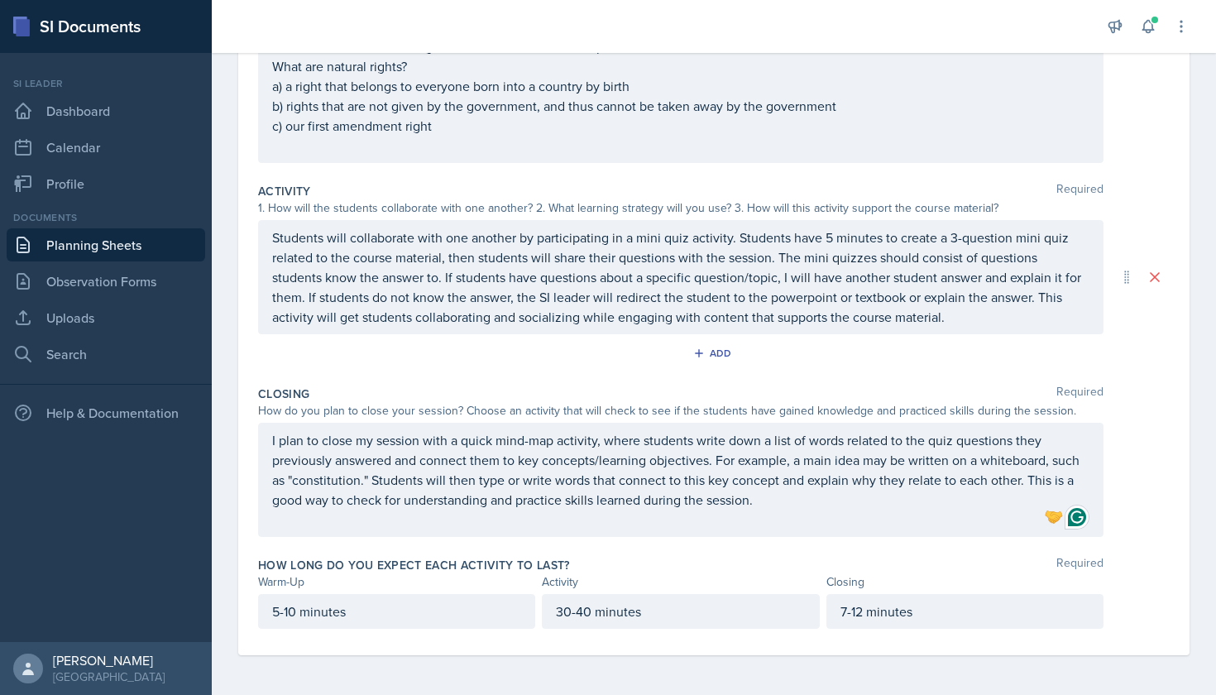
scroll to position [290, 0]
click at [917, 326] on p "Students will collaborate with one another by participating in a mini quiz acti…" at bounding box center [680, 277] width 817 height 99
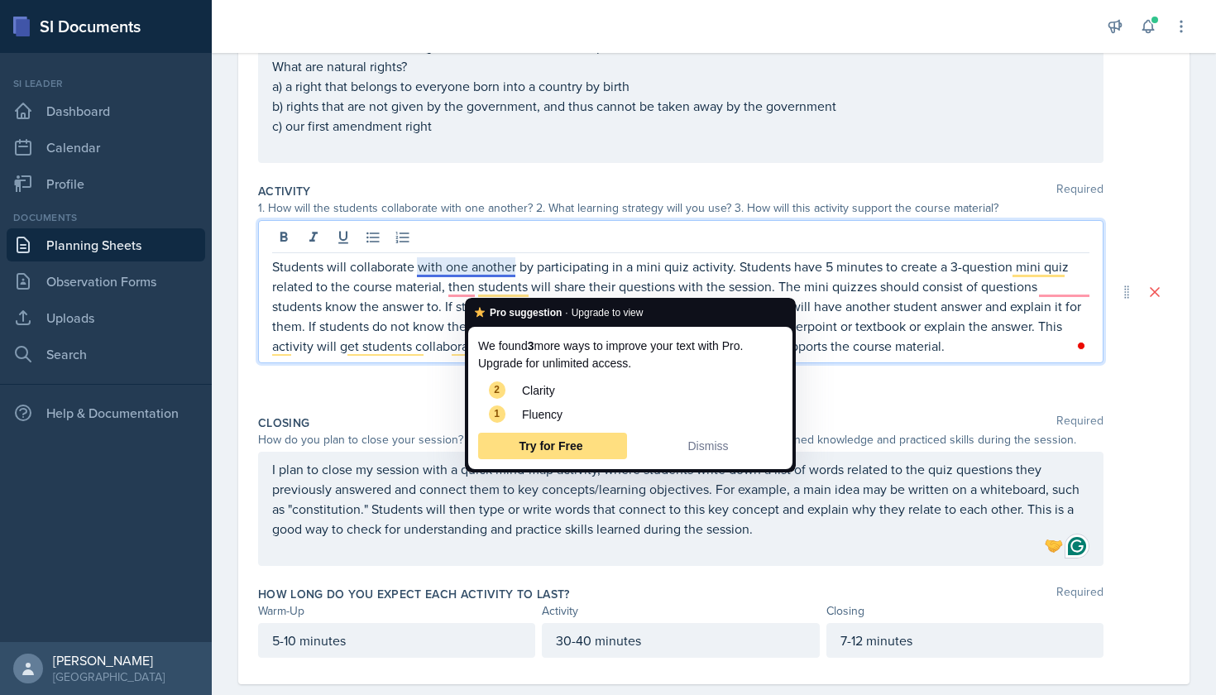
click at [486, 269] on p "Students will collaborate with one another by participating in a mini quiz acti…" at bounding box center [680, 305] width 817 height 99
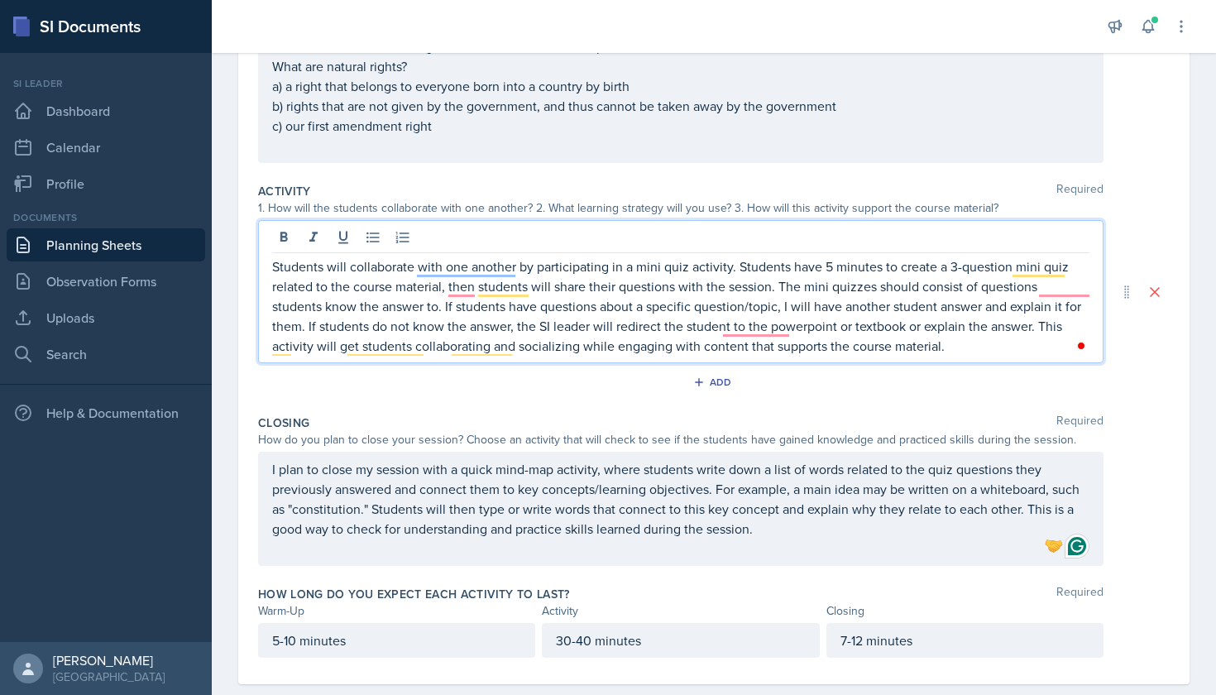
click at [486, 269] on p "Students will collaborate with one another by participating in a mini quiz acti…" at bounding box center [680, 305] width 817 height 99
click at [449, 267] on p "Students will collaborate with one another by participating in a mini quiz acti…" at bounding box center [680, 305] width 817 height 99
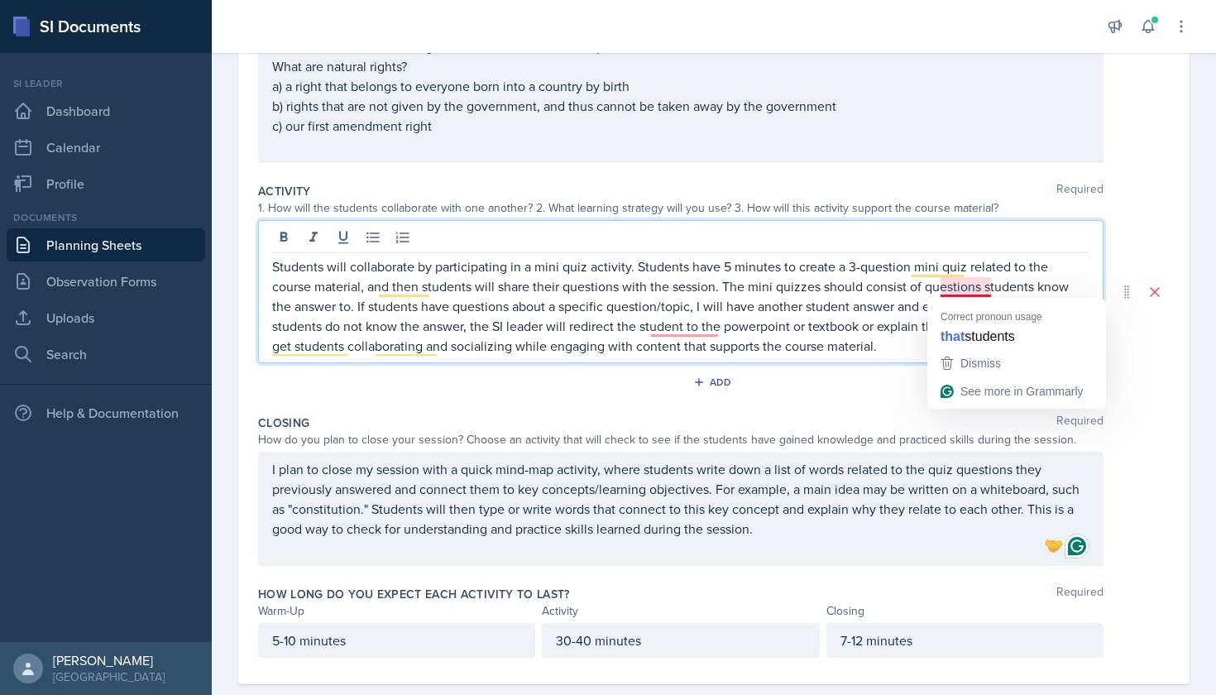
click at [962, 285] on p "Students will collaborate by participating in a mini quiz activity. Students ha…" at bounding box center [680, 305] width 817 height 99
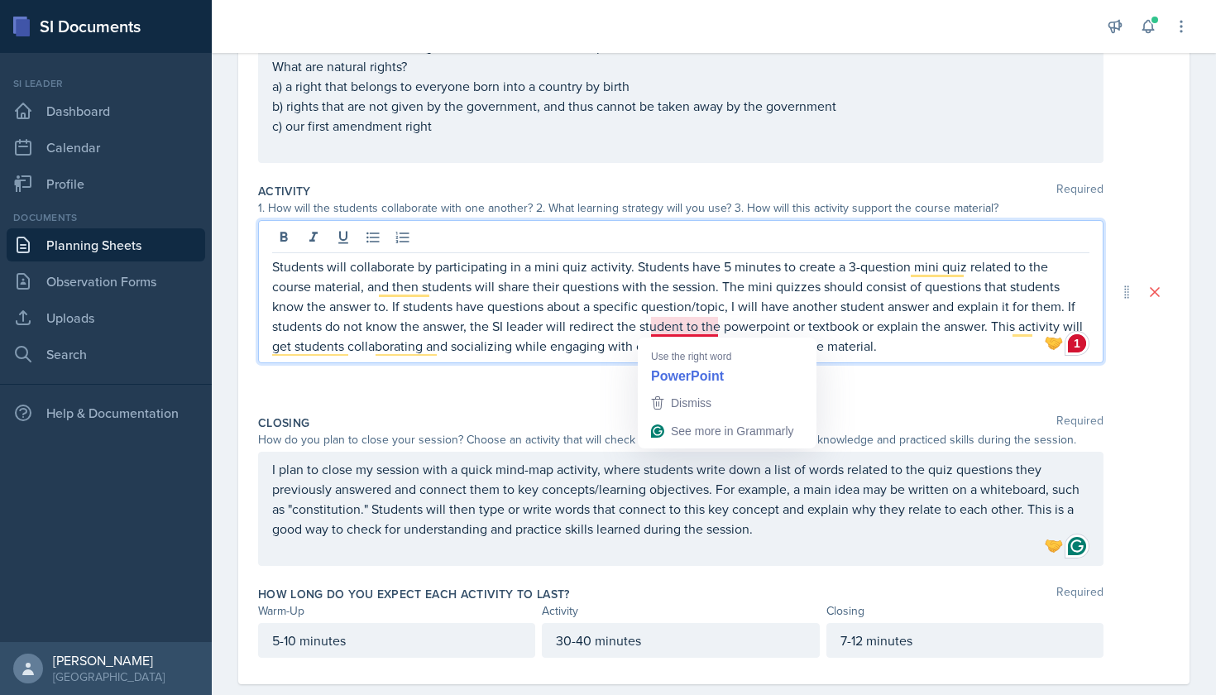
click at [673, 326] on p "Students will collaborate by participating in a mini quiz activity. Students ha…" at bounding box center [680, 305] width 817 height 99
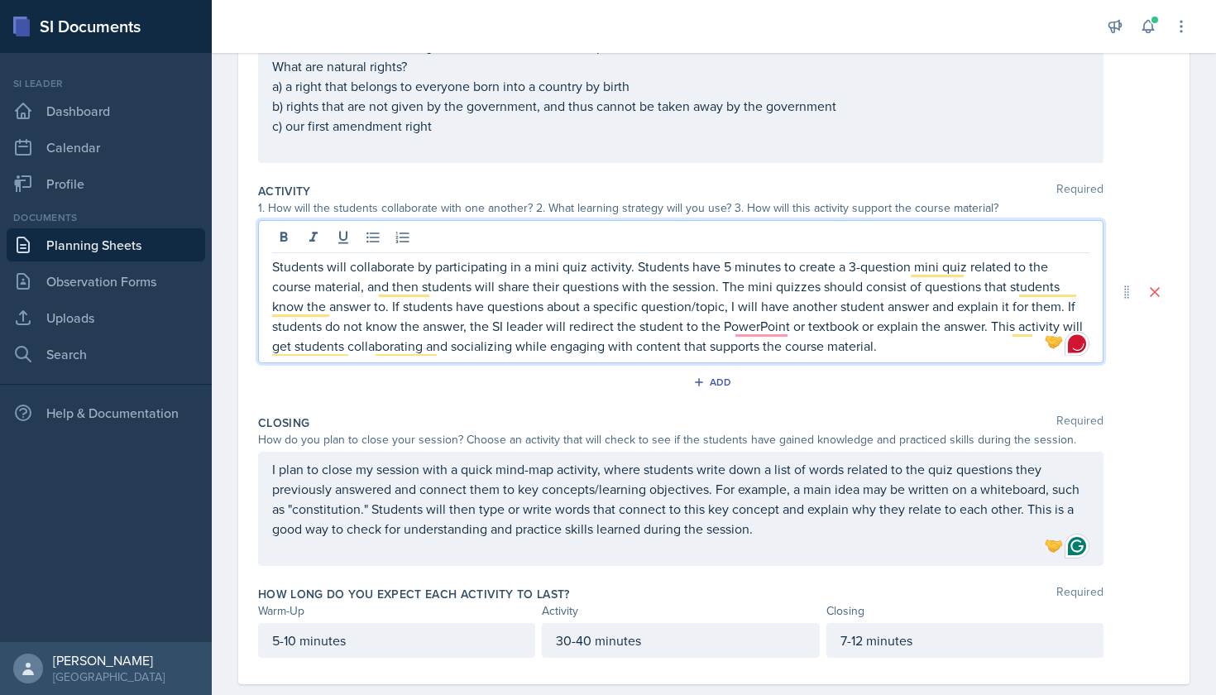
click at [773, 332] on p "Students will collaborate by participating in a mini quiz activity. Students ha…" at bounding box center [680, 305] width 817 height 99
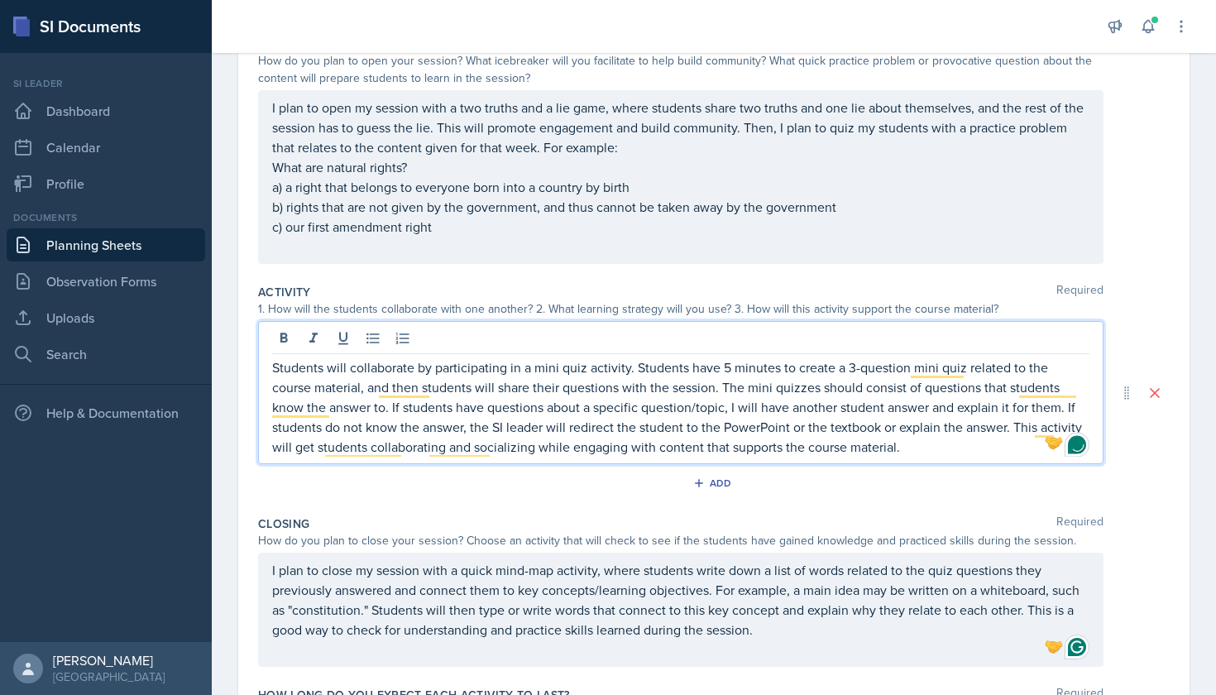
scroll to position [173, 0]
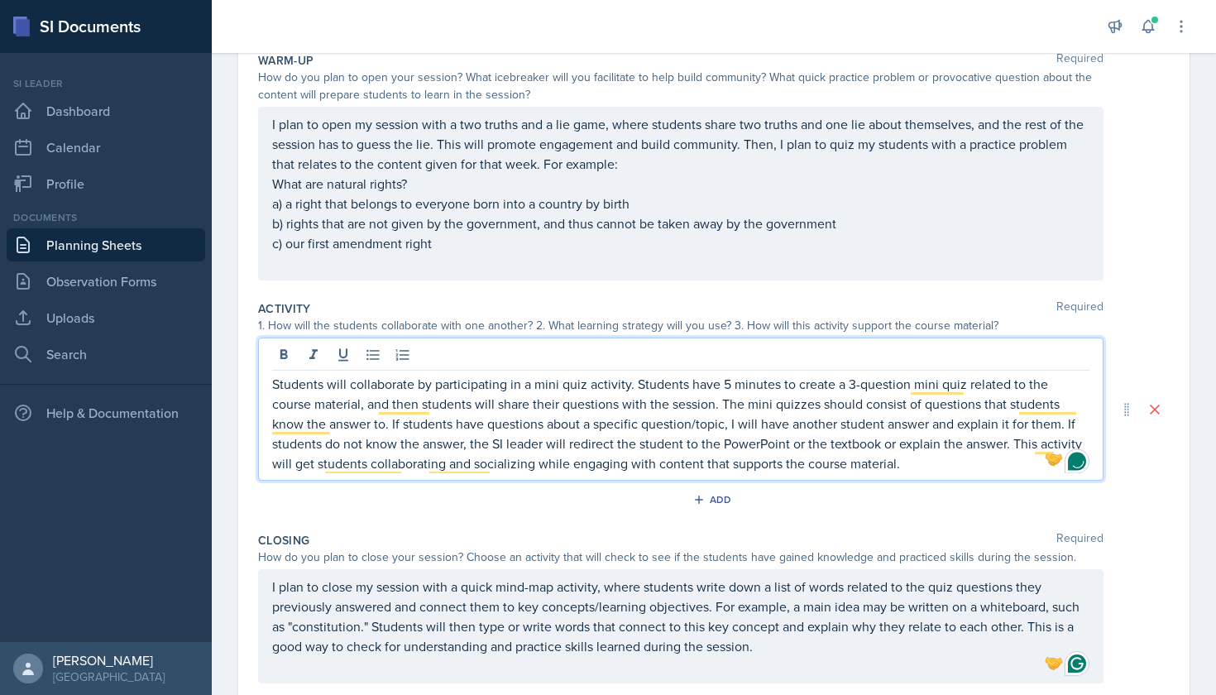
click at [821, 260] on div "I plan to open my session with a two truths and a lie game, where students shar…" at bounding box center [680, 193] width 817 height 159
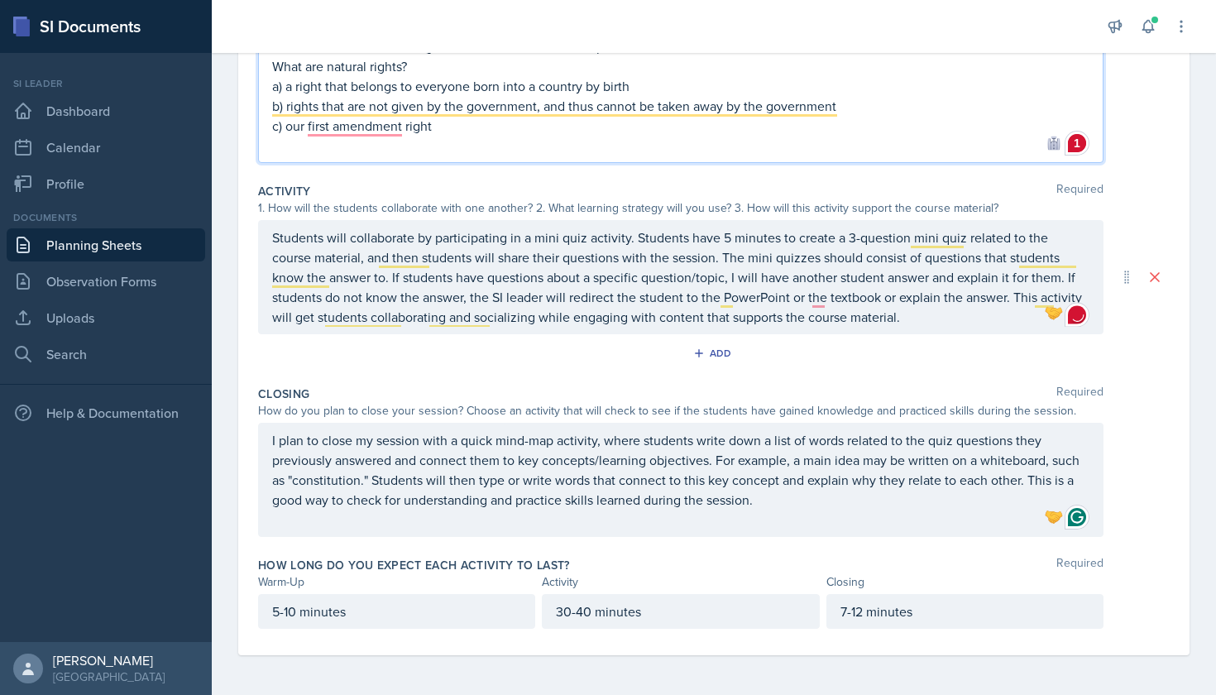
scroll to position [319, 0]
click at [808, 505] on p "I plan to close my session with a quick mind-map activity, where students write…" at bounding box center [680, 469] width 817 height 79
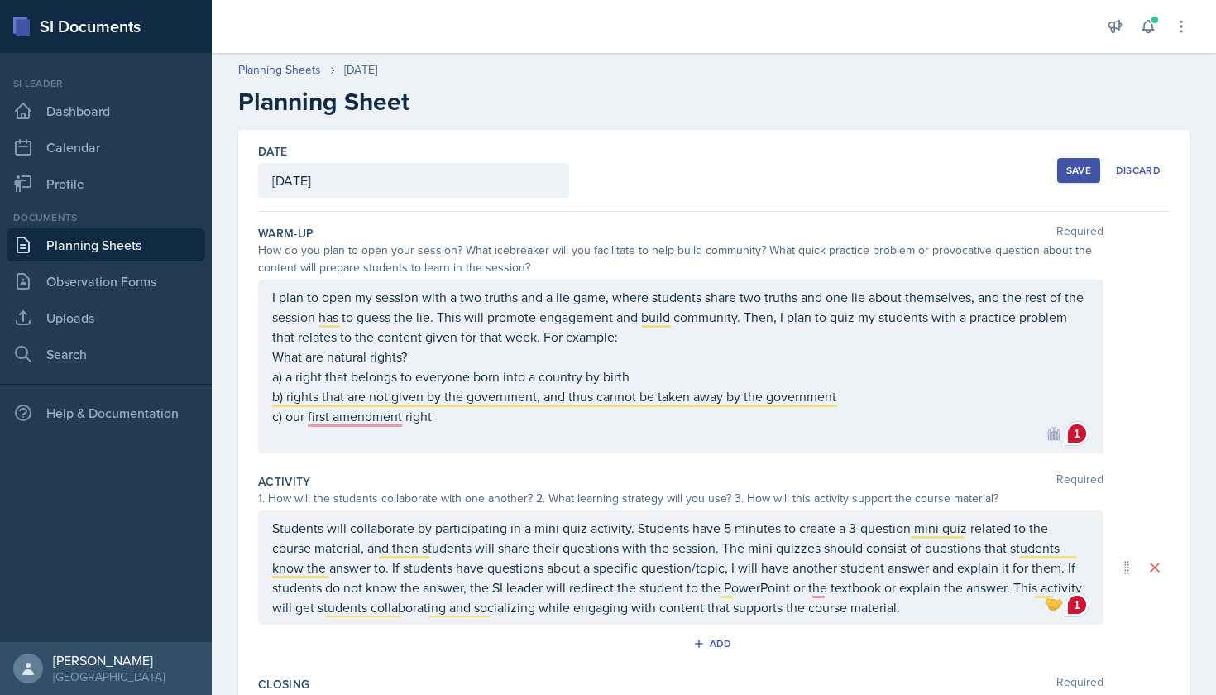
scroll to position [0, 0]
click at [1071, 170] on div "Save" at bounding box center [1078, 170] width 25 height 13
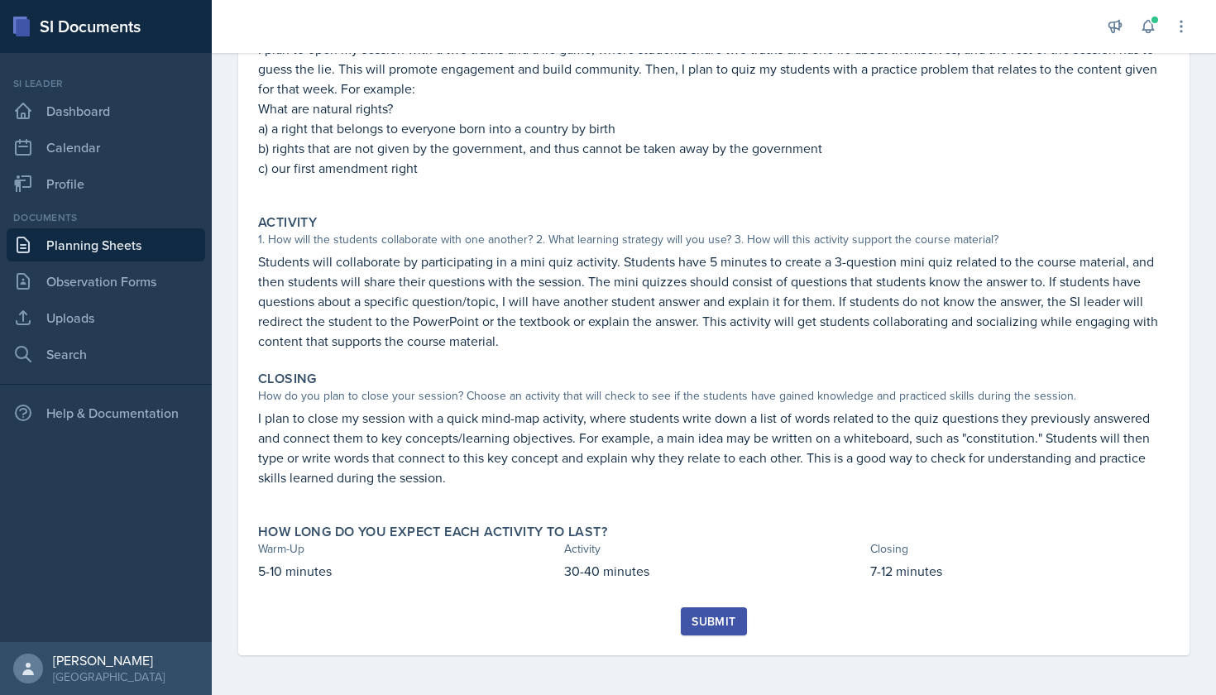
scroll to position [232, 0]
click at [725, 626] on div "Submit" at bounding box center [714, 621] width 44 height 13
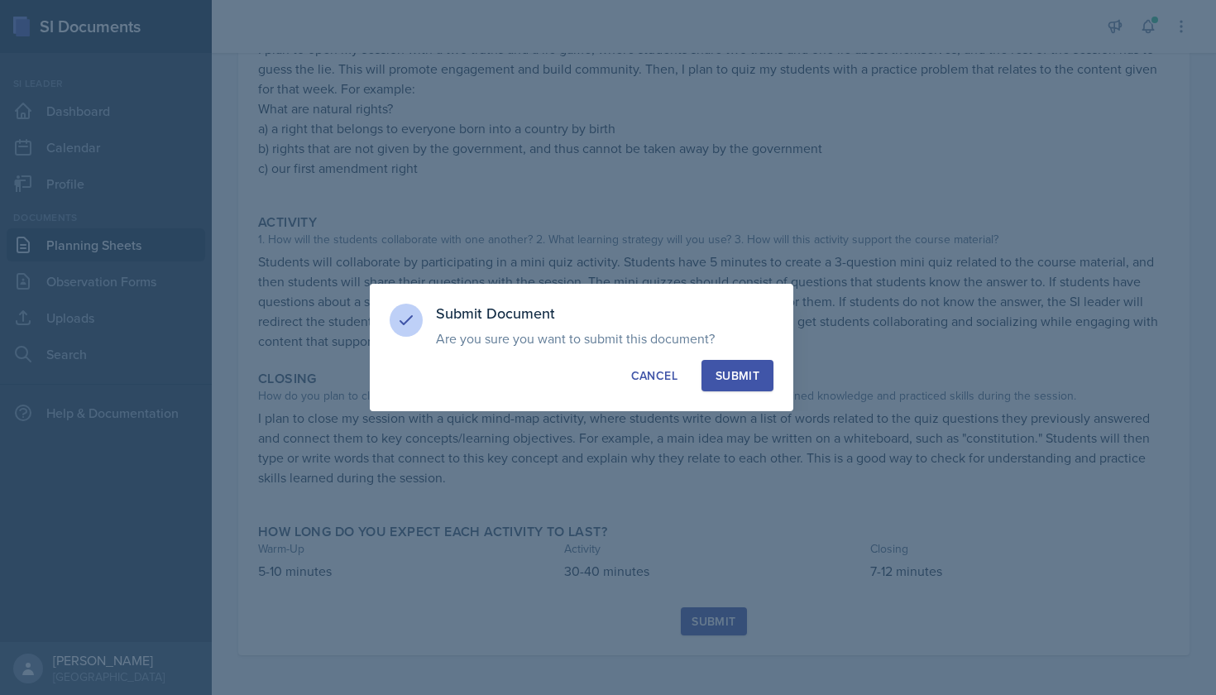
click at [742, 372] on div "Submit" at bounding box center [738, 375] width 44 height 17
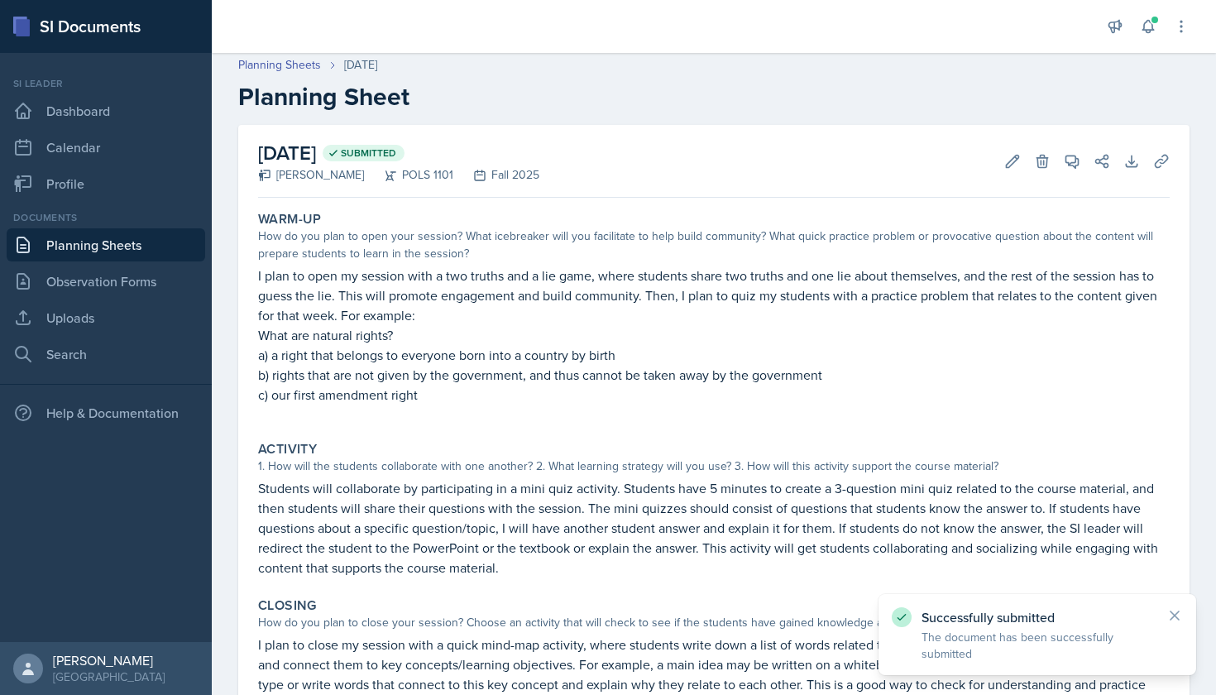
scroll to position [0, 0]
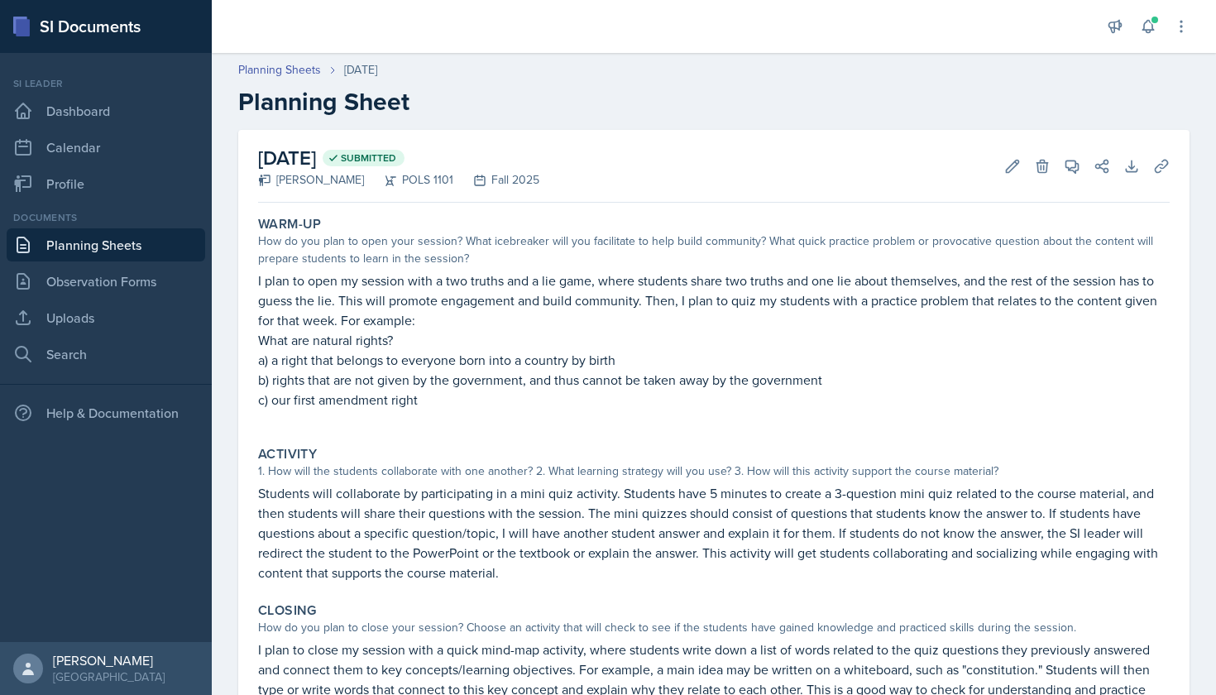
click at [189, 244] on link "Planning Sheets" at bounding box center [106, 244] width 199 height 33
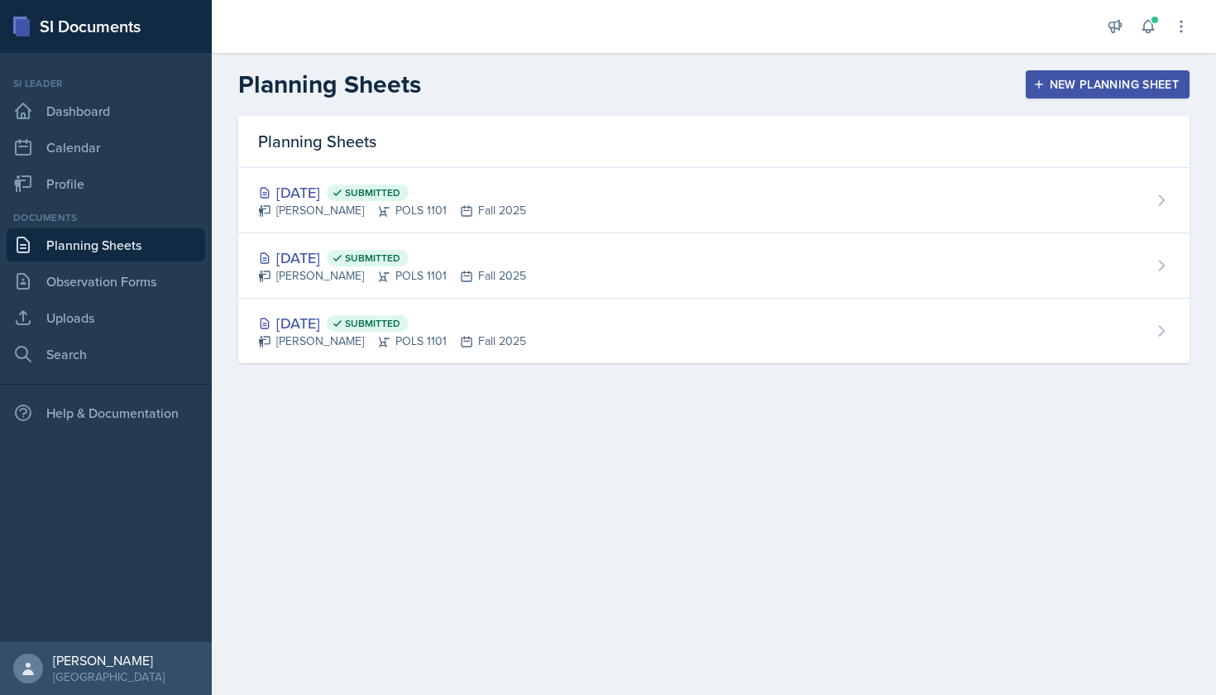
drag, startPoint x: 1050, startPoint y: 69, endPoint x: 1051, endPoint y: 83, distance: 14.1
click at [1050, 69] on header "Planning Sheets New Planning Sheet" at bounding box center [714, 84] width 1004 height 63
click at [1052, 88] on div "New Planning Sheet" at bounding box center [1108, 84] width 142 height 13
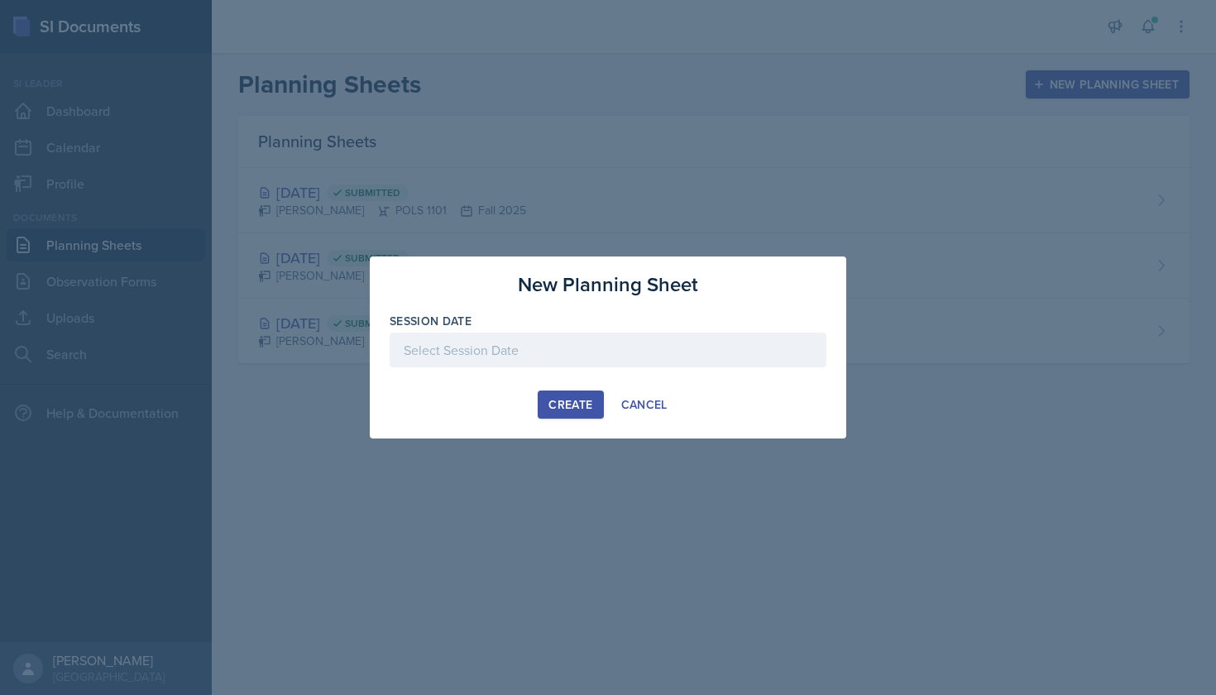
click at [561, 415] on button "Create" at bounding box center [570, 404] width 65 height 28
click at [543, 349] on div at bounding box center [608, 350] width 437 height 35
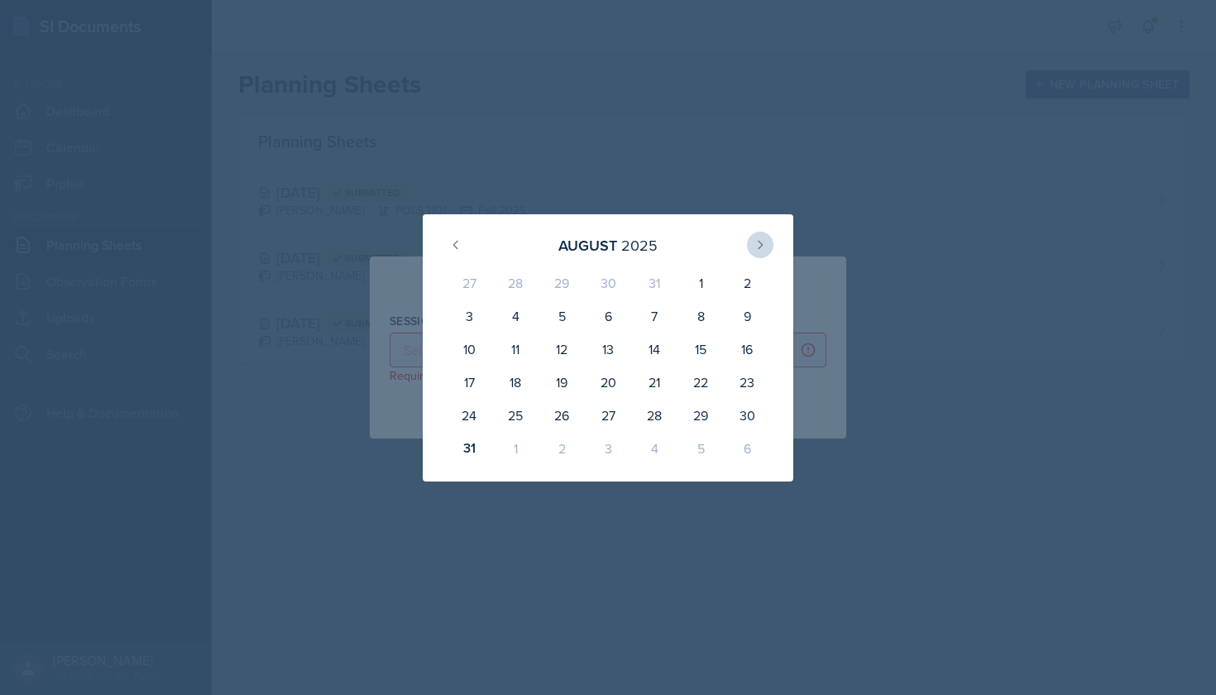
click at [762, 240] on icon at bounding box center [760, 244] width 13 height 13
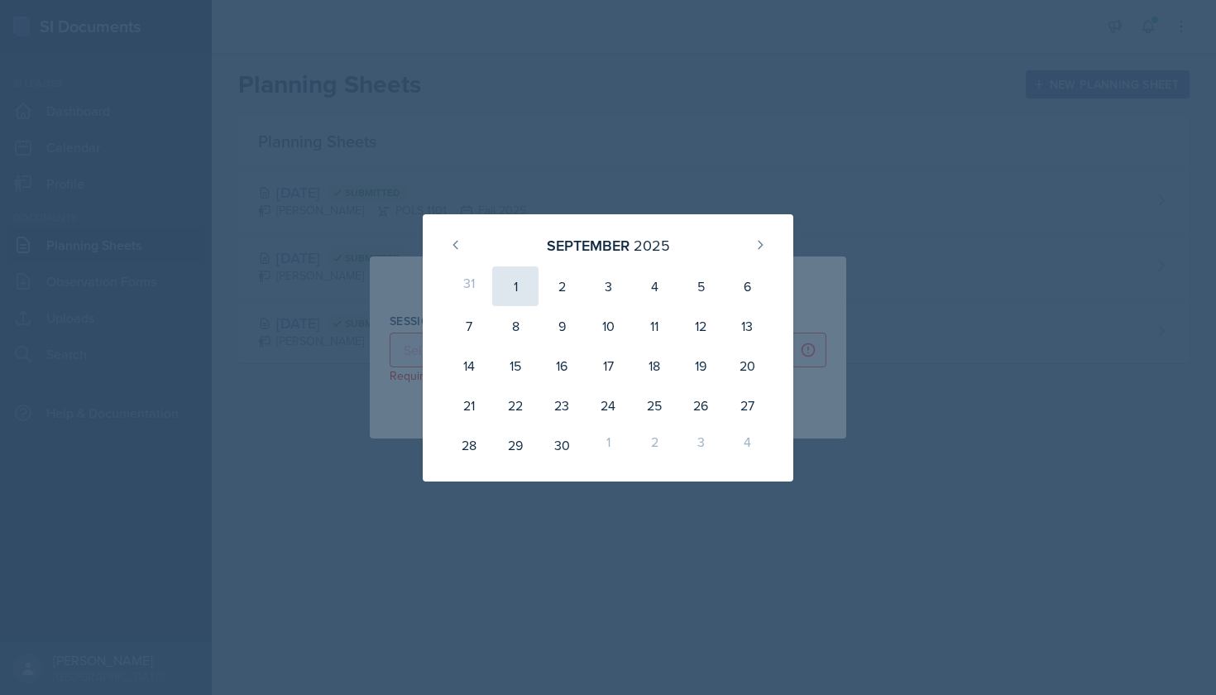
click at [516, 291] on div "1" at bounding box center [515, 286] width 46 height 40
type input "[DATE]"
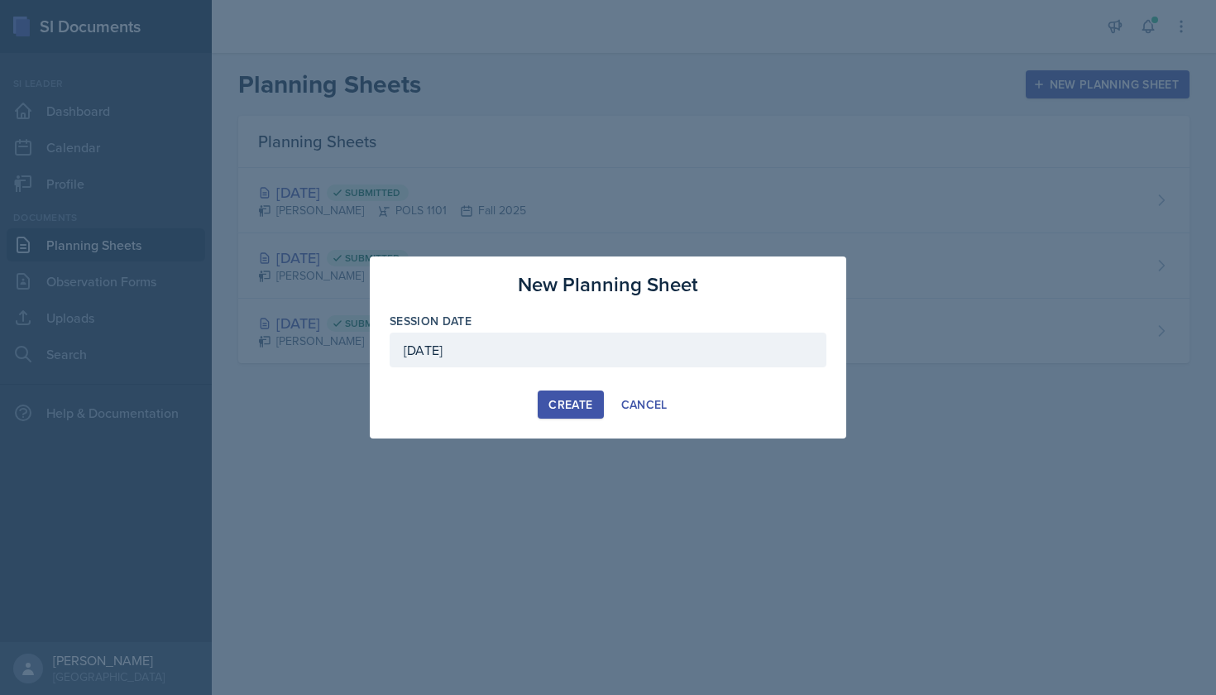
click at [583, 408] on div "Create" at bounding box center [571, 404] width 44 height 13
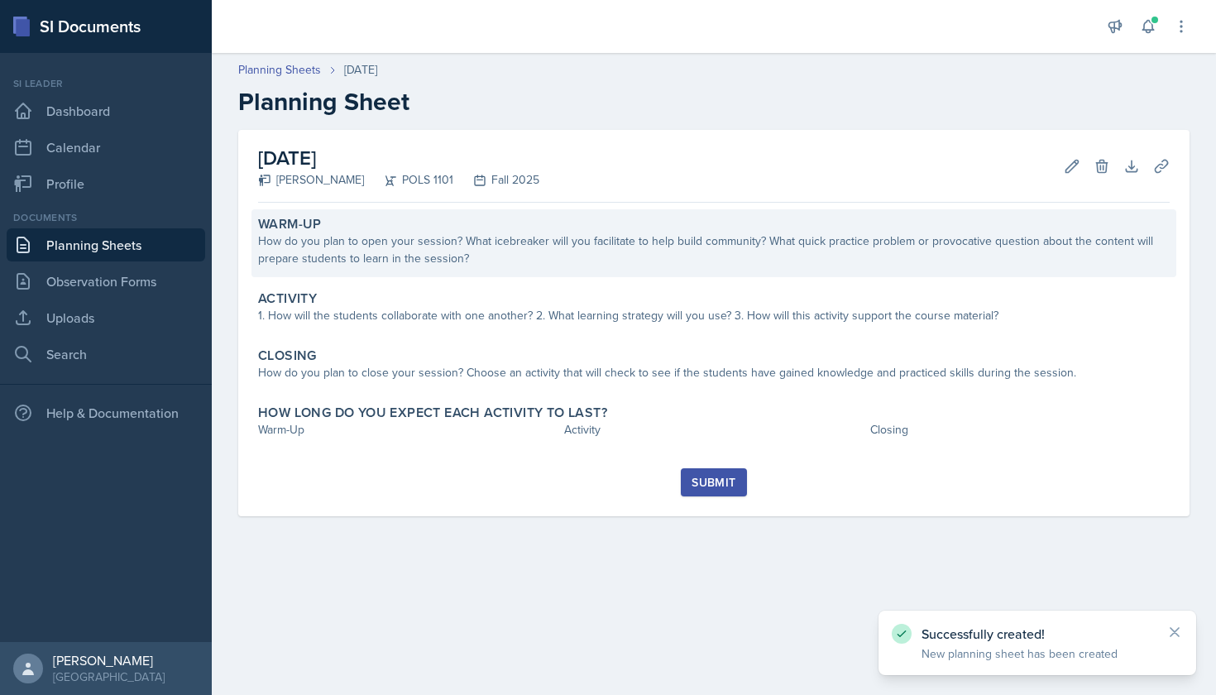
click at [541, 239] on div "How do you plan to open your session? What icebreaker will you facilitate to he…" at bounding box center [714, 249] width 912 height 35
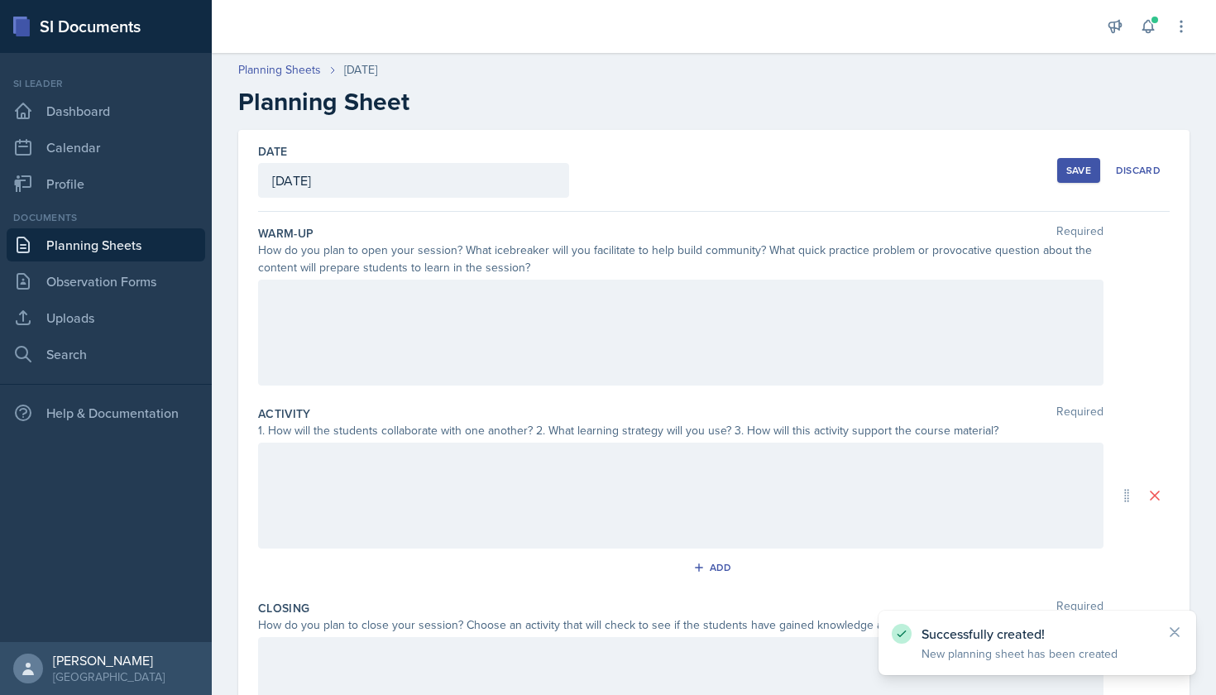
click at [496, 311] on div at bounding box center [681, 333] width 846 height 106
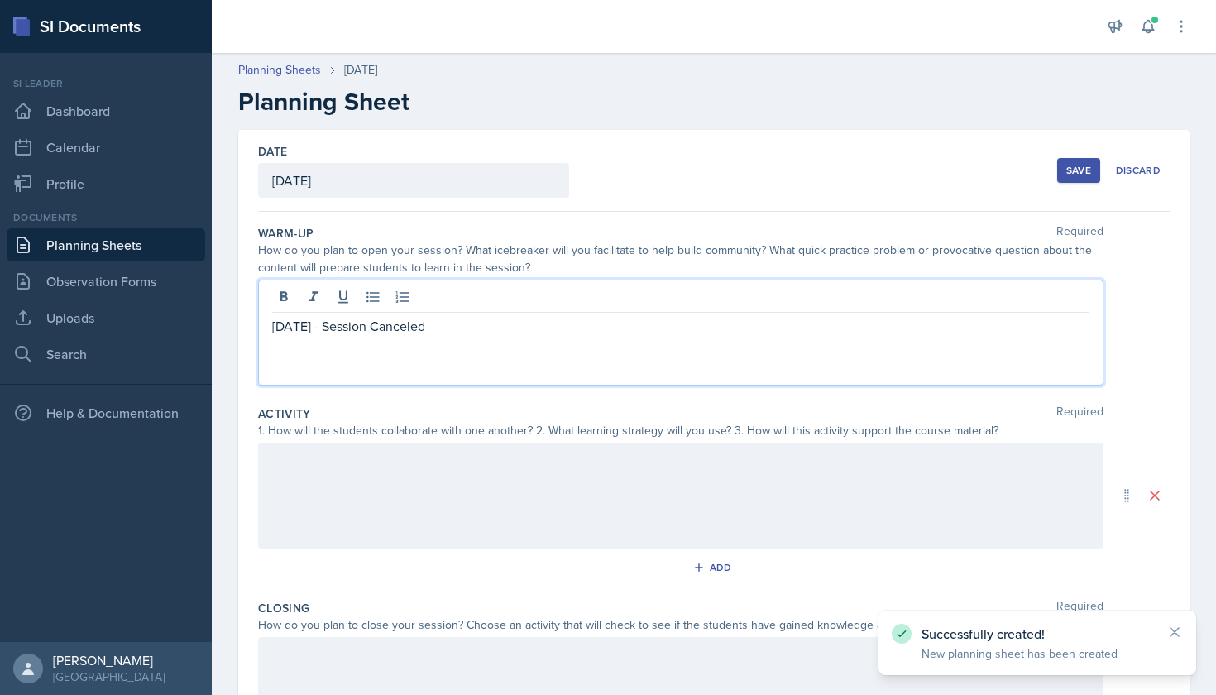
click at [583, 419] on div "Activity Required" at bounding box center [714, 413] width 912 height 17
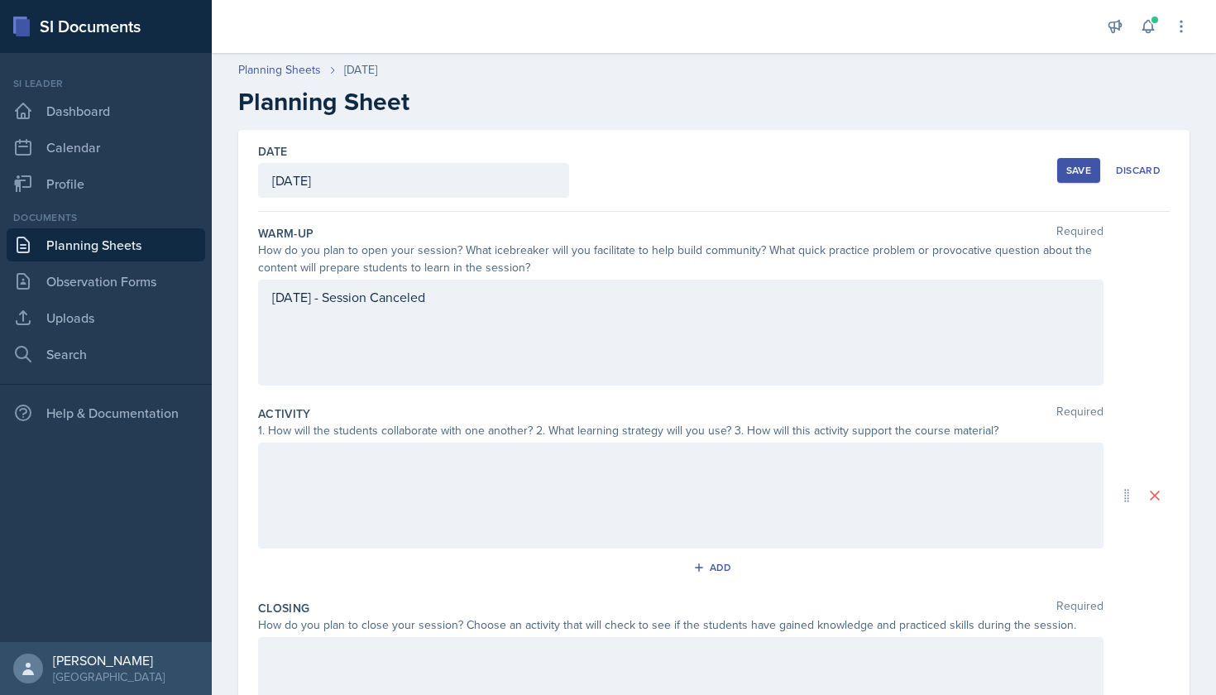
click at [1076, 180] on button "Save" at bounding box center [1078, 170] width 43 height 25
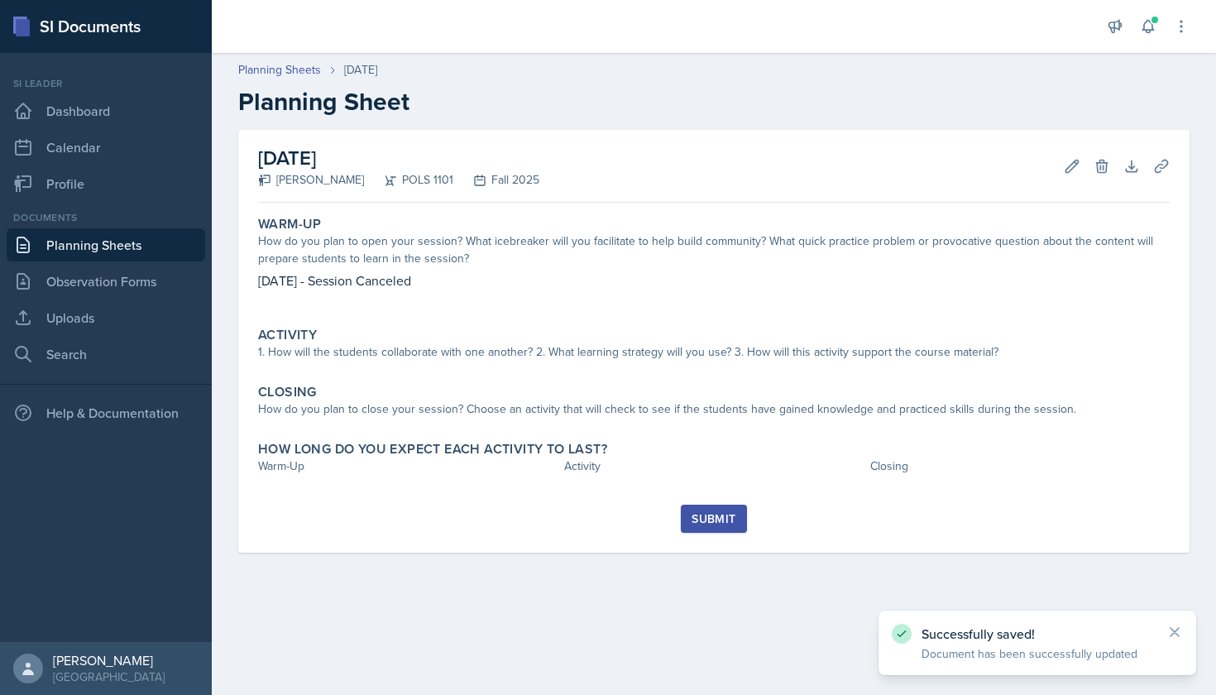
click at [740, 514] on button "Submit" at bounding box center [713, 519] width 65 height 28
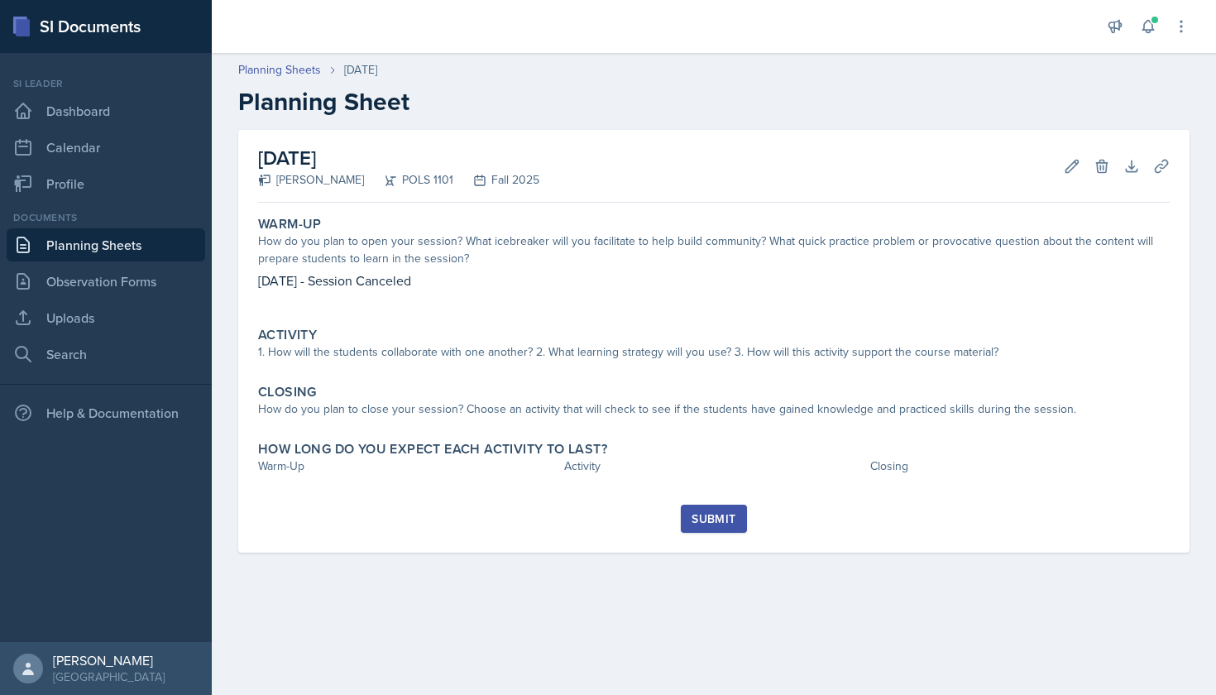
click at [716, 512] on div "Submit" at bounding box center [714, 518] width 44 height 13
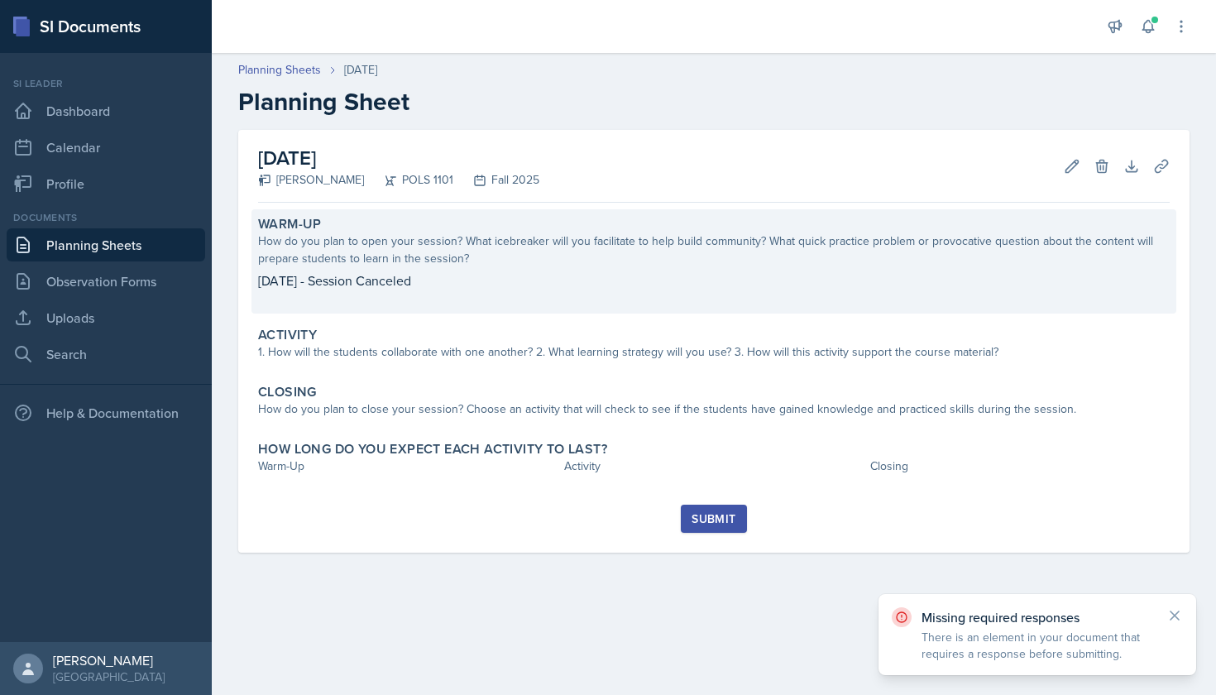
click at [376, 244] on div "How do you plan to open your session? What icebreaker will you facilitate to he…" at bounding box center [714, 249] width 912 height 35
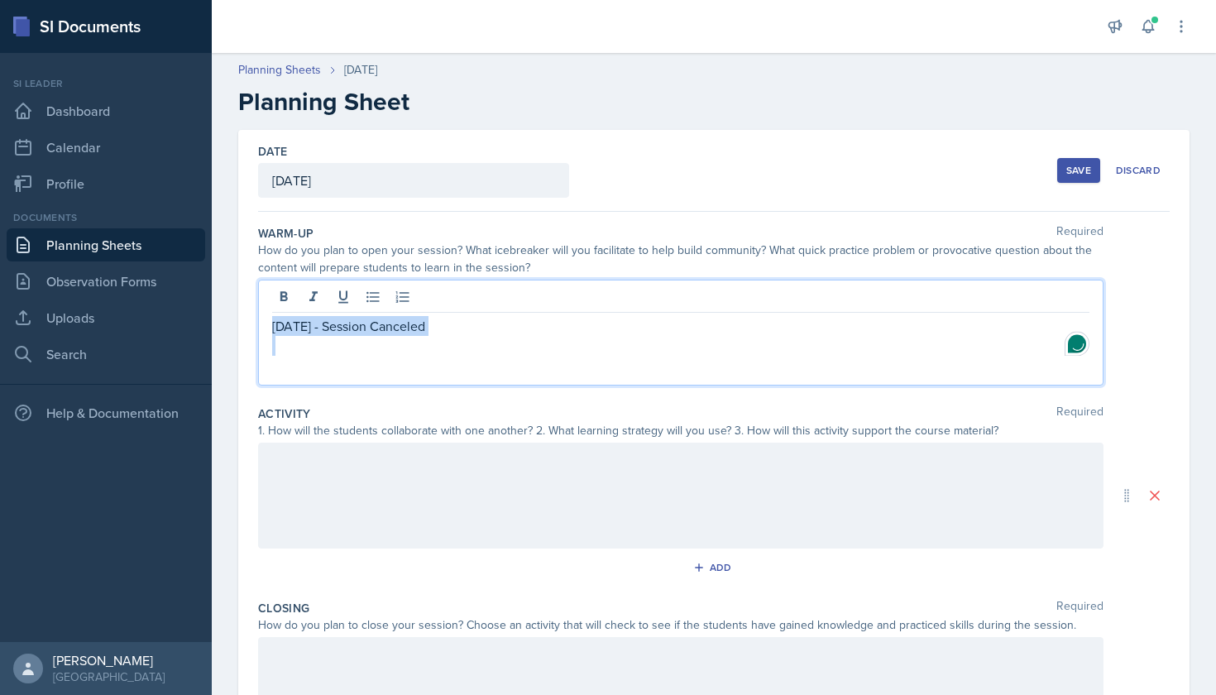
drag, startPoint x: 453, startPoint y: 300, endPoint x: 297, endPoint y: 349, distance: 163.0
click at [297, 349] on div "[DATE] - Session Canceled" at bounding box center [680, 336] width 817 height 40
click at [462, 328] on p "[DATE] - Session Canceled" at bounding box center [680, 326] width 817 height 20
drag, startPoint x: 455, startPoint y: 327, endPoint x: 271, endPoint y: 328, distance: 183.7
click at [271, 328] on div "[DATE] - Session Canceled" at bounding box center [681, 333] width 846 height 106
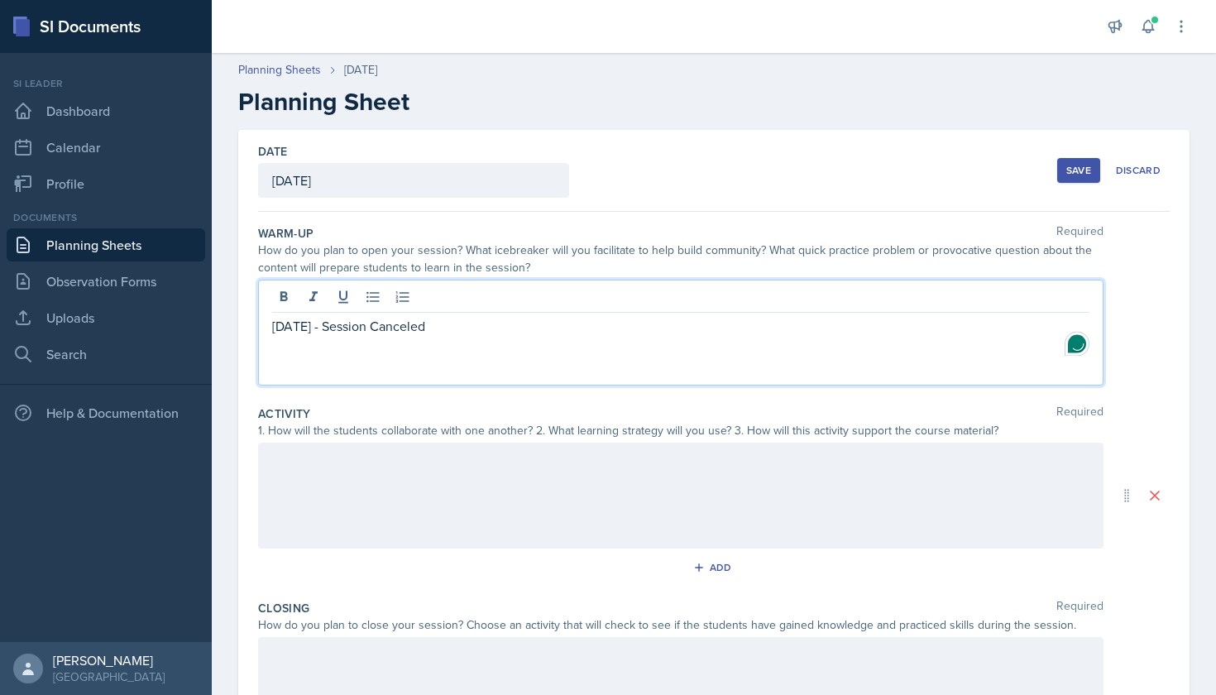
copy p "[DATE] - Session Canceled"
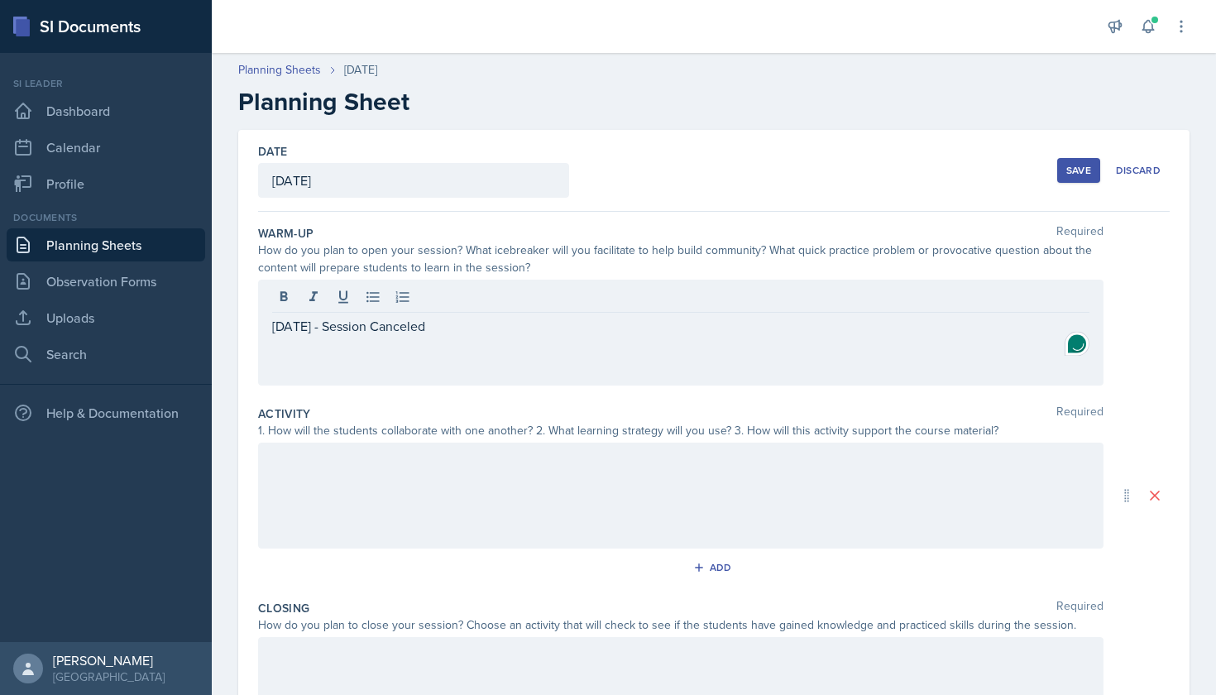
click at [309, 483] on div at bounding box center [681, 496] width 846 height 106
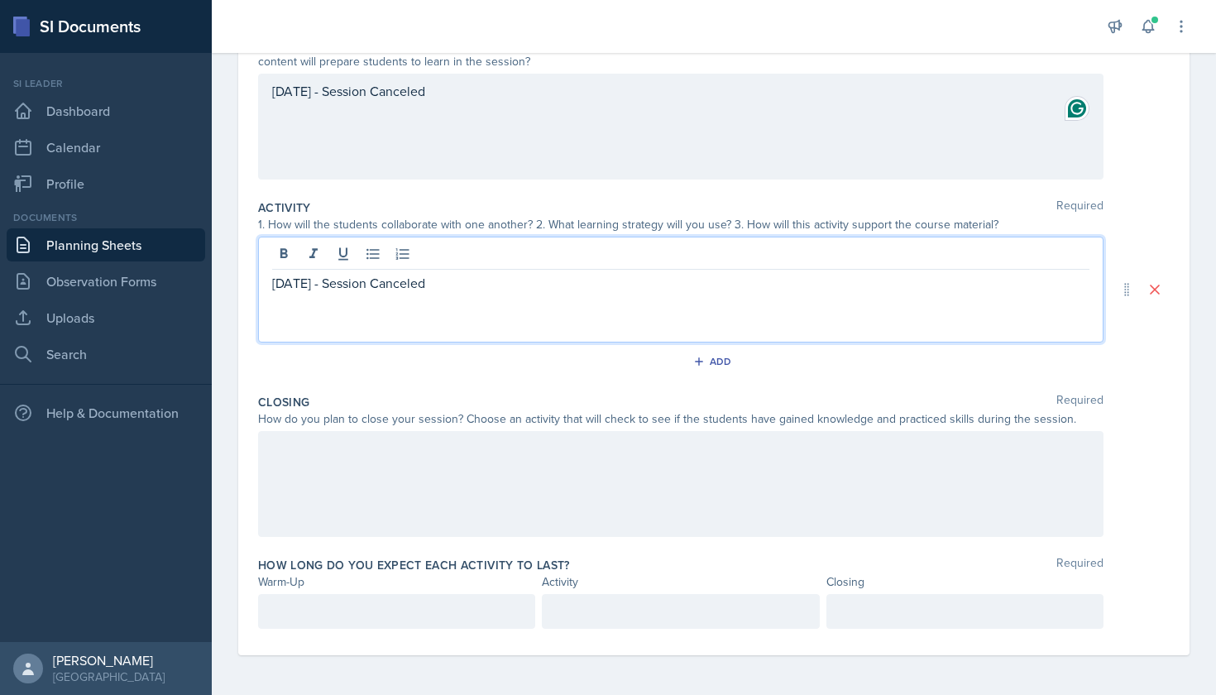
click at [328, 436] on div at bounding box center [681, 484] width 846 height 106
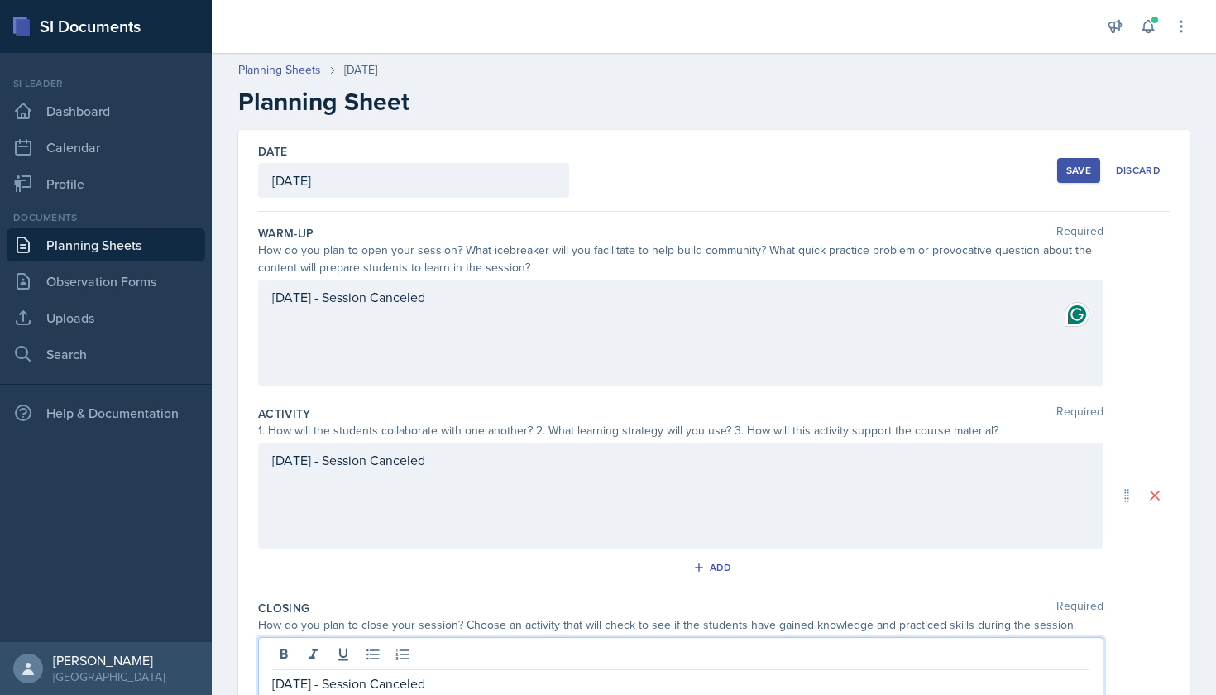
click at [1082, 170] on div "Save" at bounding box center [1078, 170] width 25 height 13
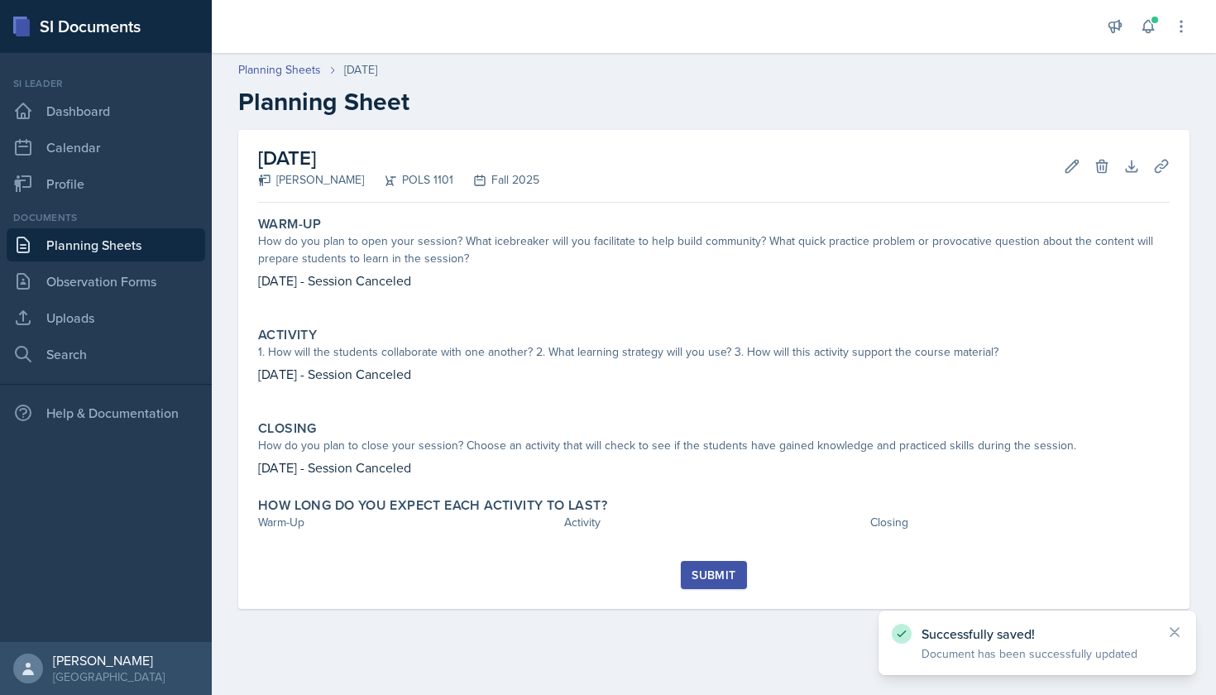
click at [702, 585] on button "Submit" at bounding box center [713, 575] width 65 height 28
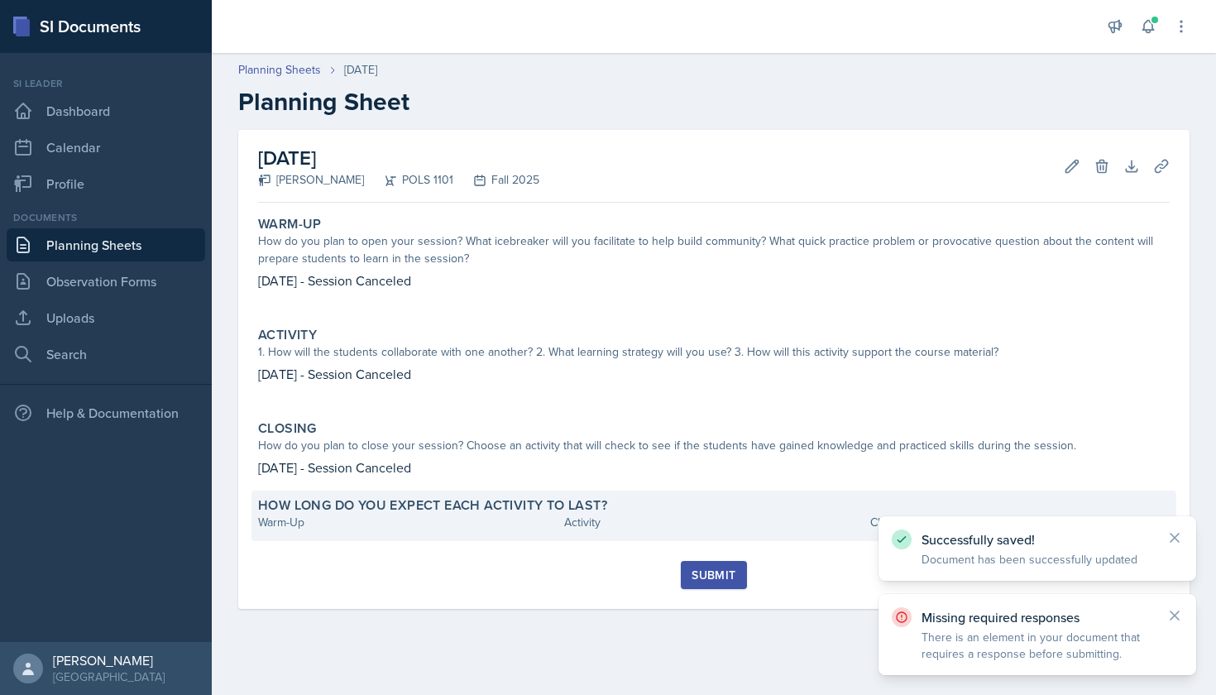
click at [422, 519] on div "Warm-Up" at bounding box center [407, 522] width 299 height 17
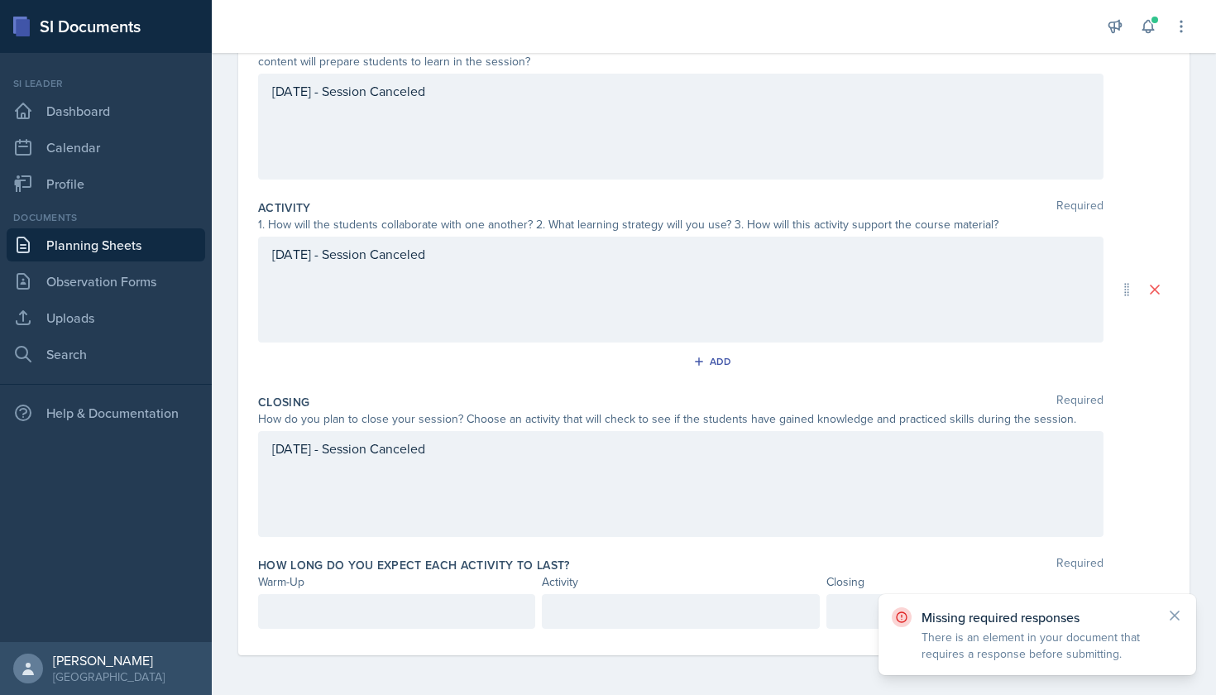
scroll to position [206, 0]
click at [357, 616] on div at bounding box center [396, 611] width 277 height 35
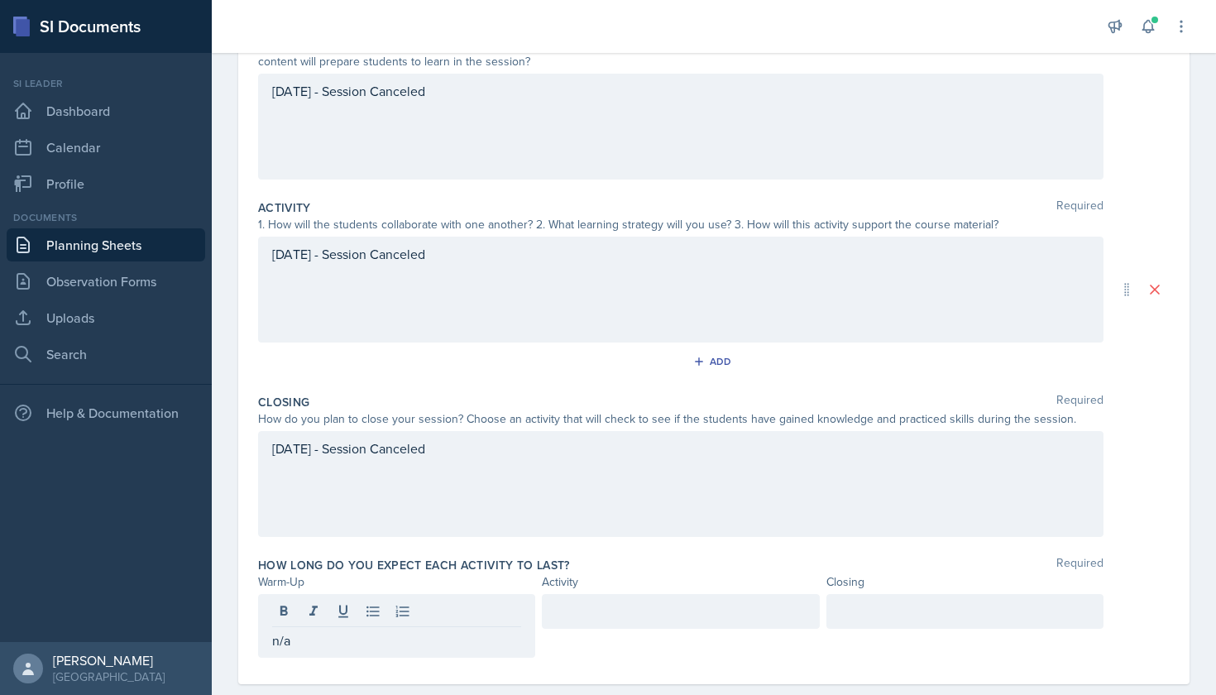
click at [628, 621] on div at bounding box center [680, 611] width 277 height 35
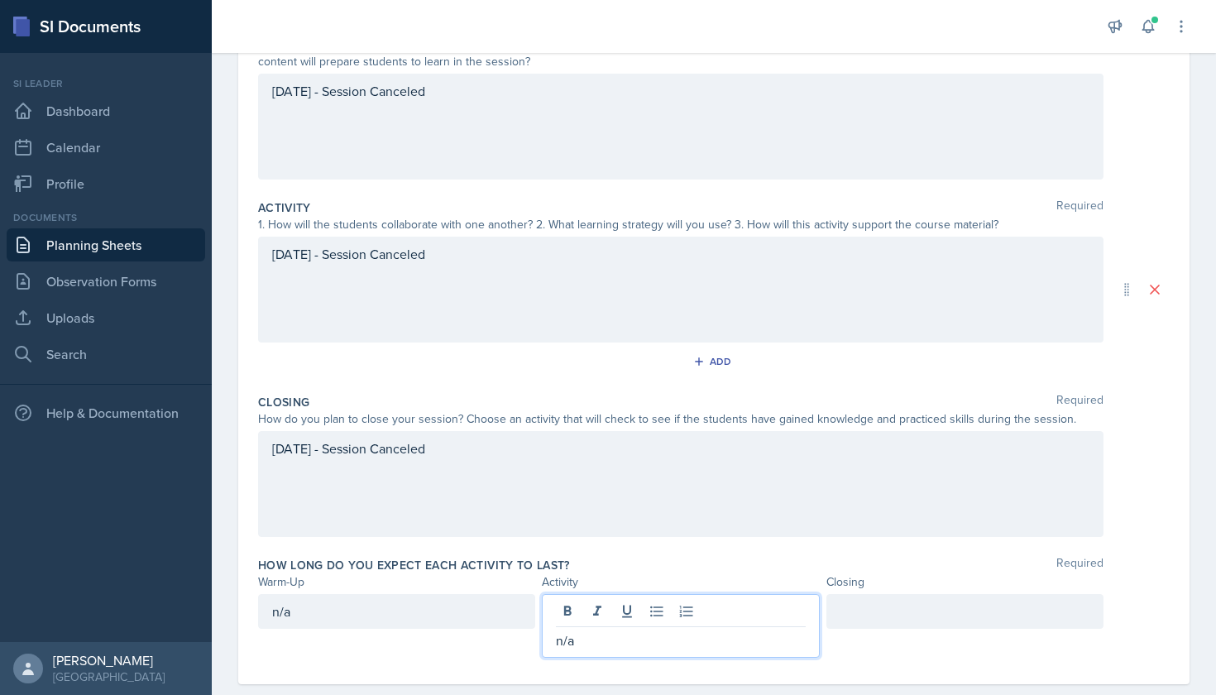
click at [920, 625] on div at bounding box center [964, 611] width 277 height 35
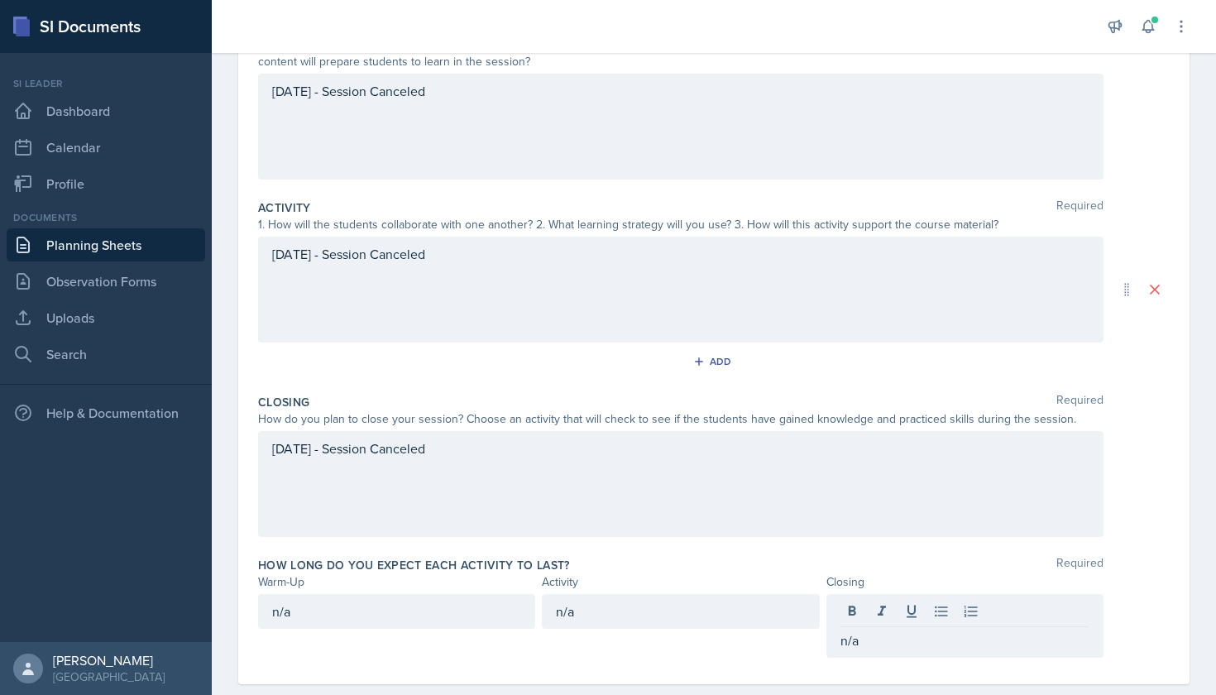
click at [980, 499] on div "[DATE] - Session Canceled" at bounding box center [681, 484] width 846 height 106
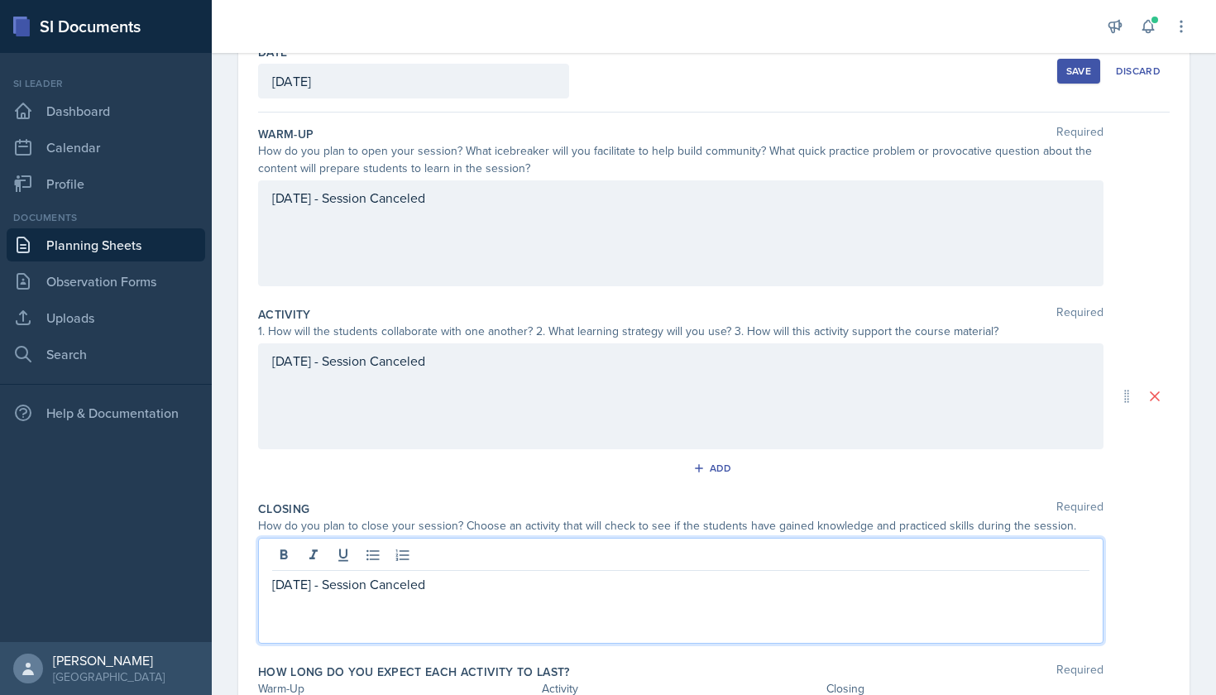
scroll to position [59, 0]
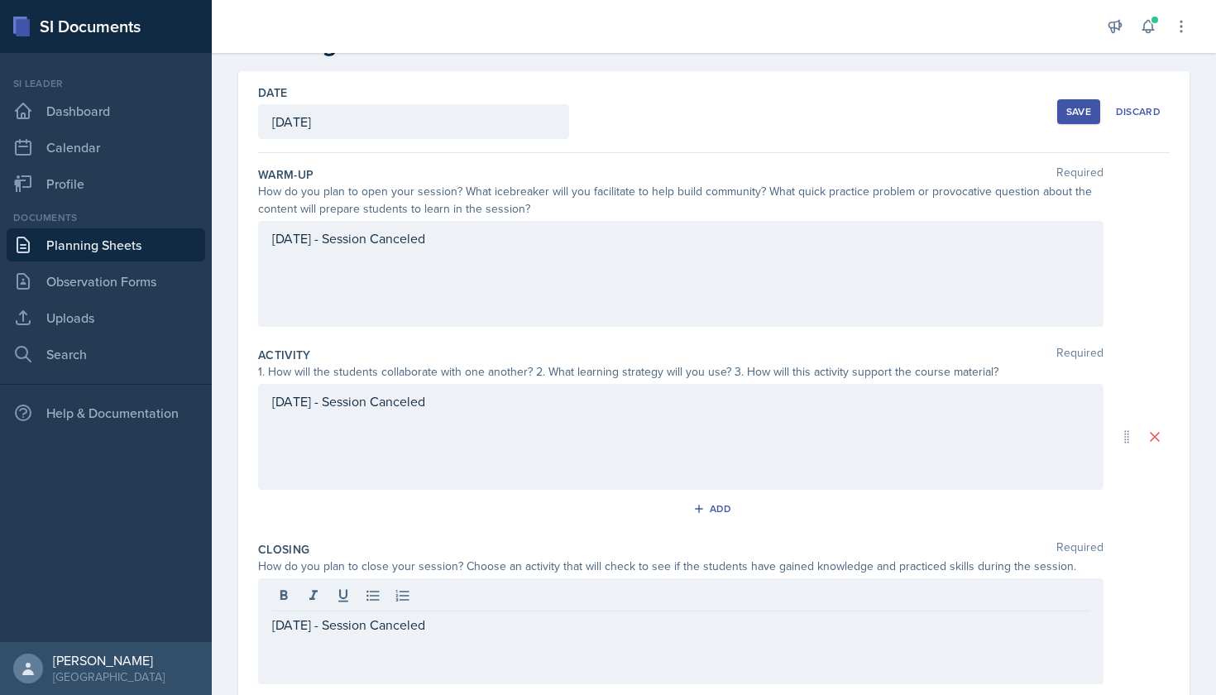
click at [1075, 118] on button "Save" at bounding box center [1078, 111] width 43 height 25
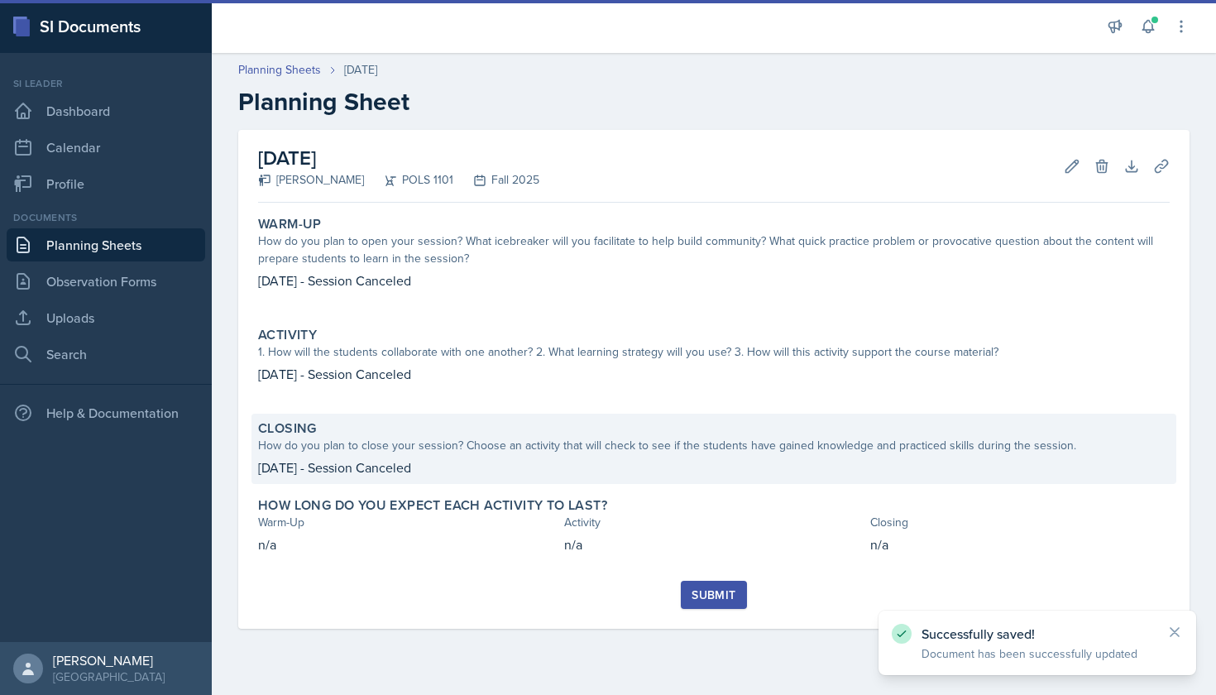
scroll to position [0, 0]
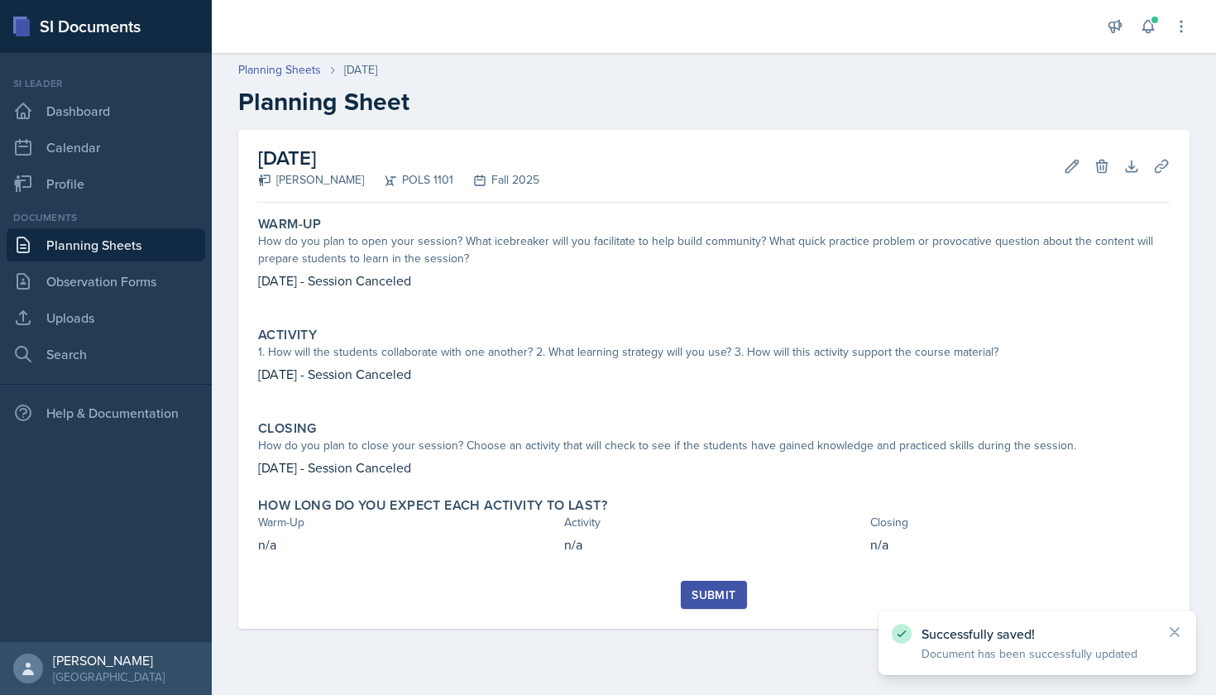
click at [726, 593] on div "Submit" at bounding box center [714, 594] width 44 height 13
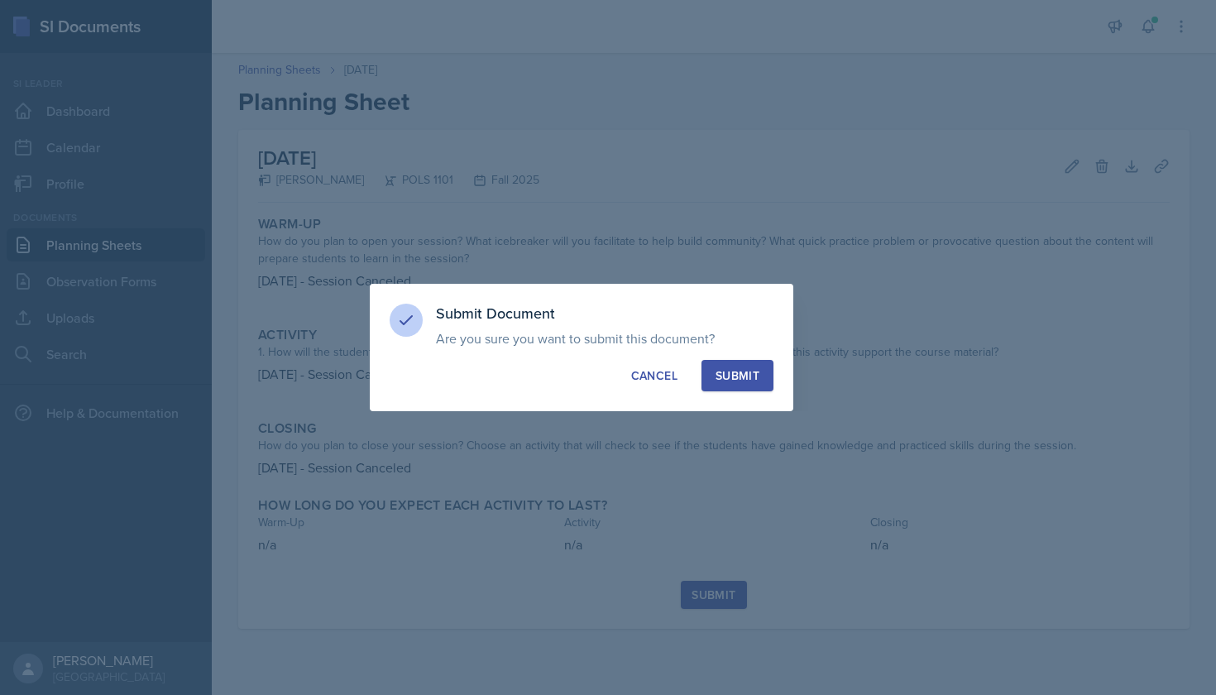
click at [745, 380] on div "Submit" at bounding box center [738, 375] width 44 height 17
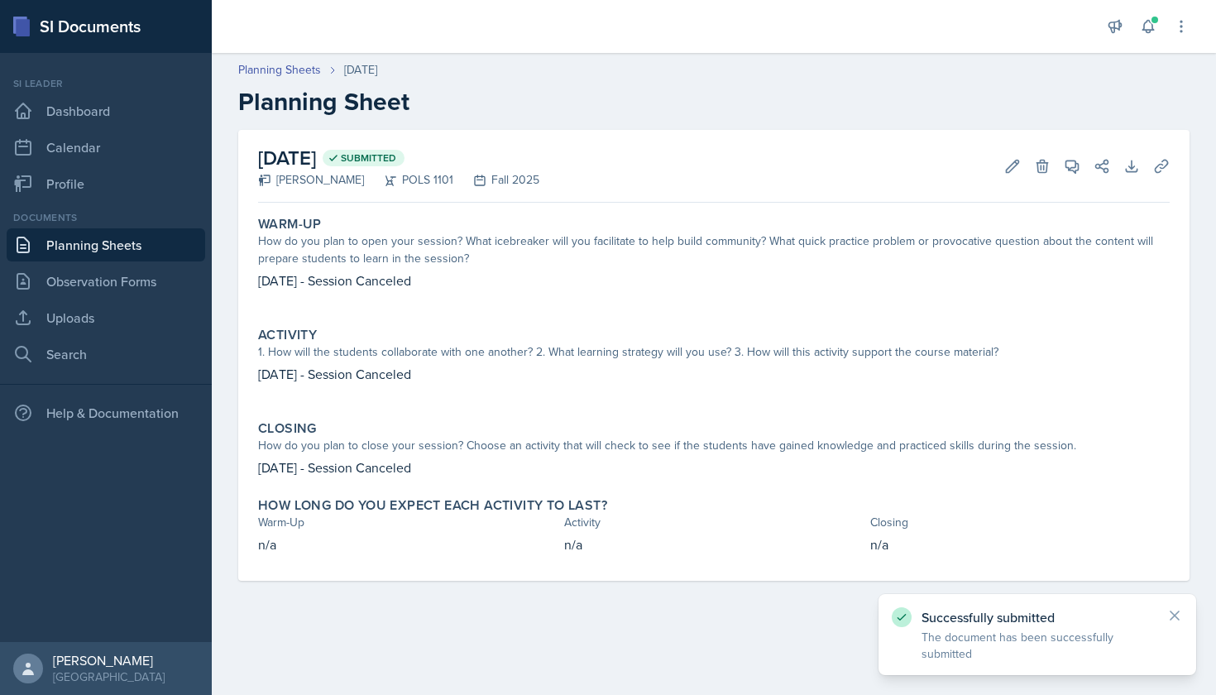
click at [138, 241] on link "Planning Sheets" at bounding box center [106, 244] width 199 height 33
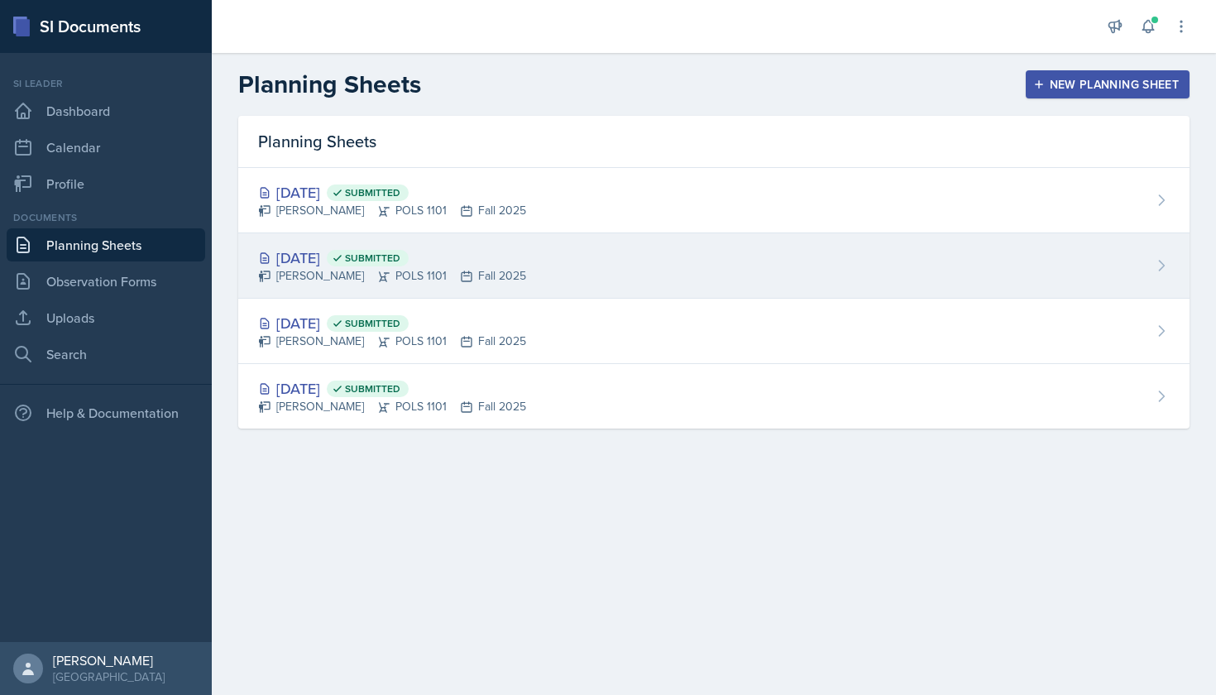
click at [449, 280] on div "[PERSON_NAME] POLS 1101 Fall 2025" at bounding box center [392, 275] width 268 height 17
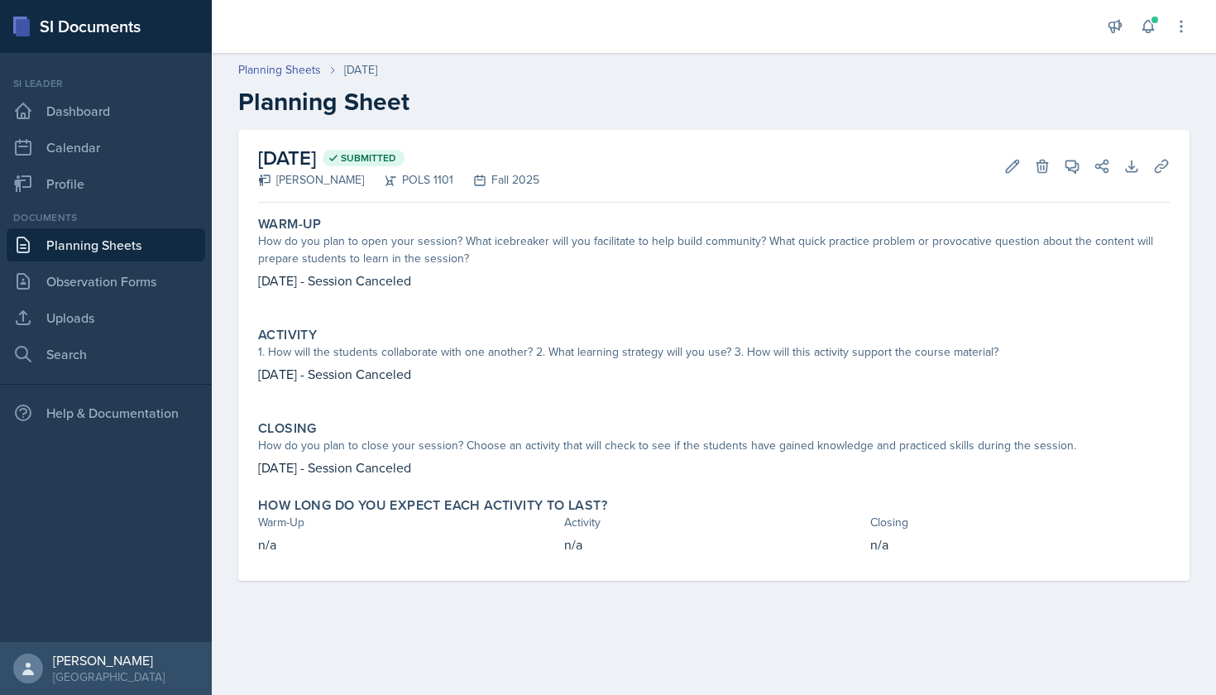
click at [134, 240] on link "Planning Sheets" at bounding box center [106, 244] width 199 height 33
